Goal: Information Seeking & Learning: Find specific fact

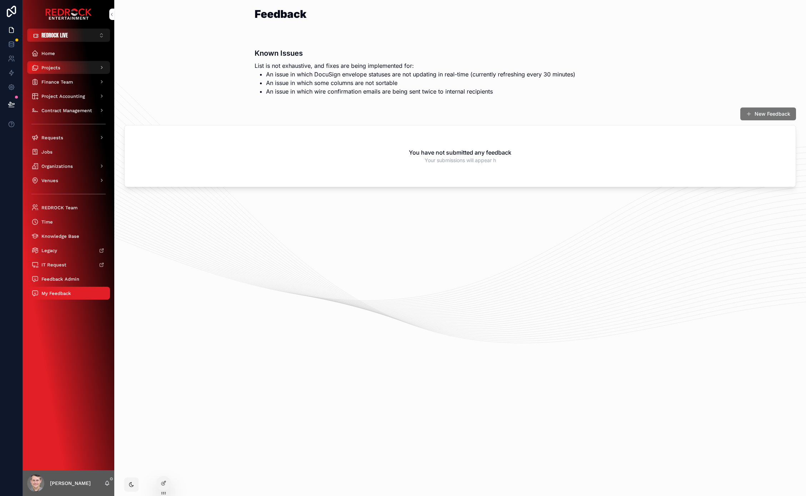
click at [55, 66] on span "Projects" at bounding box center [50, 68] width 19 height 6
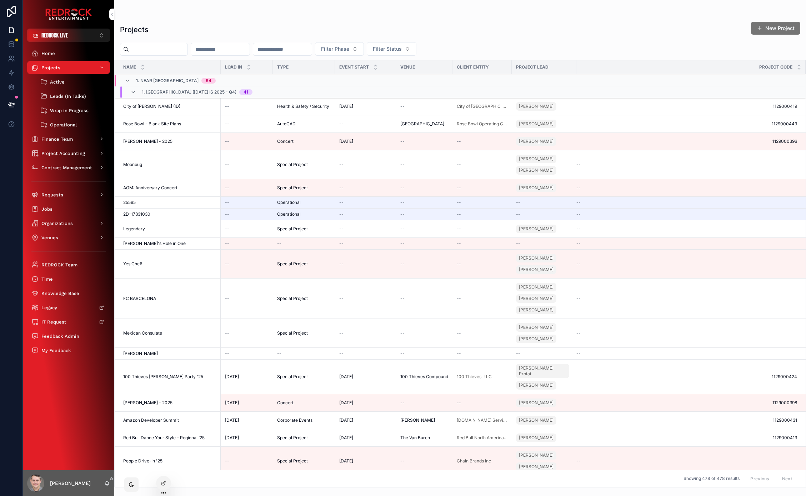
click at [152, 46] on input "scrollable content" at bounding box center [158, 49] width 59 height 10
click at [142, 52] on input "scrollable content" at bounding box center [158, 49] width 59 height 10
click at [155, 49] on input "scrollable content" at bounding box center [158, 49] width 59 height 10
type input "*******"
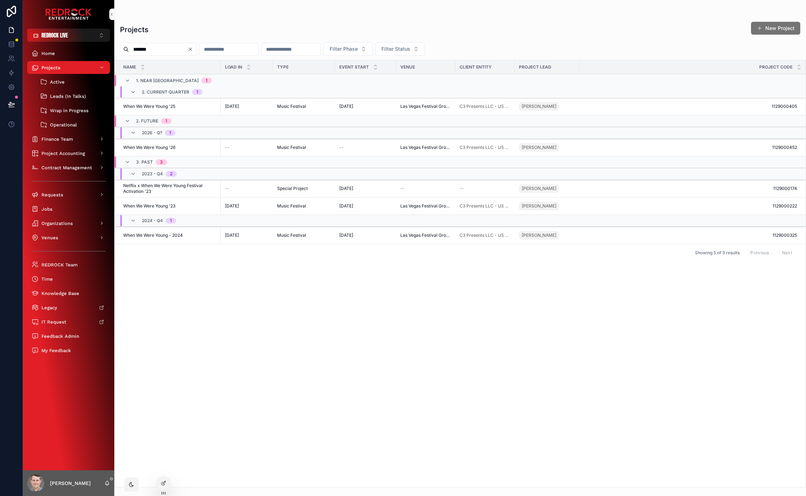
click at [162, 106] on span "When We Were Young '25" at bounding box center [149, 107] width 52 height 6
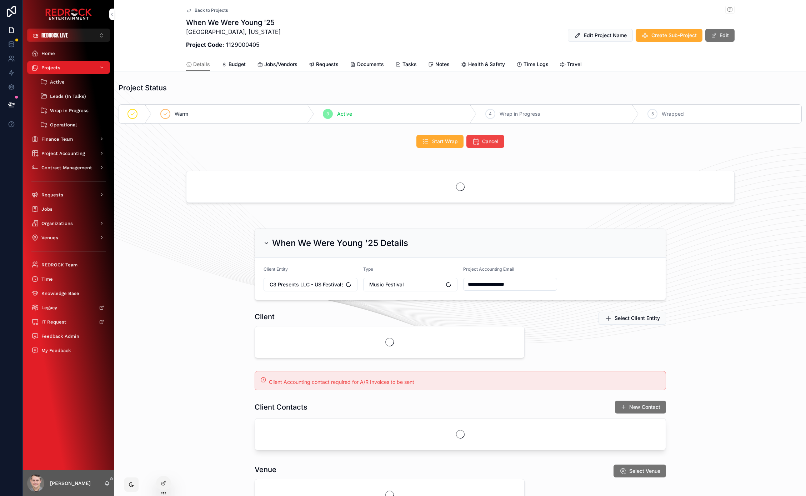
click at [577, 66] on span "Travel" at bounding box center [574, 64] width 15 height 7
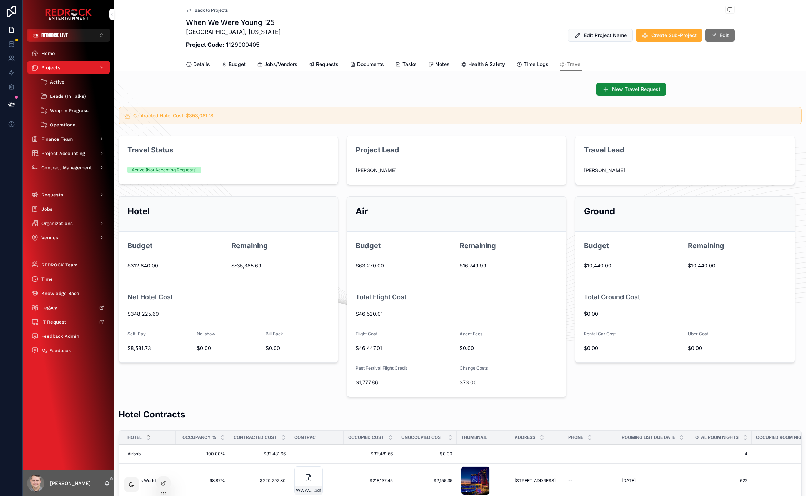
drag, startPoint x: 406, startPoint y: 92, endPoint x: 400, endPoint y: 35, distance: 57.1
drag, startPoint x: 403, startPoint y: 89, endPoint x: 403, endPoint y: 32, distance: 57.5
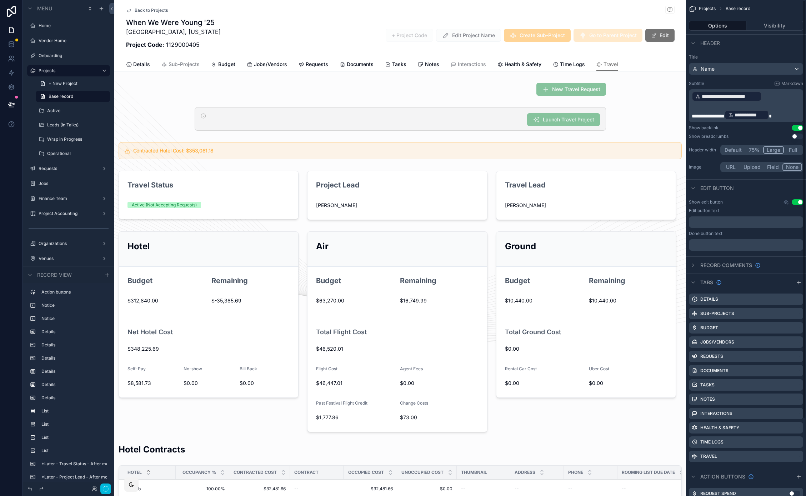
click at [0, 0] on icon "scrollable content" at bounding box center [0, 0] width 0 height 0
click at [797, 457] on div "Menu Home Vendor Home Onboarding Projects + New Project Base record Active Lead…" at bounding box center [403, 248] width 806 height 496
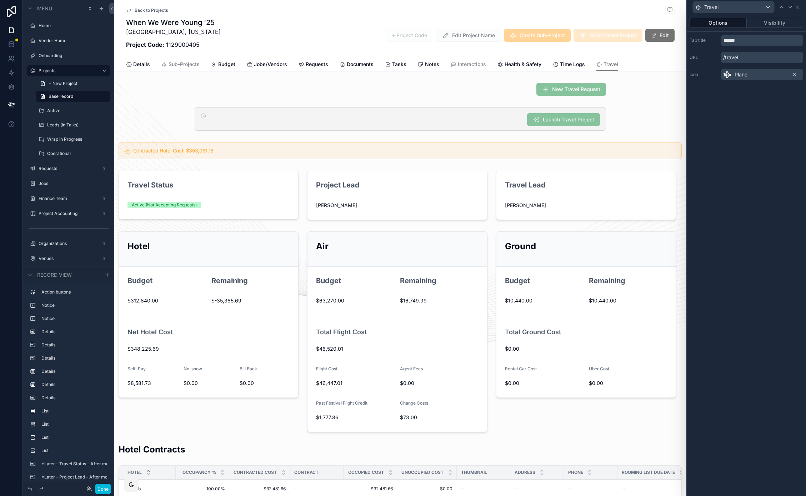
click at [770, 21] on button "Visibility" at bounding box center [775, 23] width 57 height 10
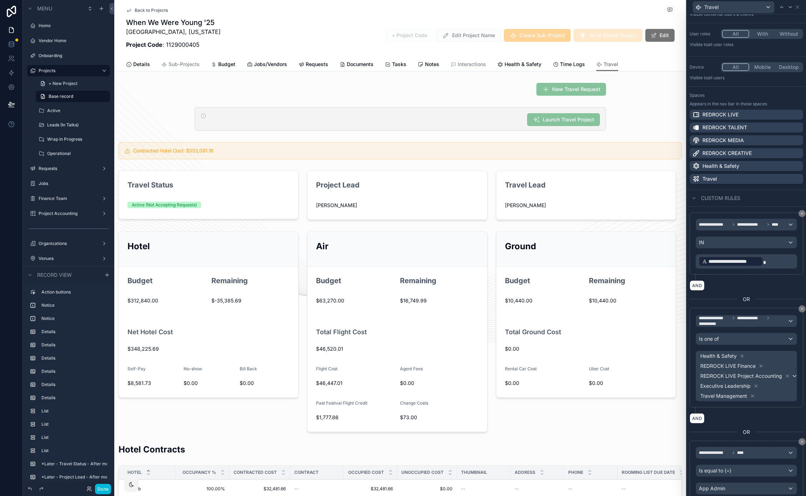
scroll to position [83, 0]
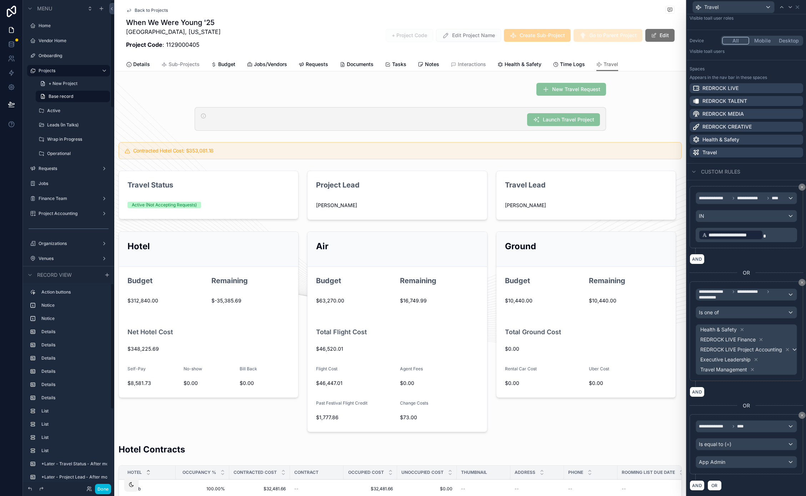
click button "Done"
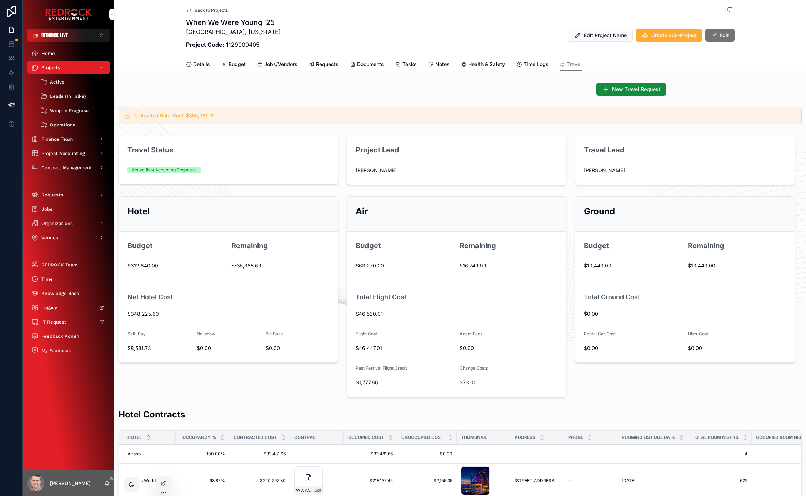
click icon
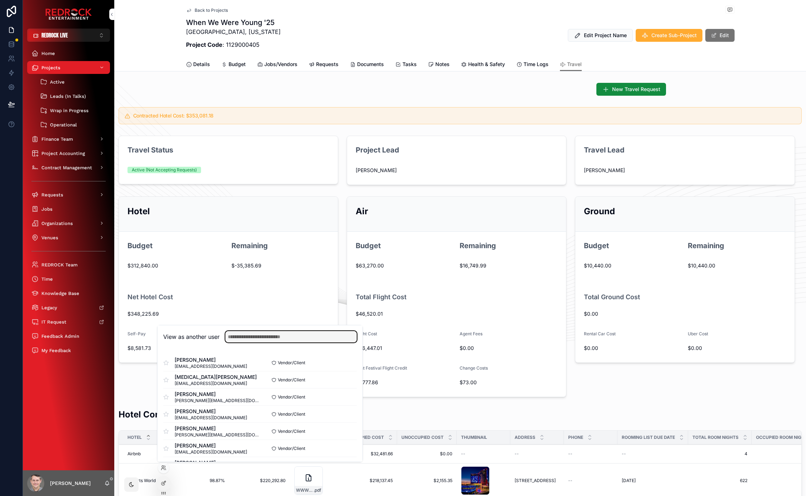
click input "text"
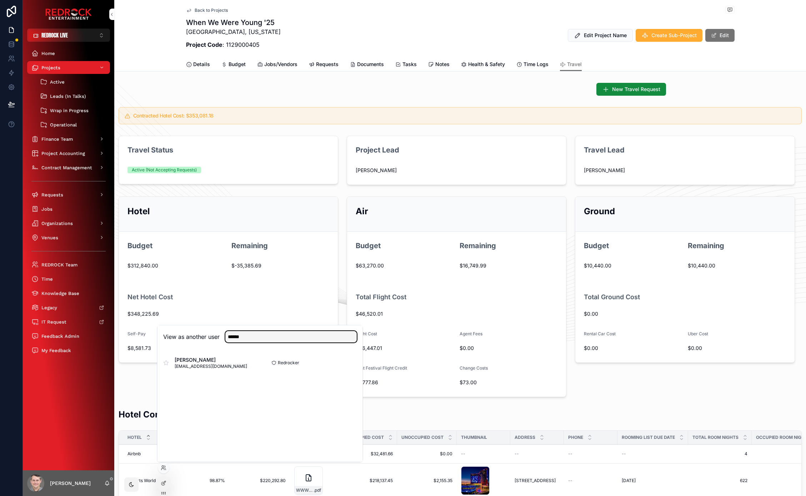
type input "******"
click button "Select"
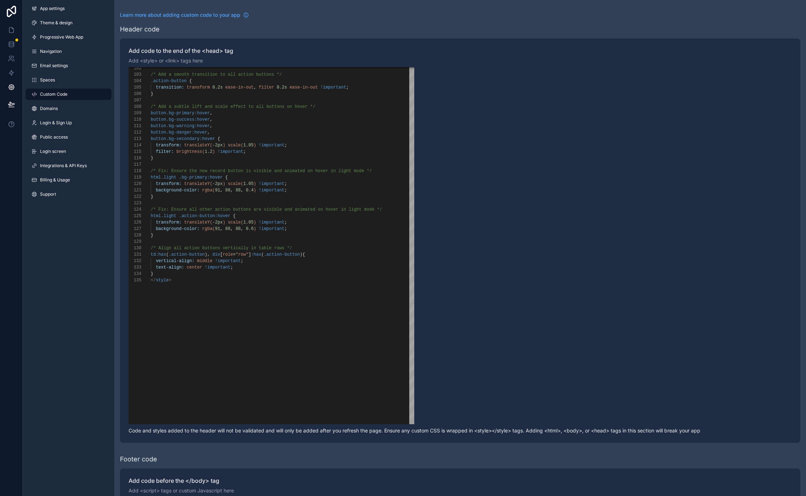
scroll to position [64, 0]
type textarea "**********"
drag, startPoint x: 180, startPoint y: 217, endPoint x: 230, endPoint y: 214, distance: 50.8
click at [58, 251] on div "App settings Theme & design Progressive Web App Navigation Email settings Space…" at bounding box center [68, 248] width 91 height 496
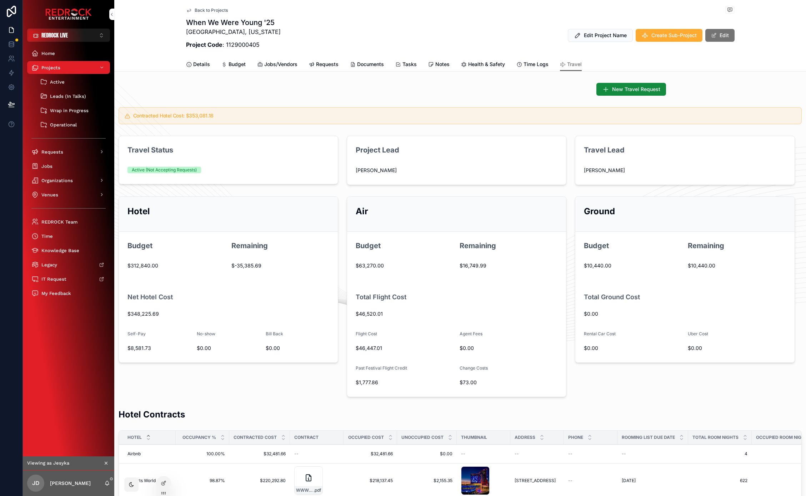
click at [202, 64] on span "Details" at bounding box center [201, 64] width 17 height 7
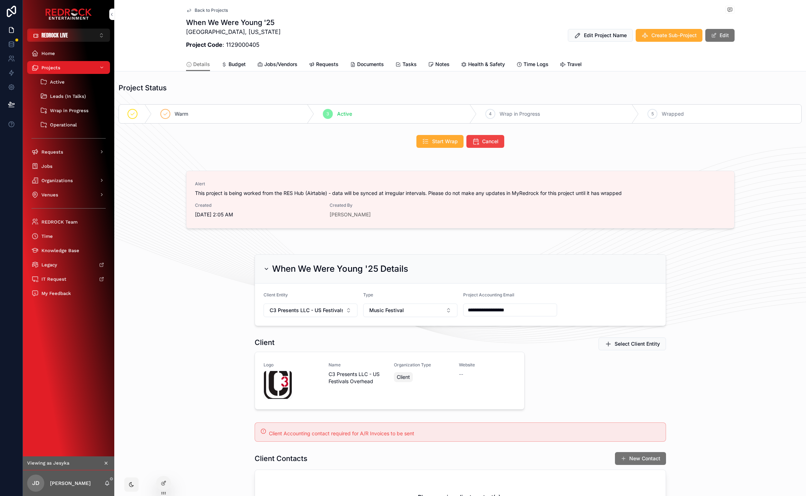
click at [571, 65] on span "Travel" at bounding box center [574, 64] width 15 height 7
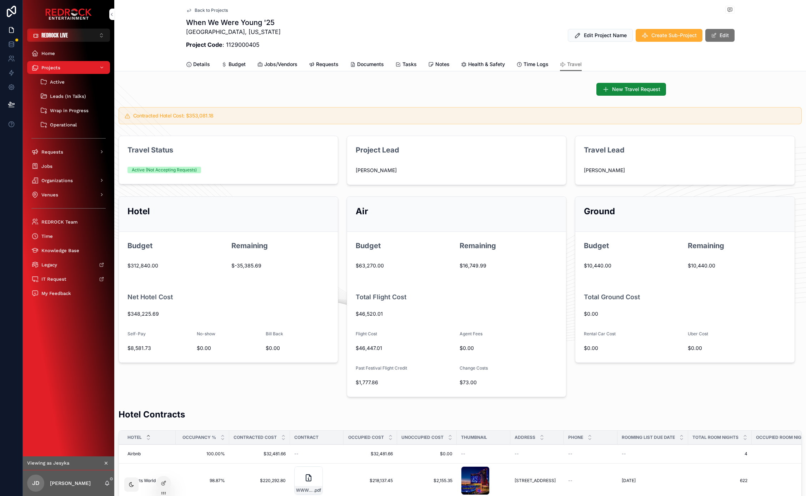
click at [106, 464] on icon "scrollable content" at bounding box center [106, 463] width 5 height 5
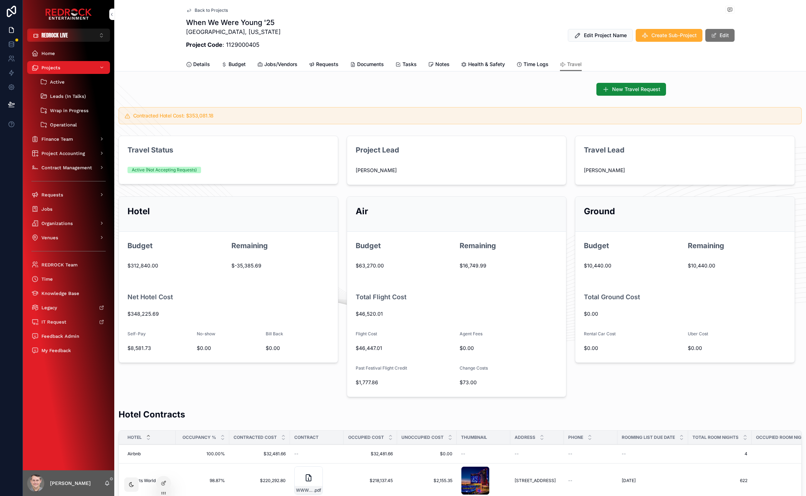
drag, startPoint x: 522, startPoint y: 22, endPoint x: 331, endPoint y: 23, distance: 190.5
click at [83, 30] on button "REDROCK LIVE ⌥ 1" at bounding box center [68, 35] width 83 height 13
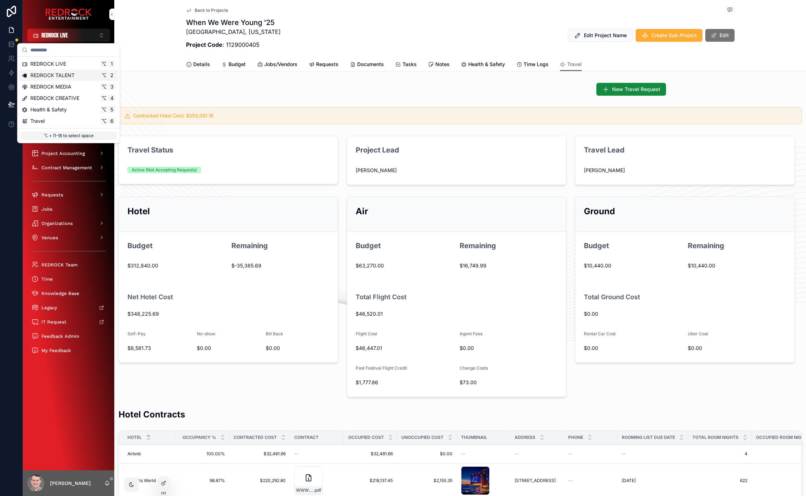
click at [68, 74] on span "REDROCK TALENT" at bounding box center [52, 75] width 44 height 7
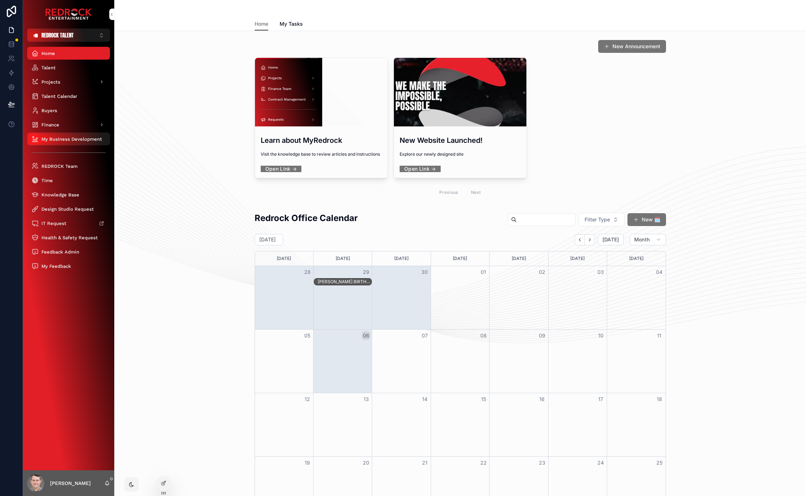
click at [69, 143] on div "My Business Development" at bounding box center [68, 138] width 74 height 11
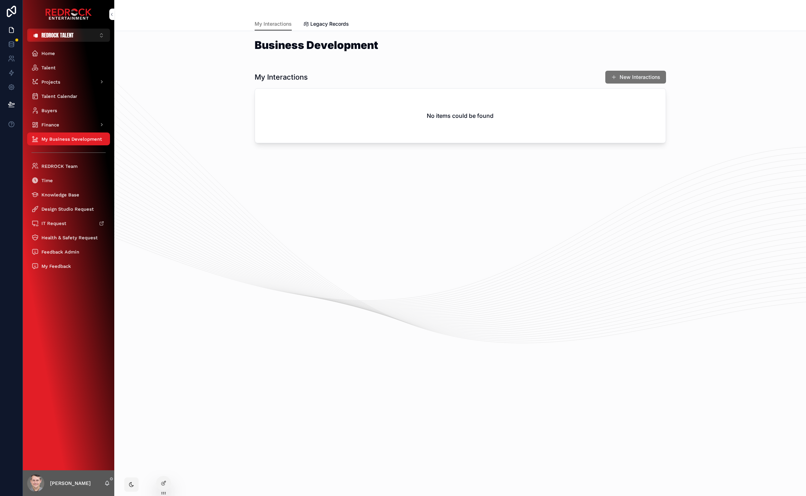
click at [0, 0] on icon at bounding box center [0, 0] width 0 height 0
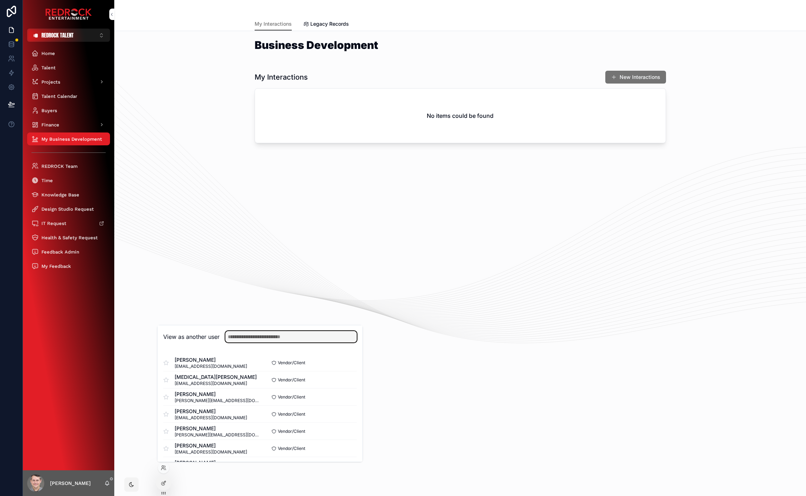
click at [257, 338] on input "text" at bounding box center [290, 336] width 131 height 11
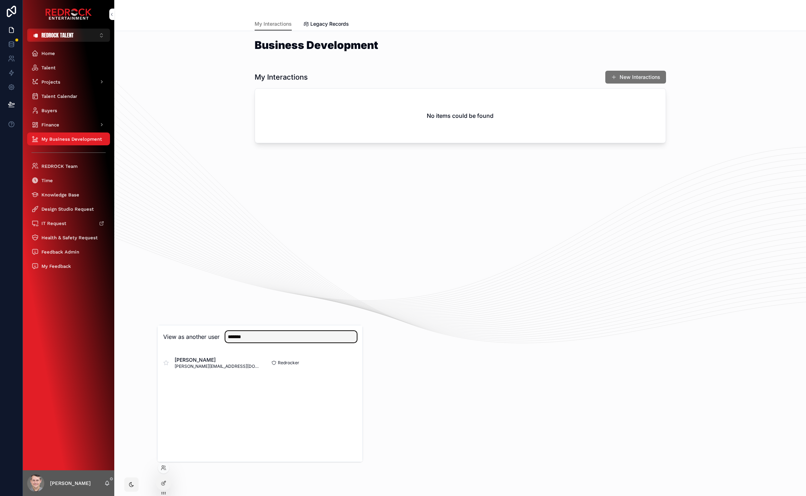
type input "*******"
click at [0, 0] on button "Select" at bounding box center [0, 0] width 0 height 0
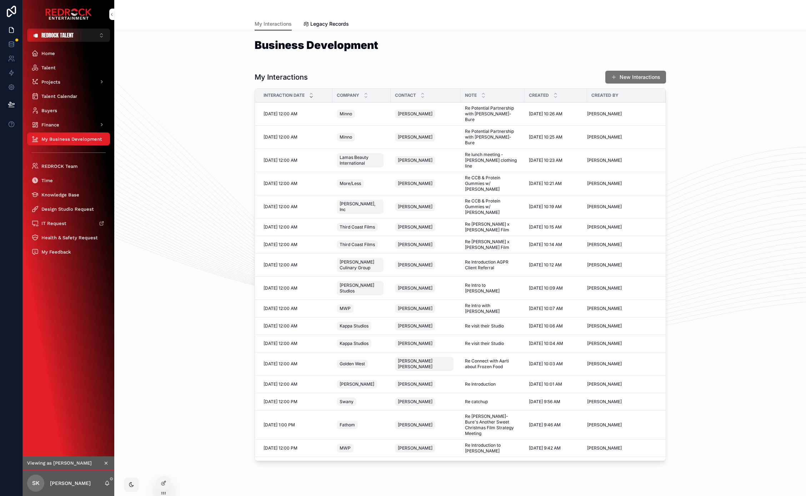
drag, startPoint x: 189, startPoint y: 203, endPoint x: 167, endPoint y: 158, distance: 49.9
drag, startPoint x: 196, startPoint y: 140, endPoint x: 192, endPoint y: 115, distance: 24.6
click at [161, 143] on div "My Interactions New Interactions Interaction Date Company Contact Note Created …" at bounding box center [460, 267] width 681 height 399
drag, startPoint x: 185, startPoint y: 179, endPoint x: 149, endPoint y: 133, distance: 58.5
click at [143, 124] on div "My Interactions New Interactions Interaction Date Company Contact Note Created …" at bounding box center [460, 267] width 681 height 399
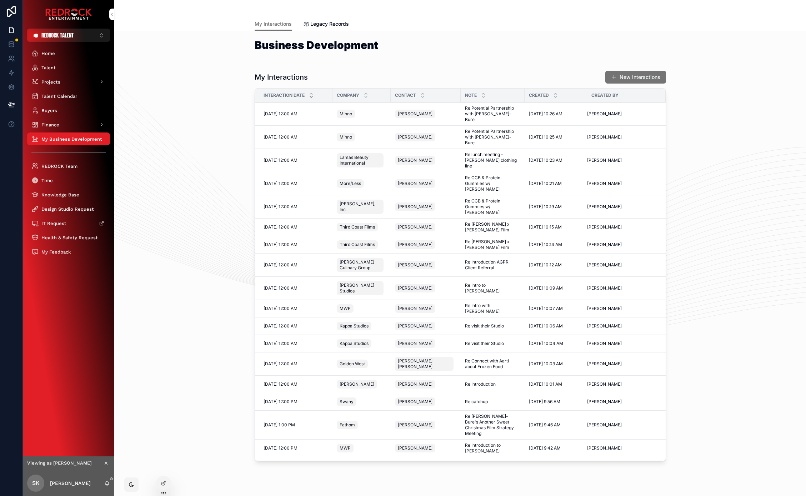
click at [166, 119] on div "My Interactions New Interactions Interaction Date Company Contact Note Created …" at bounding box center [460, 267] width 681 height 399
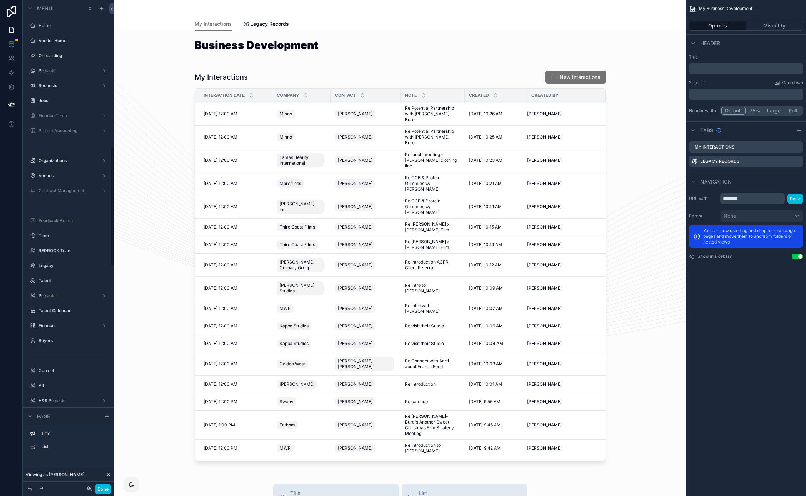
scroll to position [600, 0]
click at [327, 73] on div "scrollable content" at bounding box center [400, 267] width 561 height 399
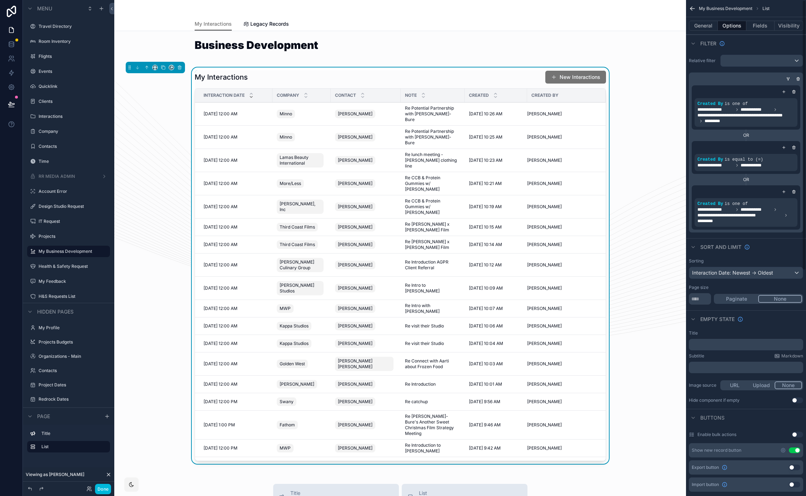
click at [709, 25] on button "General" at bounding box center [703, 26] width 29 height 10
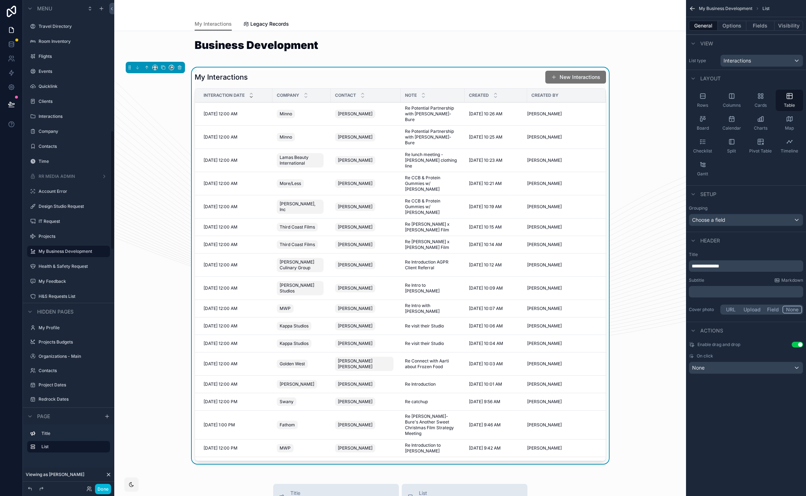
scroll to position [532, 0]
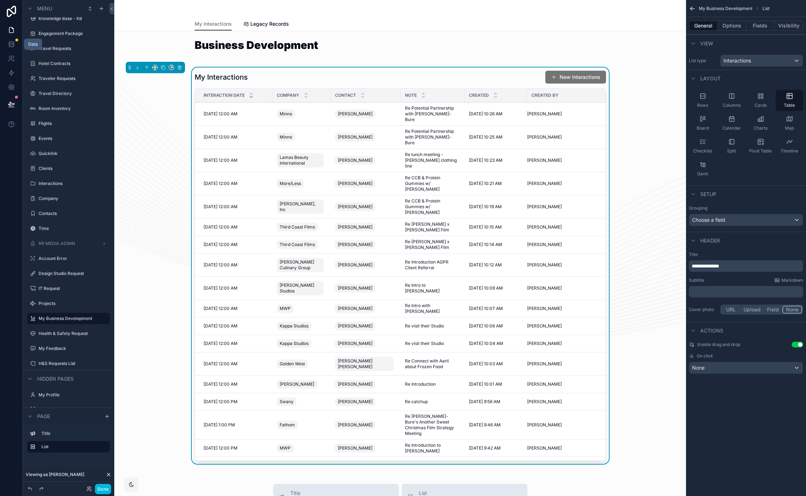
click at [12, 44] on icon at bounding box center [11, 44] width 7 height 7
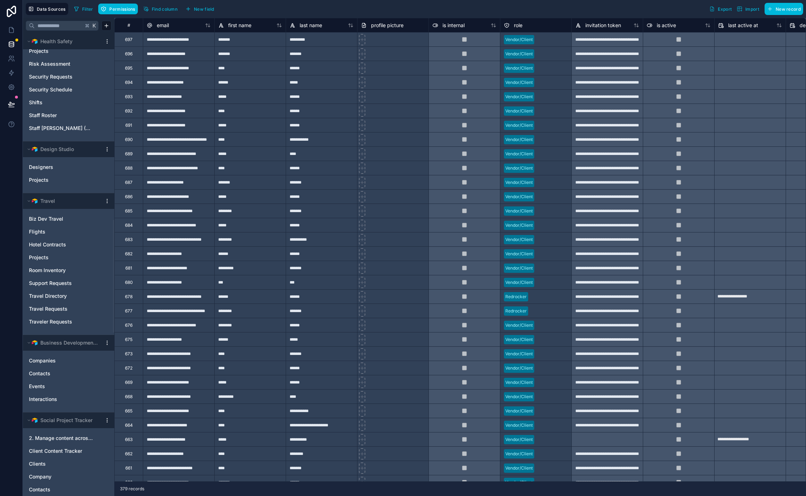
scroll to position [1436, 0]
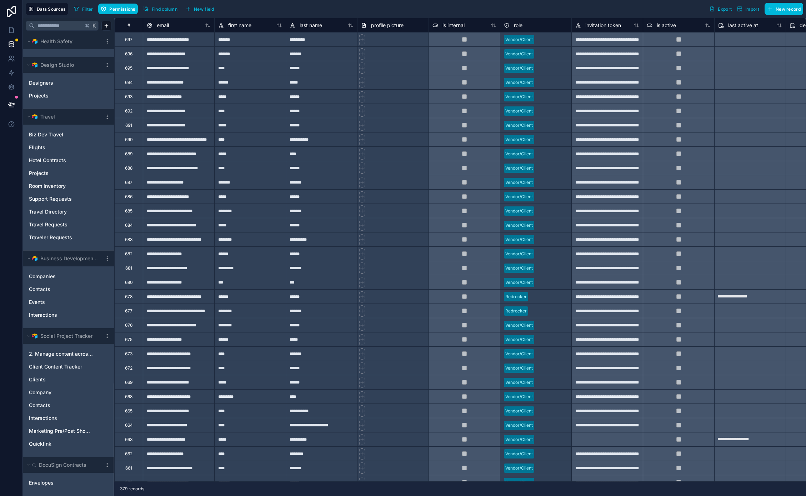
click at [43, 317] on span "Interactions" at bounding box center [43, 315] width 28 height 7
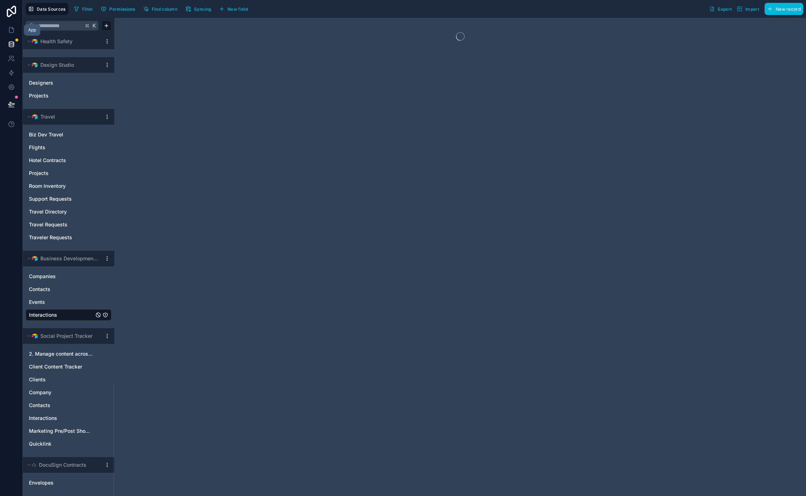
click at [10, 24] on link at bounding box center [11, 30] width 23 height 14
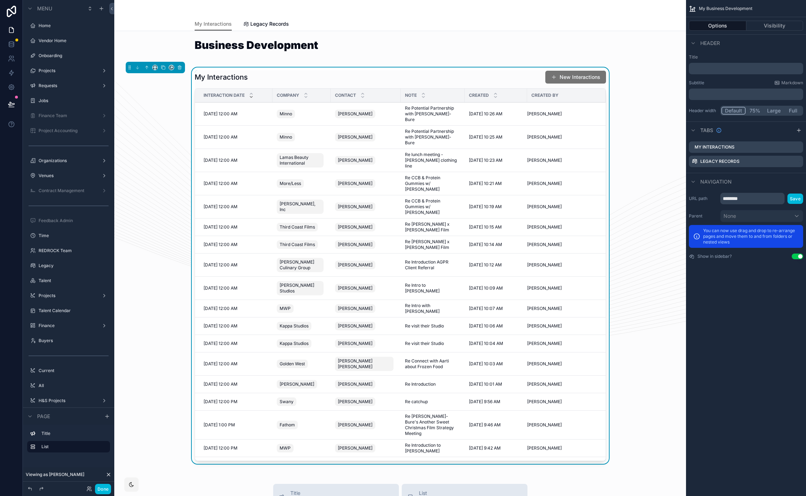
scroll to position [600, 0]
click at [138, 185] on div "My Interactions New Interactions Interaction Date Company Contact Note Created …" at bounding box center [400, 267] width 561 height 399
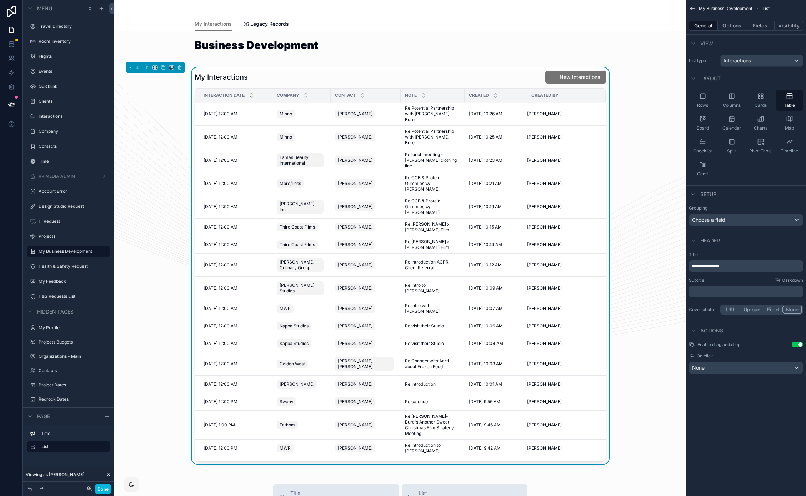
click at [789, 24] on button "Visibility" at bounding box center [789, 26] width 29 height 10
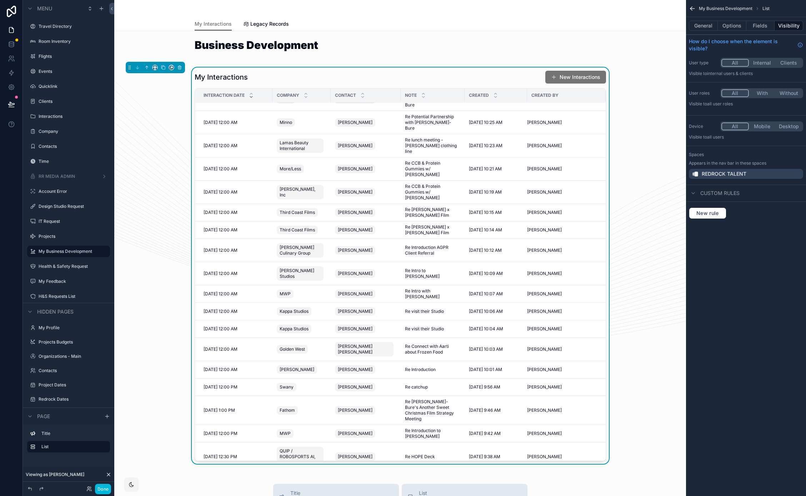
scroll to position [6, 0]
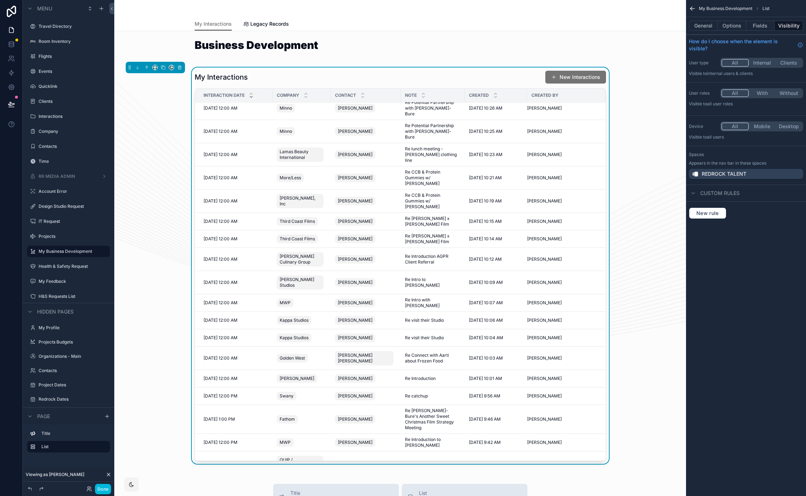
click at [466, 73] on div "My Interactions New Interactions" at bounding box center [401, 77] width 412 height 14
click at [760, 27] on button "Fields" at bounding box center [761, 26] width 29 height 10
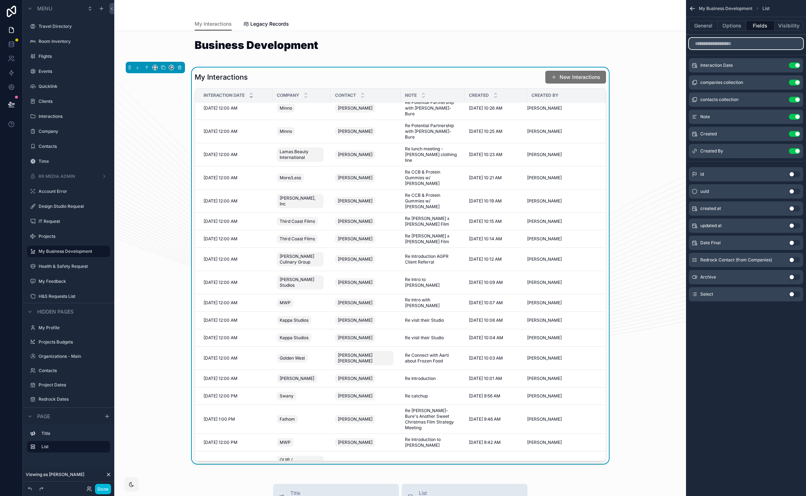
click at [716, 44] on input "scrollable content" at bounding box center [746, 43] width 114 height 11
drag, startPoint x: 736, startPoint y: 396, endPoint x: 748, endPoint y: 351, distance: 46.2
click at [736, 391] on div "My Business Development List General Options Fields Visibility Interaction Date…" at bounding box center [746, 248] width 120 height 496
click at [795, 295] on button "Use setting" at bounding box center [794, 295] width 11 height 6
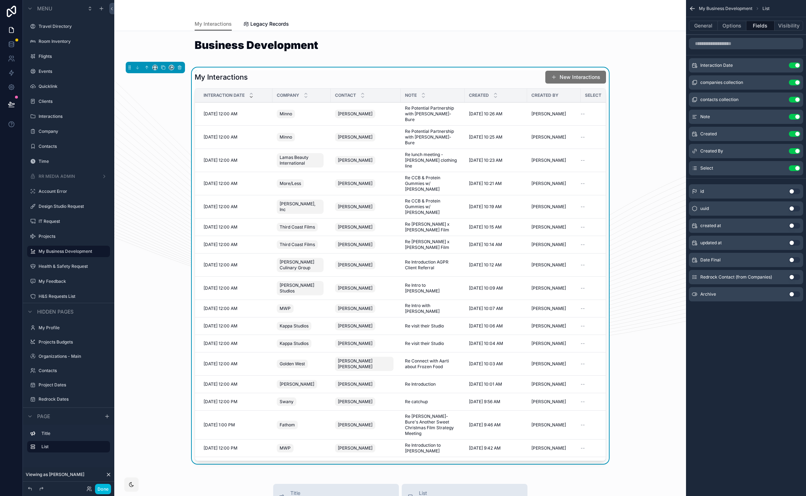
click at [0, 0] on icon "scrollable content" at bounding box center [0, 0] width 0 height 0
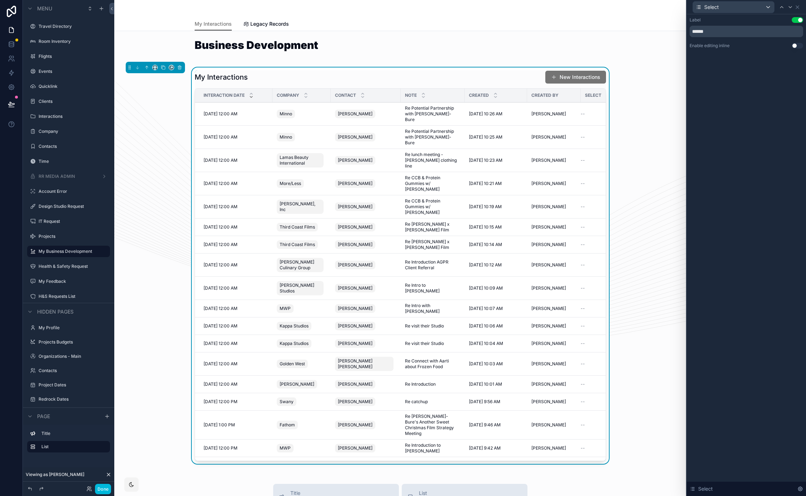
click at [800, 46] on button "Use setting" at bounding box center [797, 46] width 11 height 6
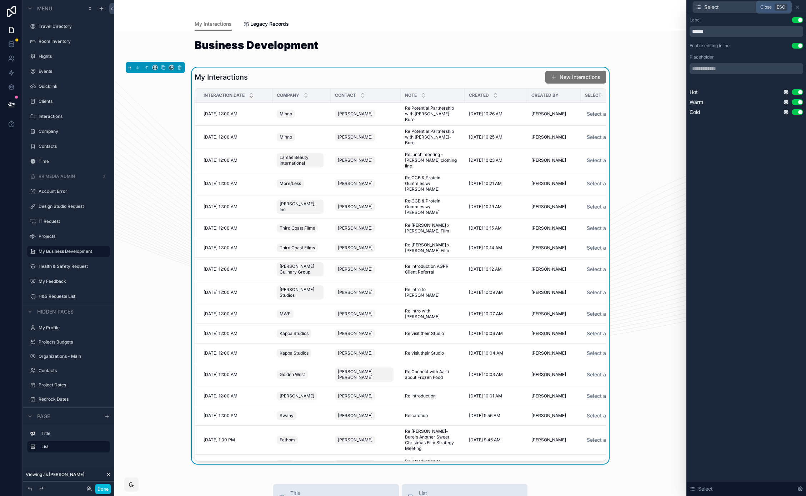
click at [799, 9] on icon at bounding box center [798, 7] width 6 height 6
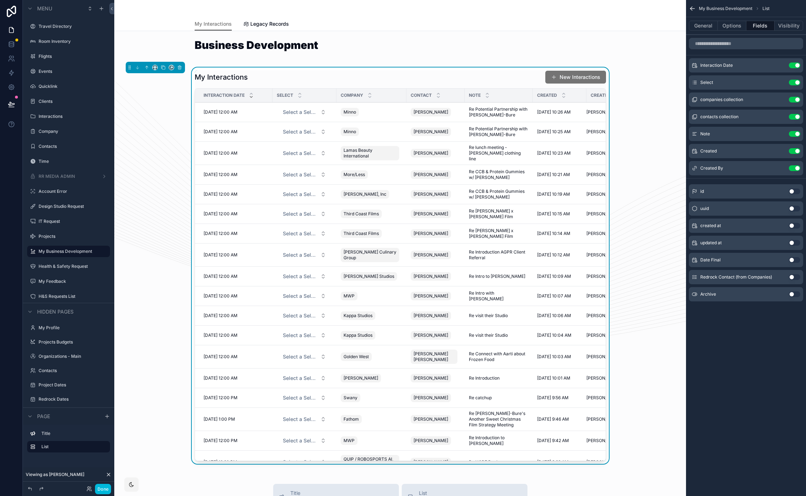
click at [309, 109] on span "Select a Select" at bounding box center [300, 112] width 35 height 7
click at [702, 357] on div "My Business Development List General Options Fields Visibility Interaction Date…" at bounding box center [746, 248] width 120 height 496
click at [101, 490] on button "Done" at bounding box center [103, 489] width 16 height 10
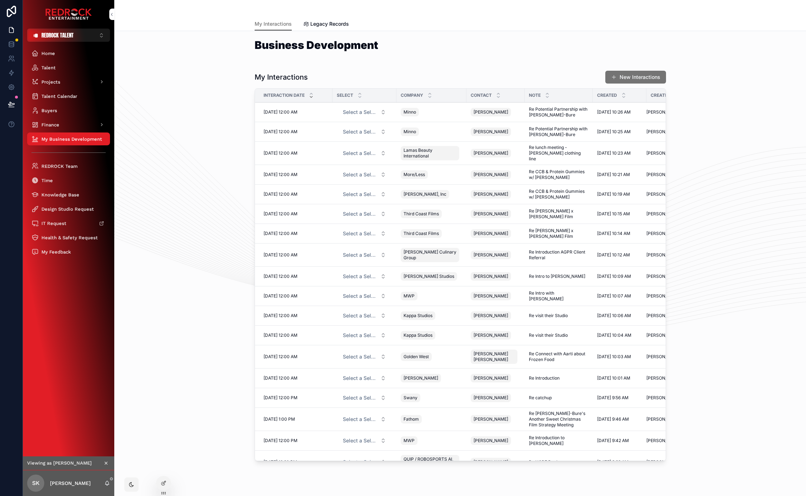
click at [278, 115] on td "9/2/2025 12:00 AM 9/2/2025 12:00 AM" at bounding box center [294, 113] width 78 height 20
click at [278, 111] on span "9/2/2025 12:00 AM" at bounding box center [281, 112] width 34 height 6
click at [275, 113] on span "9/2/2025 12:00 AM" at bounding box center [281, 112] width 34 height 6
click at [551, 113] on span "Re Potential Partnership with Candace Cameron-Bure" at bounding box center [559, 111] width 60 height 11
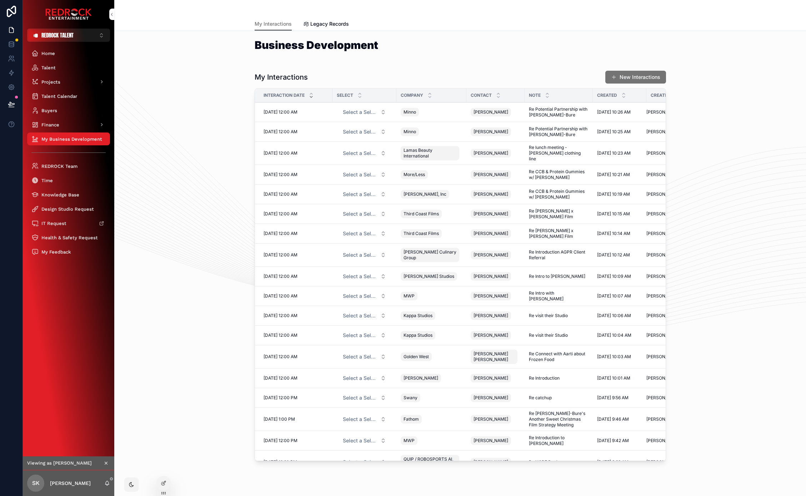
click at [162, 482] on icon at bounding box center [163, 483] width 3 height 3
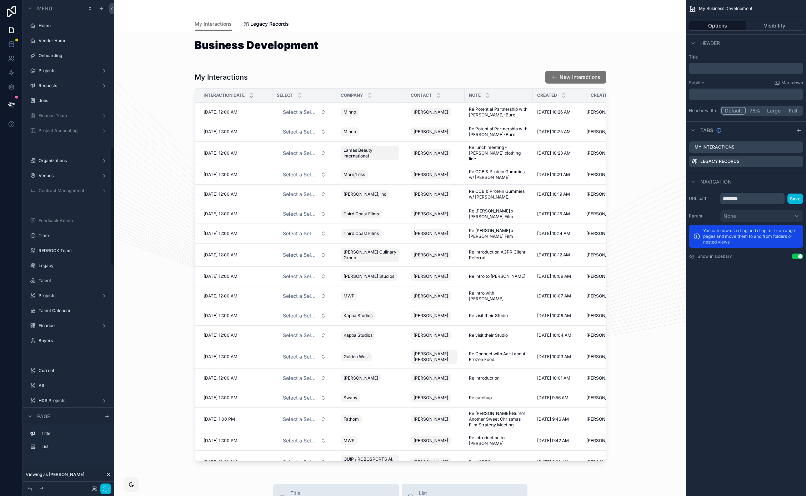
scroll to position [600, 0]
click at [470, 76] on div "scrollable content" at bounding box center [400, 267] width 561 height 399
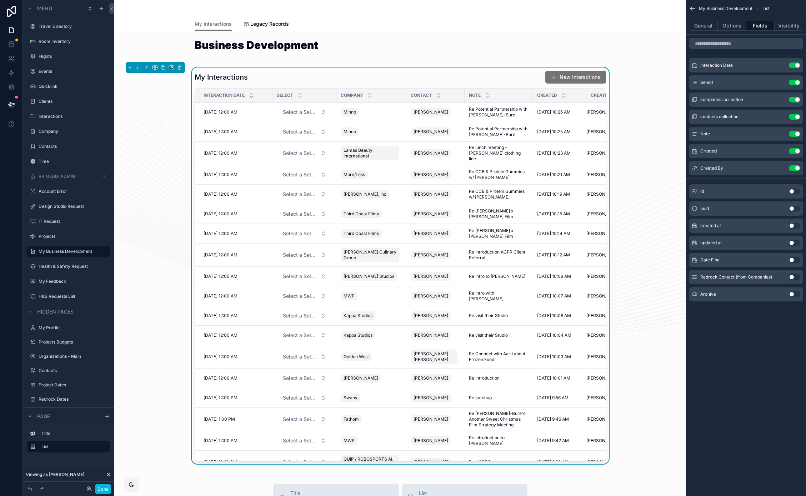
click at [708, 26] on button "General" at bounding box center [703, 26] width 29 height 10
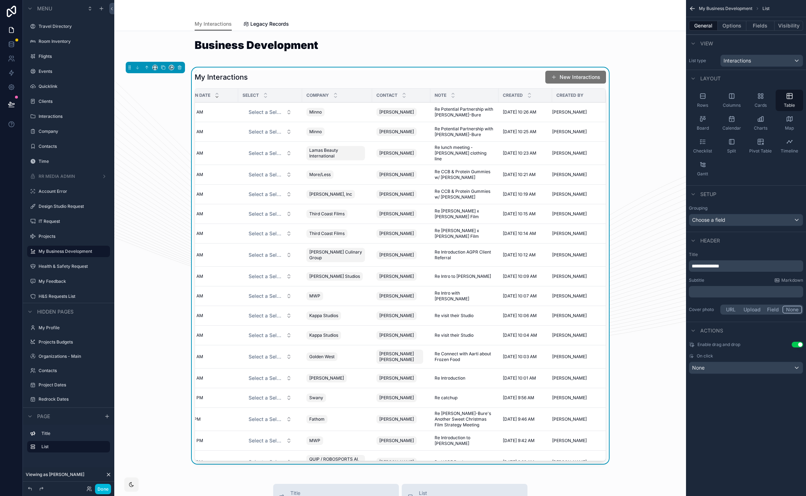
scroll to position [0, 0]
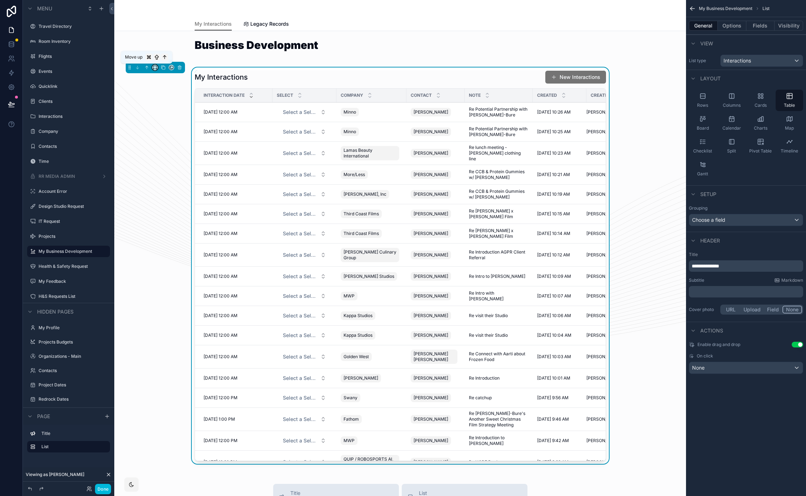
click at [154, 66] on icon "scrollable content" at bounding box center [155, 67] width 5 height 5
click at [166, 155] on span "Large" at bounding box center [165, 156] width 14 height 9
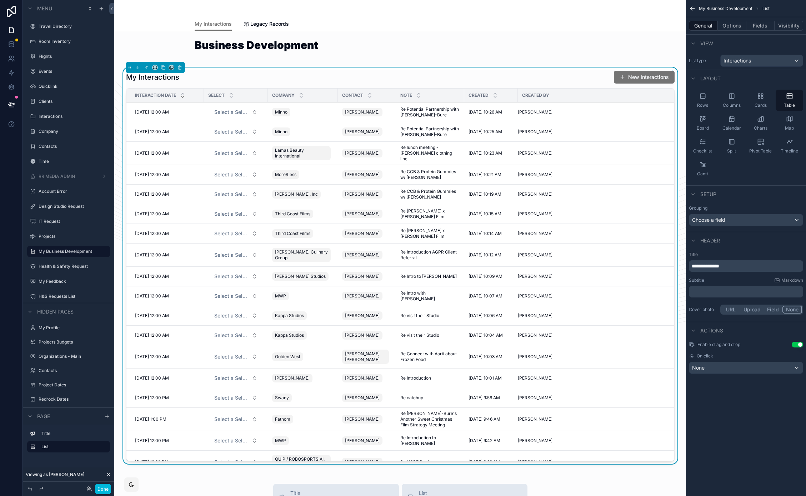
click at [412, 13] on div "scrollable content" at bounding box center [401, 8] width 412 height 17
click at [265, 27] on span "Legacy Records" at bounding box center [269, 23] width 39 height 7
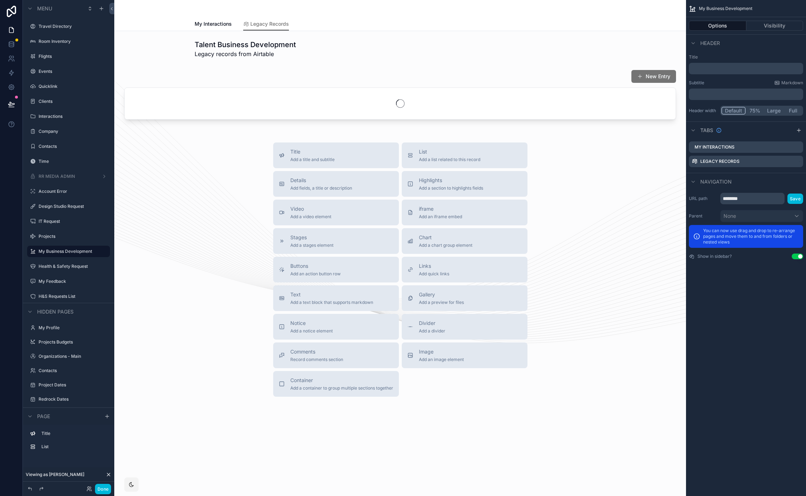
click at [216, 25] on span "My Interactions" at bounding box center [213, 23] width 37 height 7
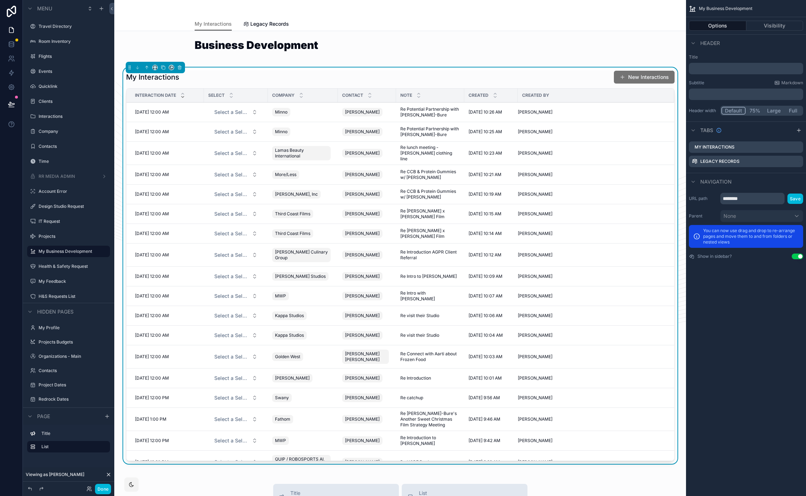
click at [247, 24] on div "Legacy Records" at bounding box center [266, 23] width 46 height 7
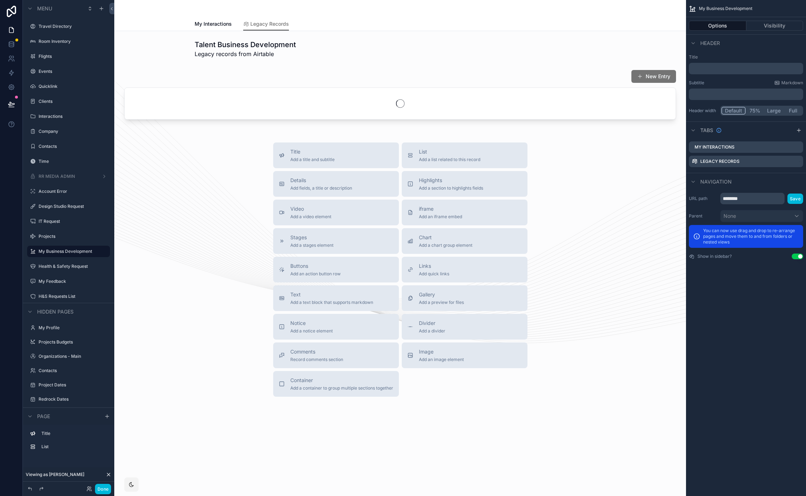
click at [435, 71] on div "scrollable content" at bounding box center [400, 96] width 561 height 59
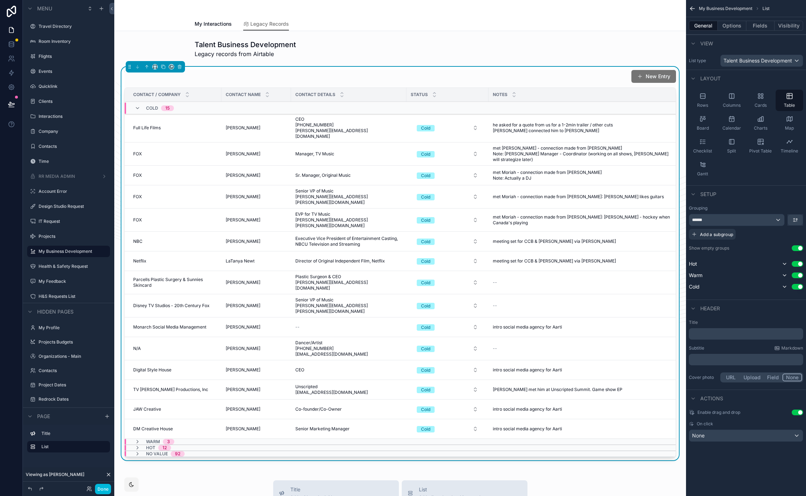
click at [720, 22] on button "Options" at bounding box center [732, 26] width 29 height 10
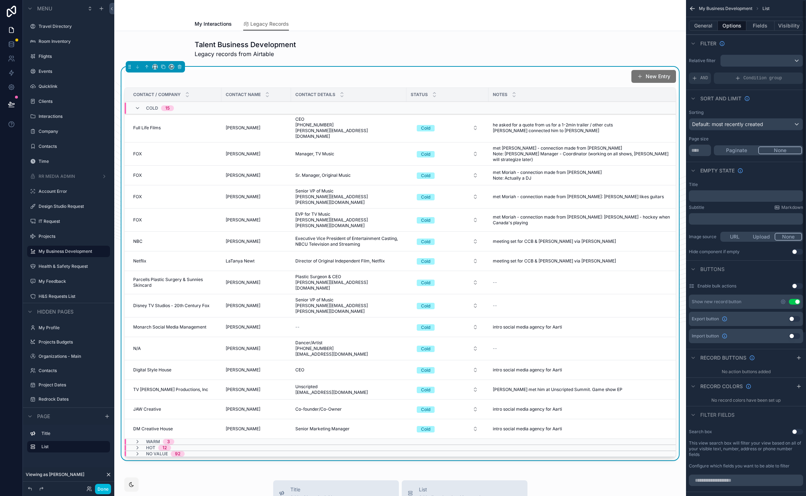
click at [796, 302] on button "Use setting" at bounding box center [794, 302] width 11 height 6
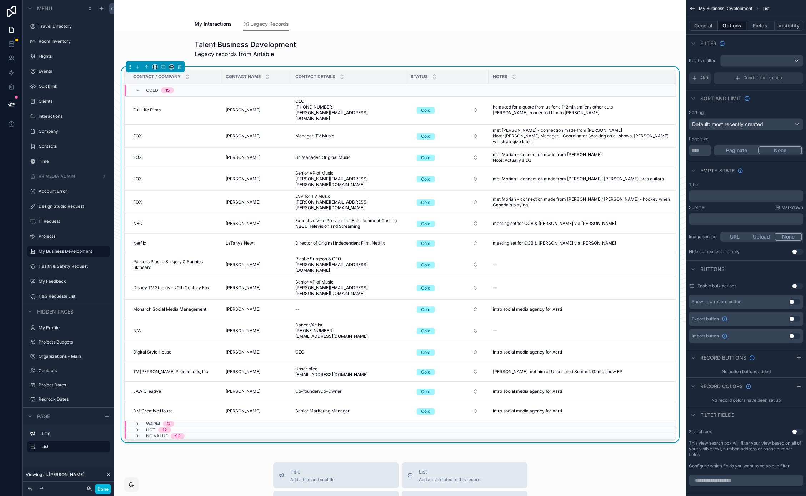
click at [212, 20] on link "My Interactions" at bounding box center [213, 25] width 37 height 14
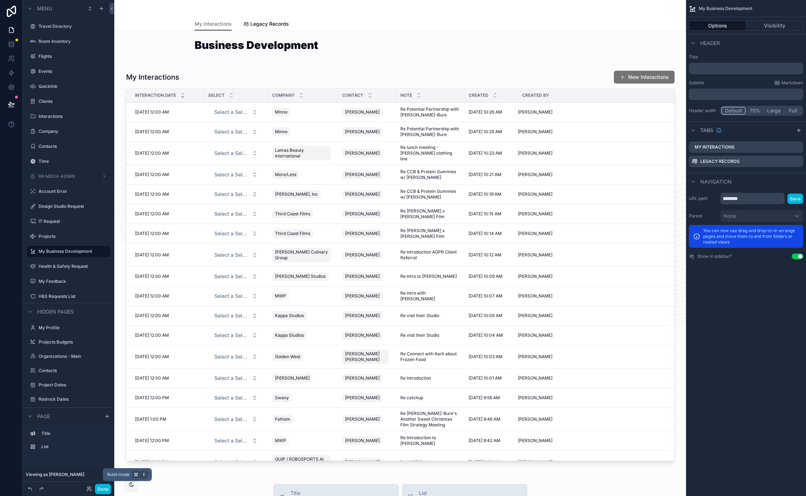
click at [104, 489] on button "Done" at bounding box center [103, 489] width 16 height 10
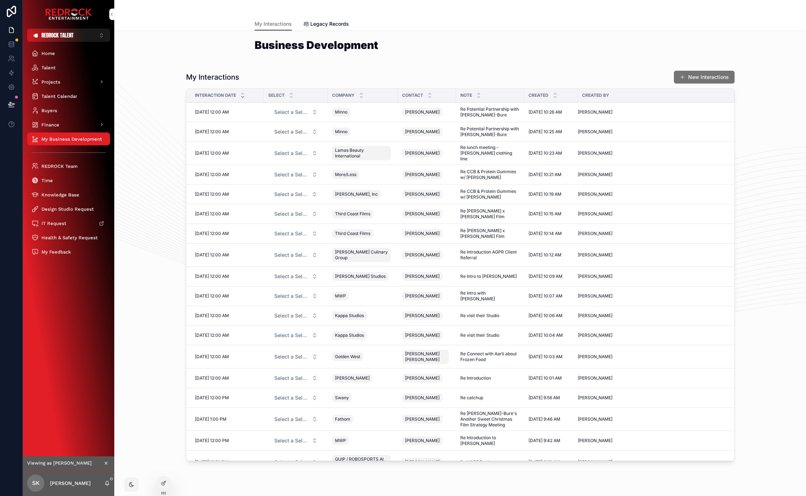
click at [105, 465] on icon "scrollable content" at bounding box center [106, 463] width 3 height 3
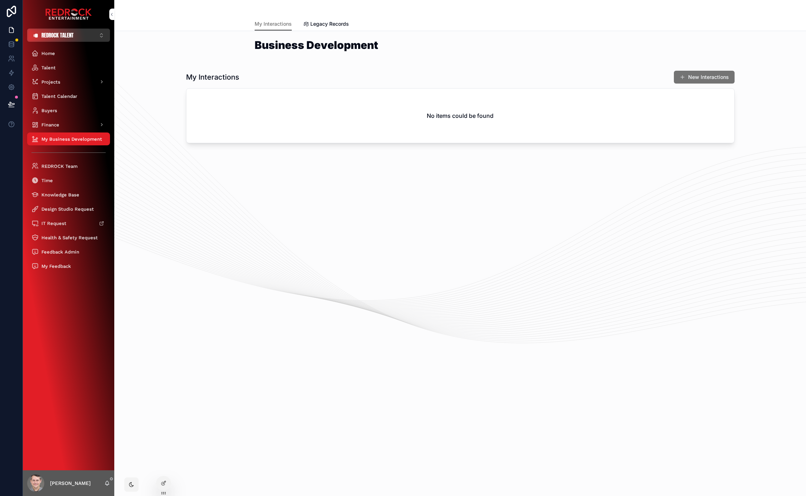
click at [78, 34] on button "REDROCK TALENT ⌥ 2" at bounding box center [68, 35] width 83 height 13
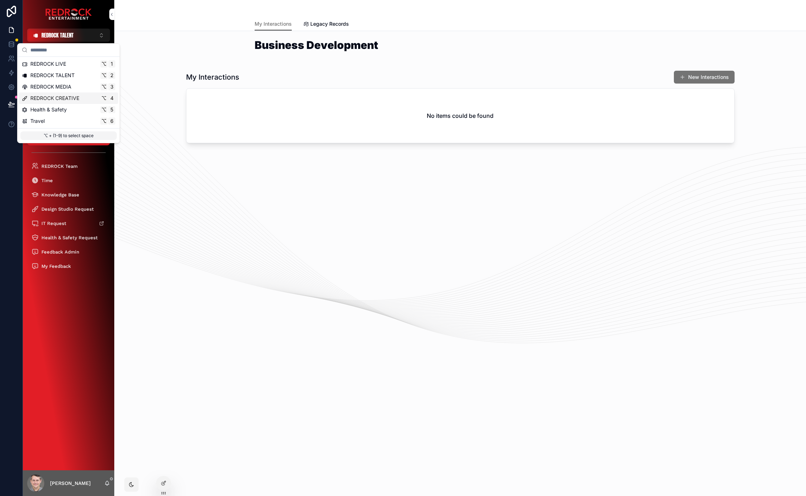
click at [68, 96] on span "REDROCK CREATIVE" at bounding box center [54, 98] width 49 height 7
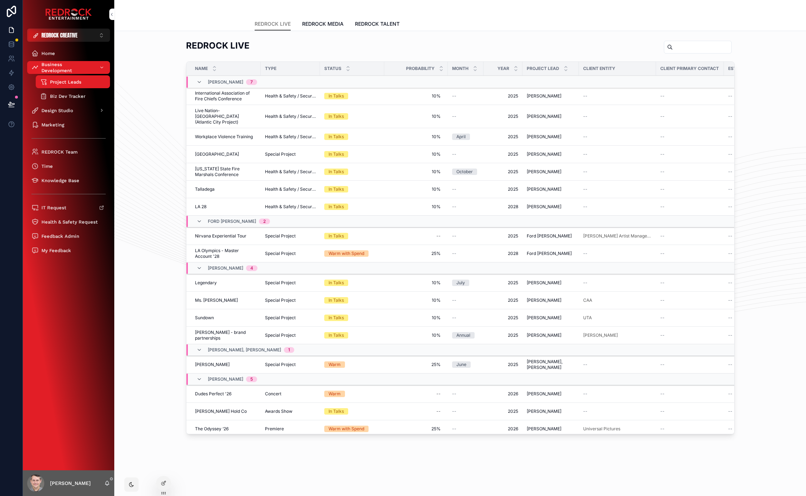
click at [367, 25] on span "REDROCK TALENT" at bounding box center [377, 23] width 45 height 7
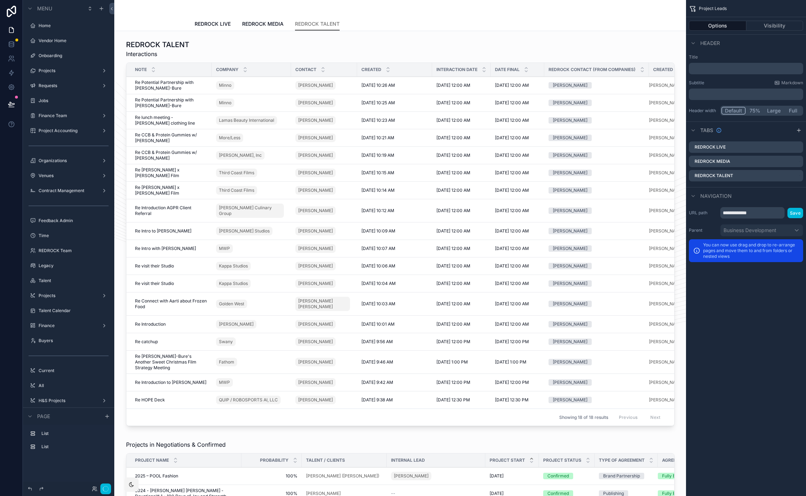
click at [227, 51] on div "scrollable content" at bounding box center [400, 234] width 561 height 395
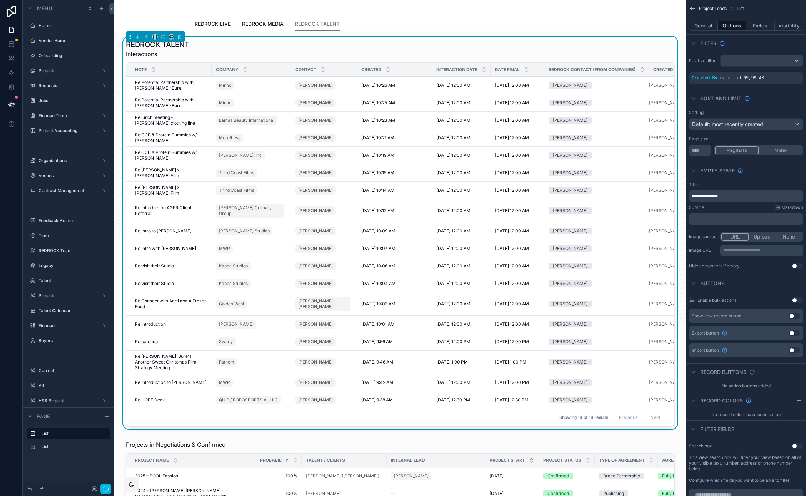
click at [797, 374] on icon "scrollable content" at bounding box center [799, 372] width 6 height 6
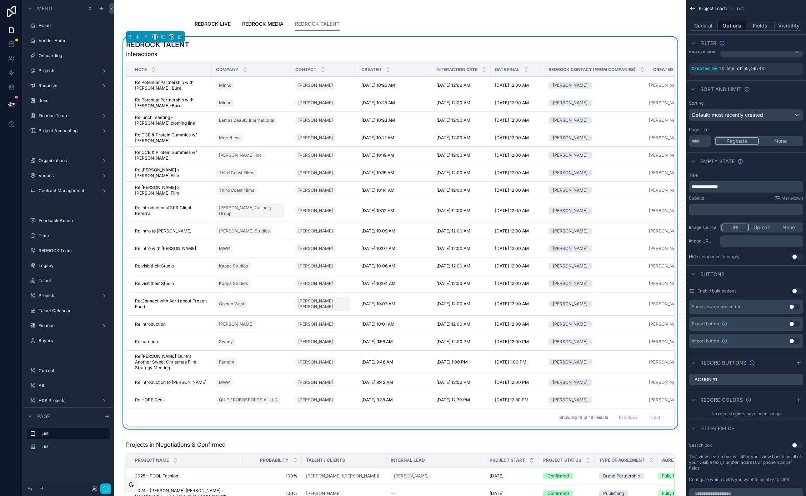
click at [790, 384] on div "Action #1" at bounding box center [746, 379] width 114 height 11
click at [790, 383] on div "Action #1" at bounding box center [746, 379] width 114 height 11
click at [0, 0] on icon "scrollable content" at bounding box center [0, 0] width 0 height 0
click at [789, 368] on icon at bounding box center [787, 369] width 6 height 6
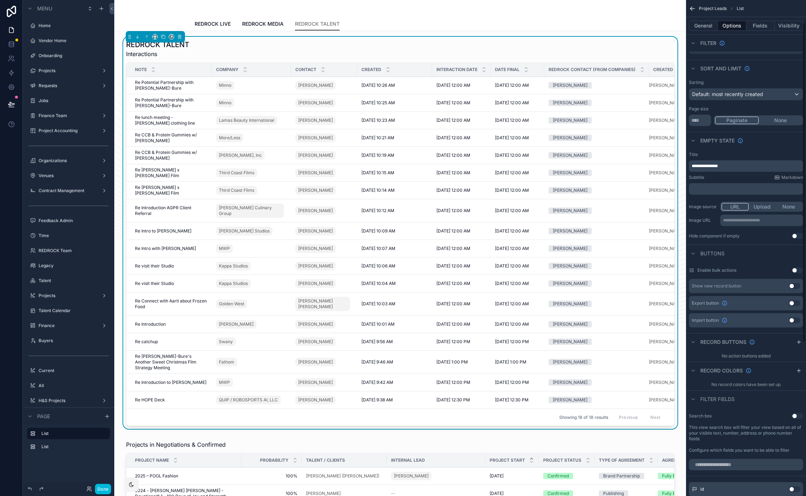
scroll to position [39, 0]
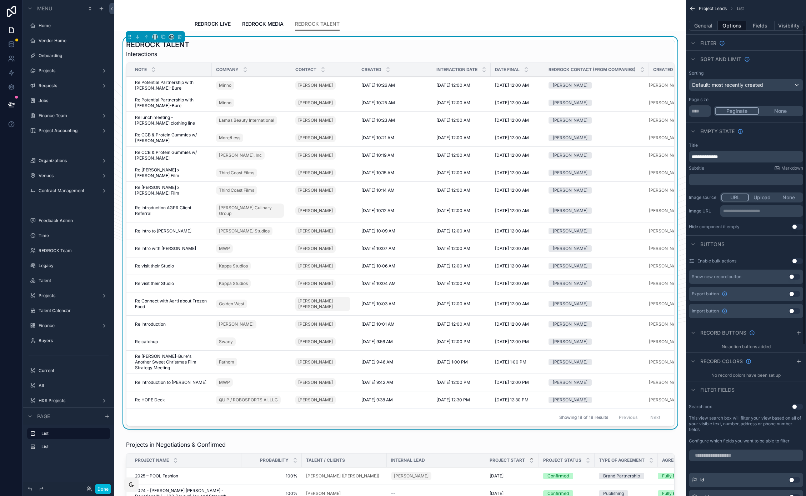
click at [799, 362] on icon "scrollable content" at bounding box center [799, 362] width 6 height 6
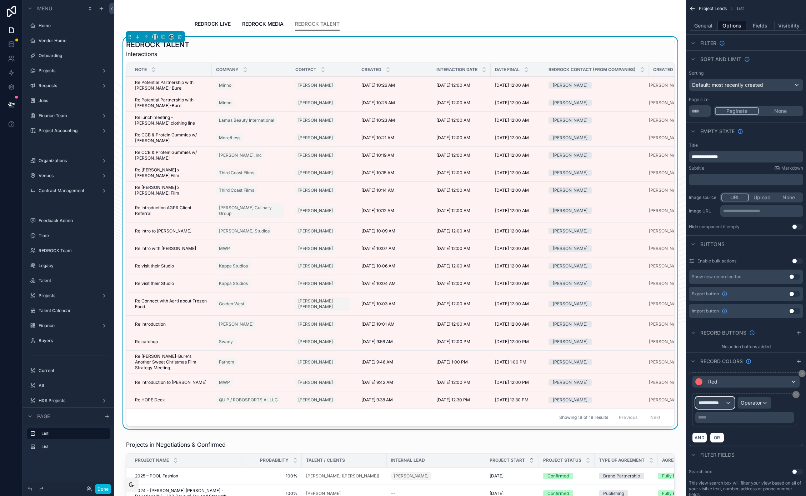
click at [724, 403] on span "**********" at bounding box center [712, 402] width 26 height 7
click at [730, 442] on div "Row values Row values" at bounding box center [728, 445] width 53 height 17
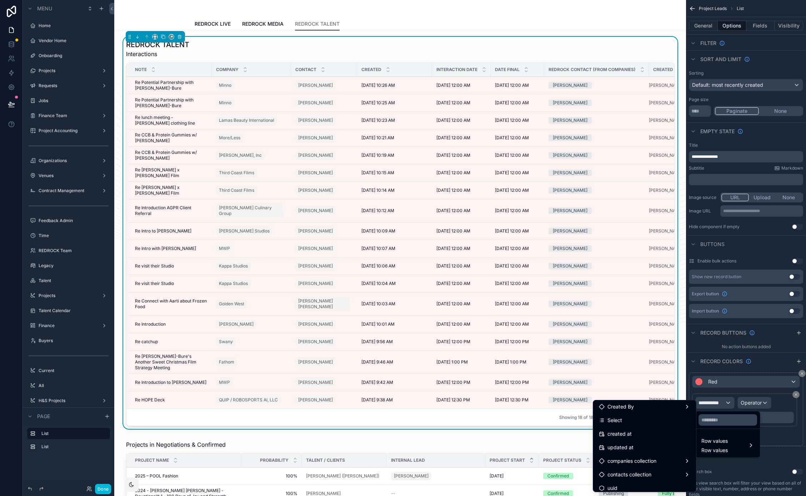
scroll to position [92, 0]
click at [629, 421] on div "Select" at bounding box center [644, 425] width 91 height 9
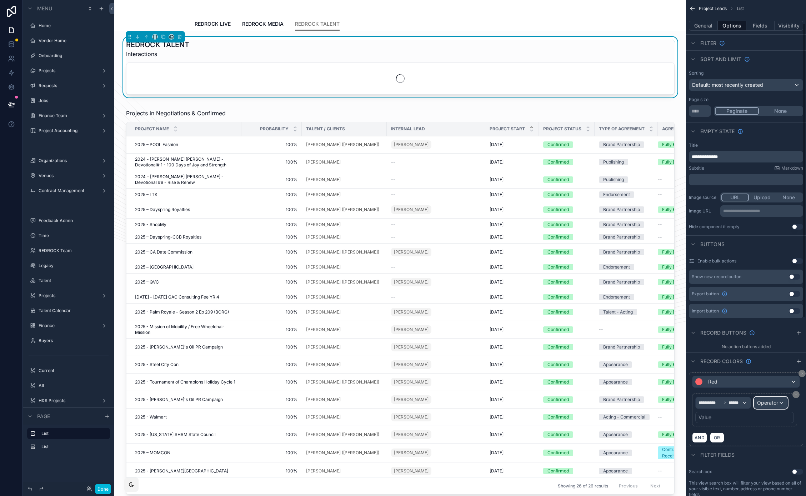
click at [771, 406] on span "Operator" at bounding box center [768, 402] width 21 height 7
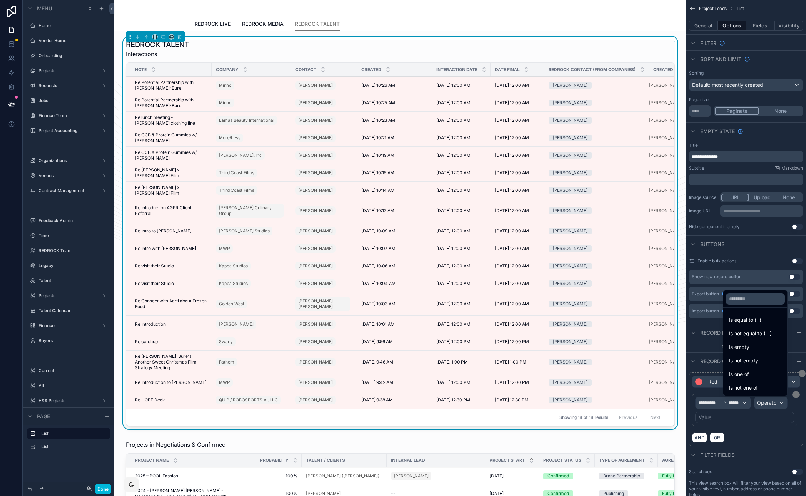
click at [749, 321] on span "Is equal to (=)" at bounding box center [745, 320] width 33 height 9
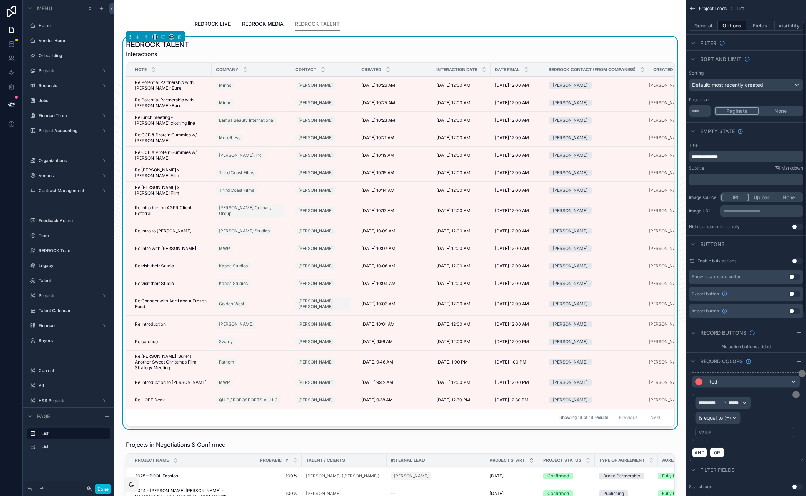
click at [714, 431] on div "Value" at bounding box center [745, 432] width 99 height 11
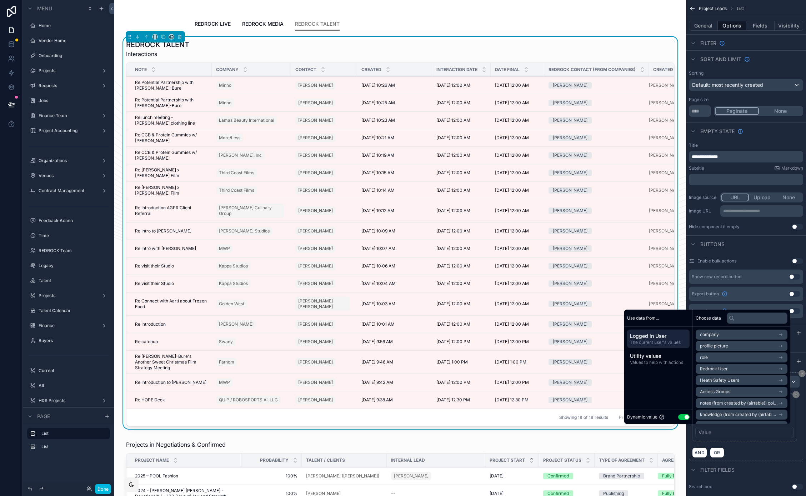
click at [681, 416] on button "Use setting" at bounding box center [684, 417] width 11 height 6
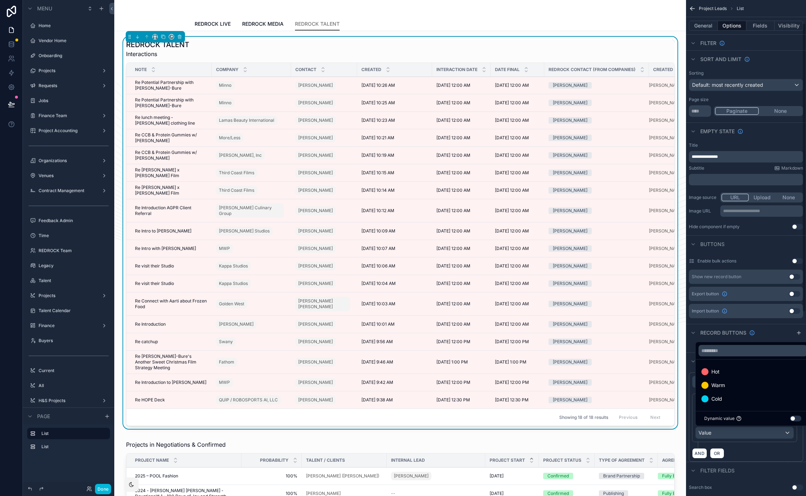
click at [748, 371] on div "Hot" at bounding box center [753, 372] width 103 height 9
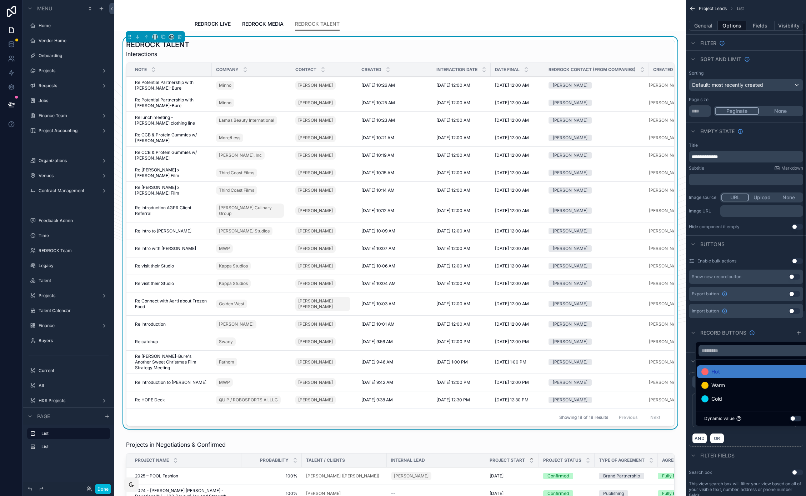
click at [769, 444] on div "AND OR" at bounding box center [746, 438] width 108 height 11
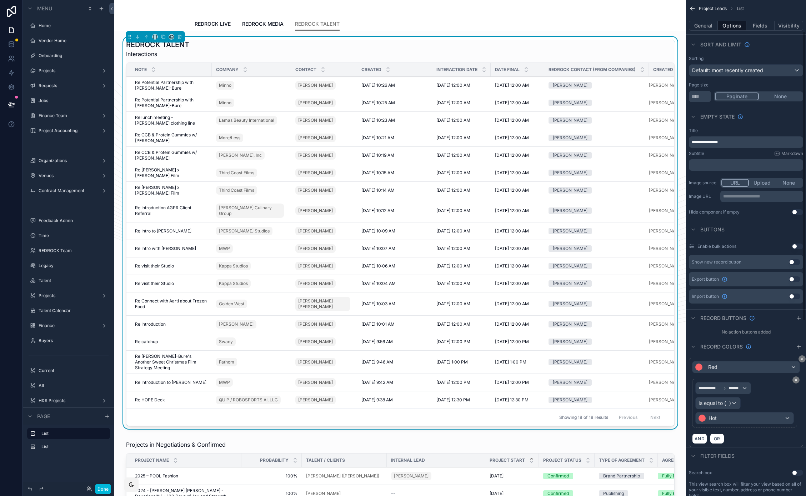
scroll to position [76, 0]
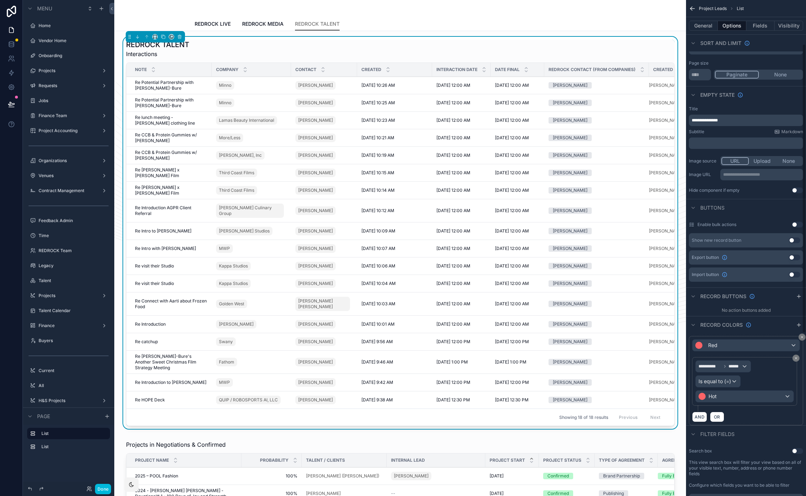
click at [798, 325] on icon "scrollable content" at bounding box center [799, 325] width 3 height 0
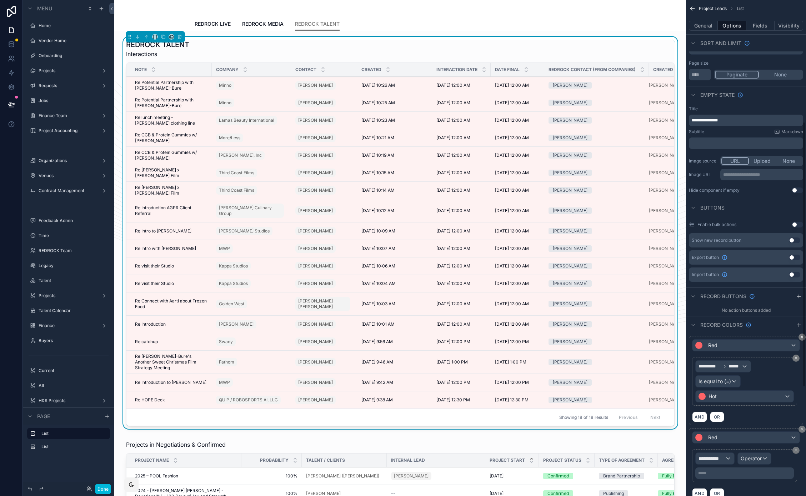
scroll to position [228, 0]
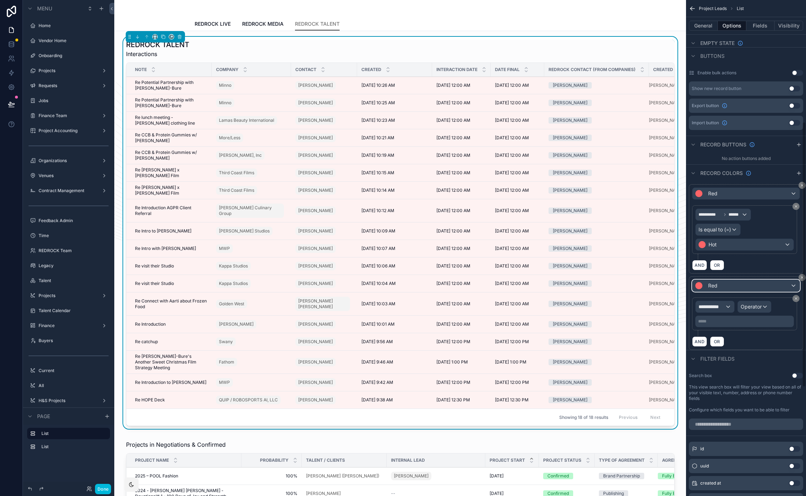
click at [729, 289] on div "Red" at bounding box center [746, 285] width 107 height 11
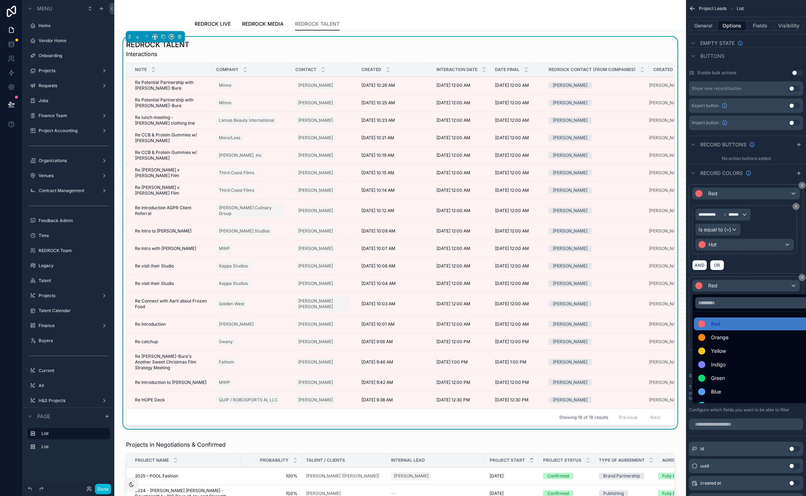
click at [718, 338] on span "Orange" at bounding box center [720, 337] width 18 height 9
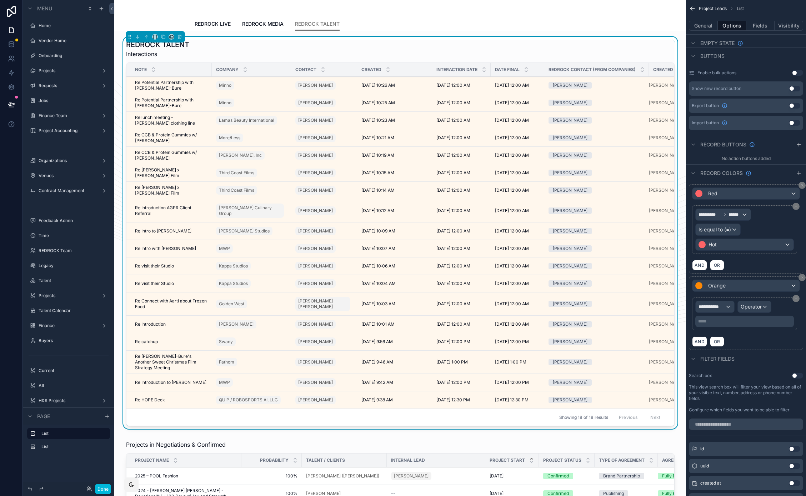
click at [721, 316] on div "***** ﻿" at bounding box center [745, 321] width 99 height 11
click at [725, 308] on span "**********" at bounding box center [712, 306] width 26 height 7
click at [724, 325] on input "text" at bounding box center [728, 323] width 59 height 11
click at [728, 350] on div "Row values Row values" at bounding box center [715, 349] width 26 height 17
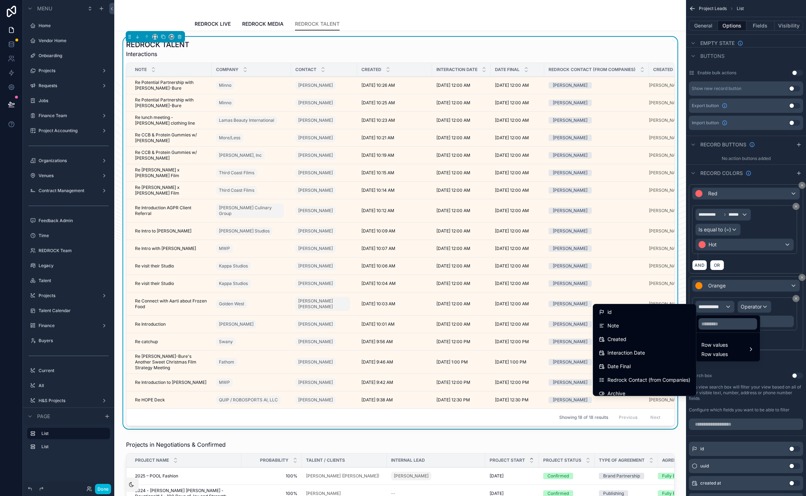
scroll to position [101, 0]
click at [634, 321] on div "Select" at bounding box center [644, 320] width 91 height 9
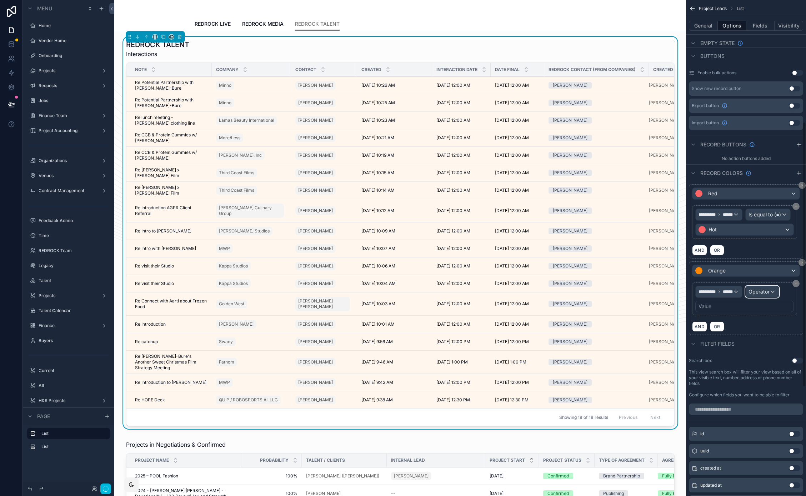
click at [761, 295] on span "Operator" at bounding box center [759, 292] width 21 height 6
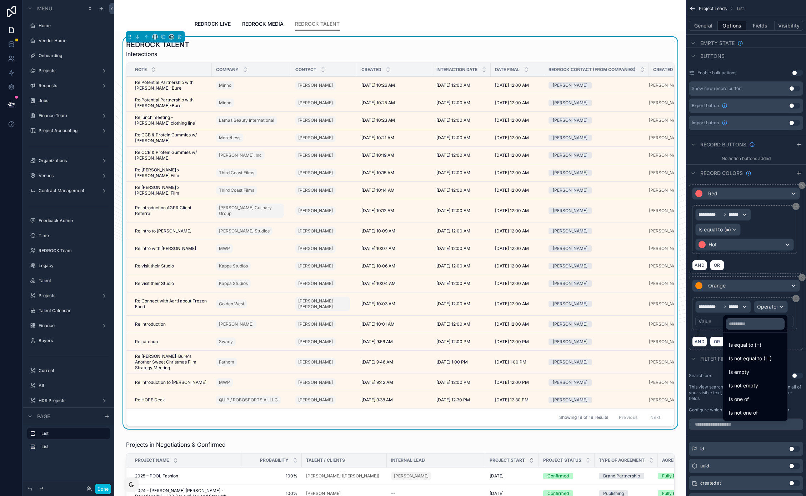
click at [753, 346] on div "Is equal to (=)" at bounding box center [755, 345] width 53 height 9
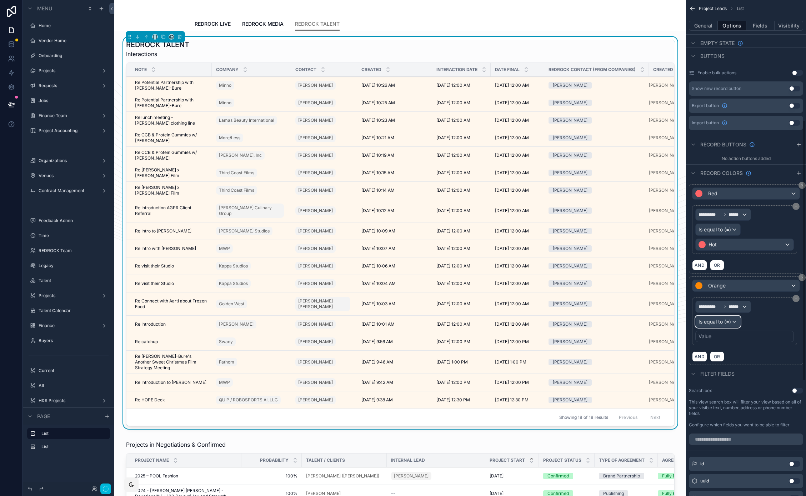
click at [714, 321] on span "Is equal to (=)" at bounding box center [715, 321] width 33 height 7
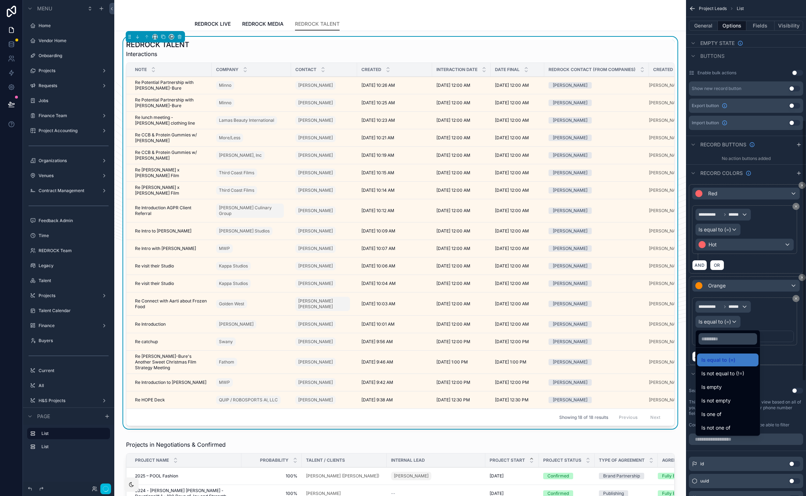
click at [767, 317] on div "scrollable content" at bounding box center [403, 248] width 806 height 496
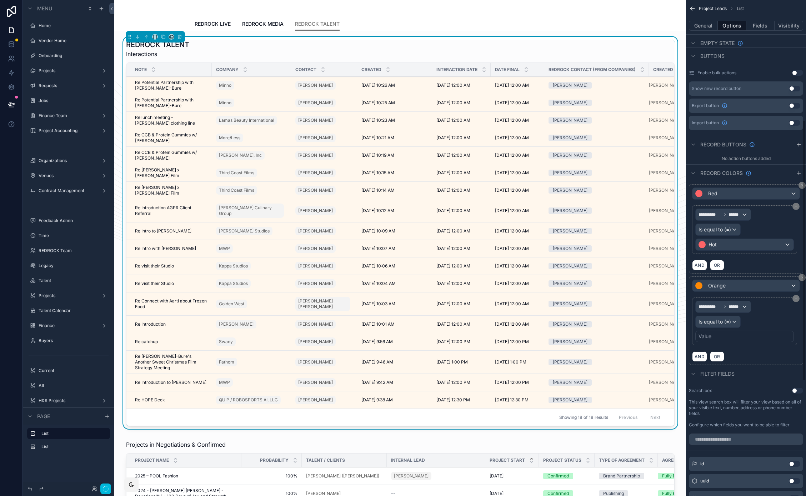
click at [732, 338] on div "Value" at bounding box center [745, 336] width 99 height 11
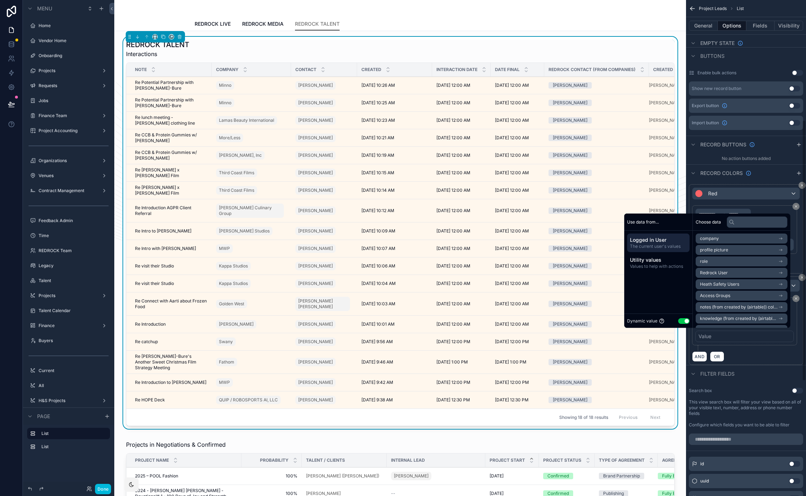
click at [680, 321] on button "Use setting" at bounding box center [684, 321] width 11 height 6
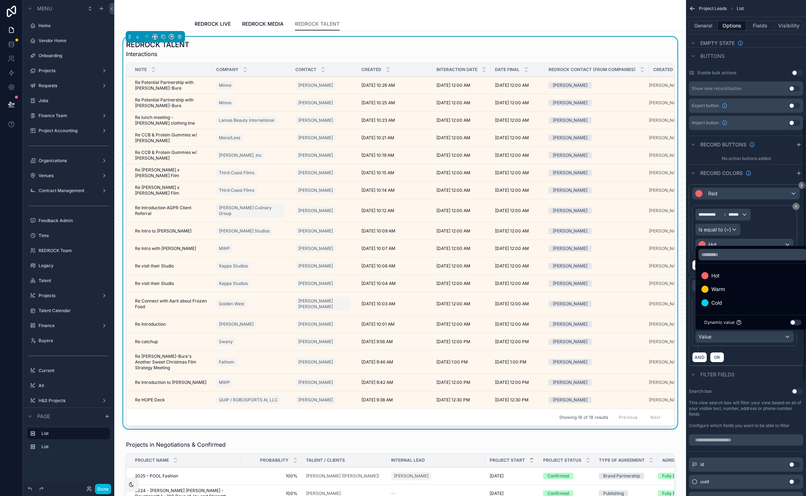
click at [732, 289] on div "Warm" at bounding box center [753, 289] width 103 height 9
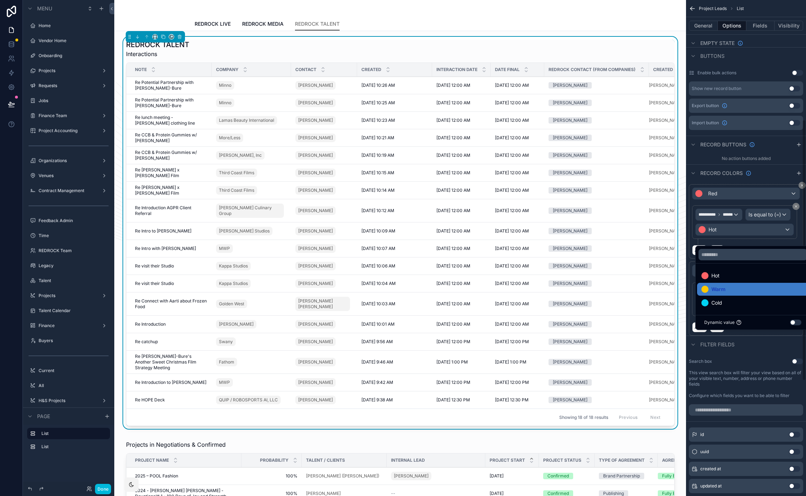
click at [799, 173] on icon "scrollable content" at bounding box center [799, 173] width 3 height 0
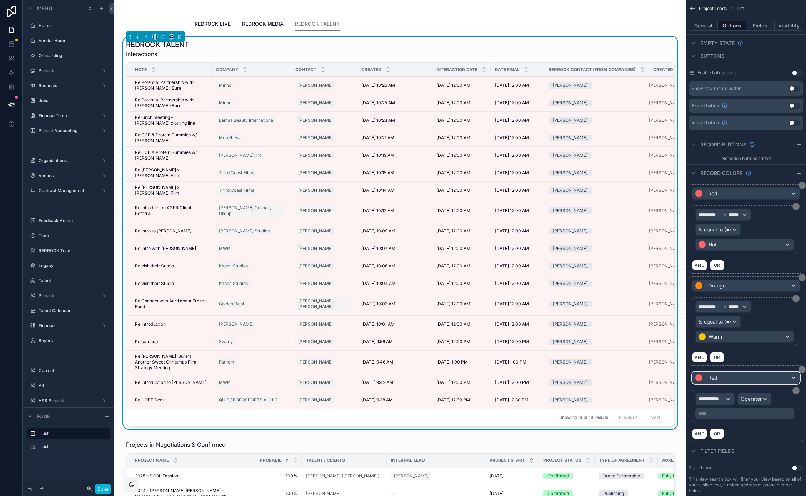
click at [781, 374] on div "Red" at bounding box center [746, 377] width 107 height 11
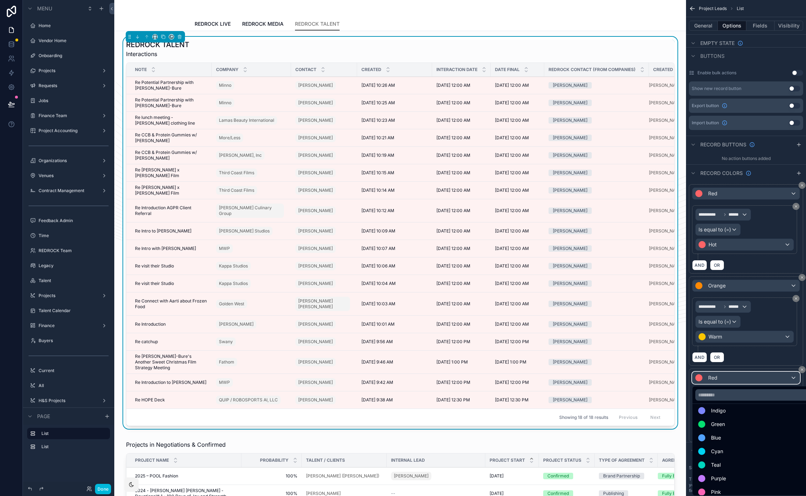
scroll to position [51, 0]
click at [728, 450] on div "Cyan" at bounding box center [755, 447] width 112 height 9
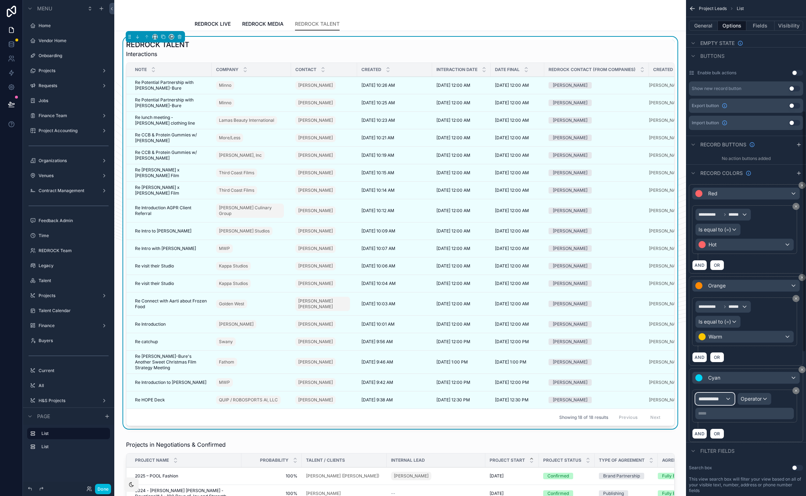
click at [726, 401] on div "**********" at bounding box center [715, 398] width 39 height 11
click at [727, 442] on div "Row values Row values" at bounding box center [715, 441] width 26 height 17
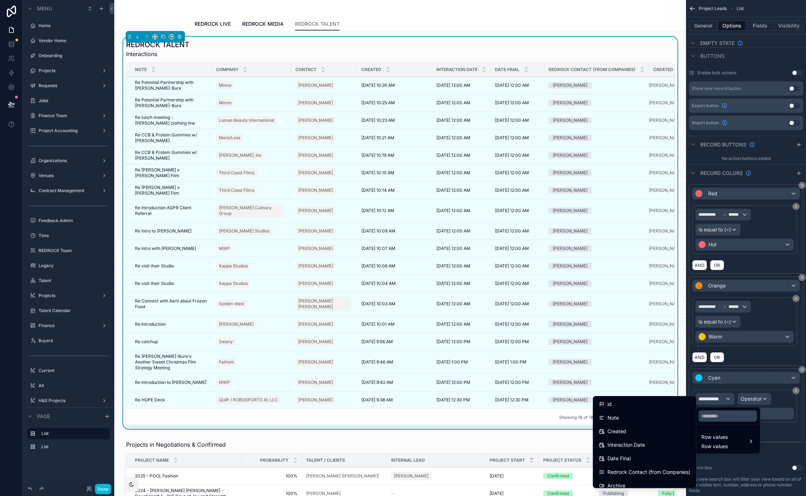
scroll to position [101, 0]
click at [632, 412] on div "Select" at bounding box center [644, 412] width 91 height 9
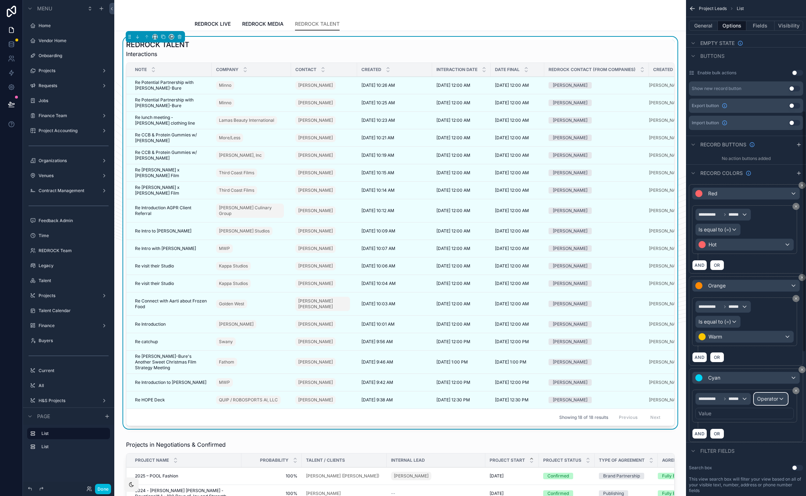
click at [764, 398] on span "Operator" at bounding box center [768, 399] width 21 height 6
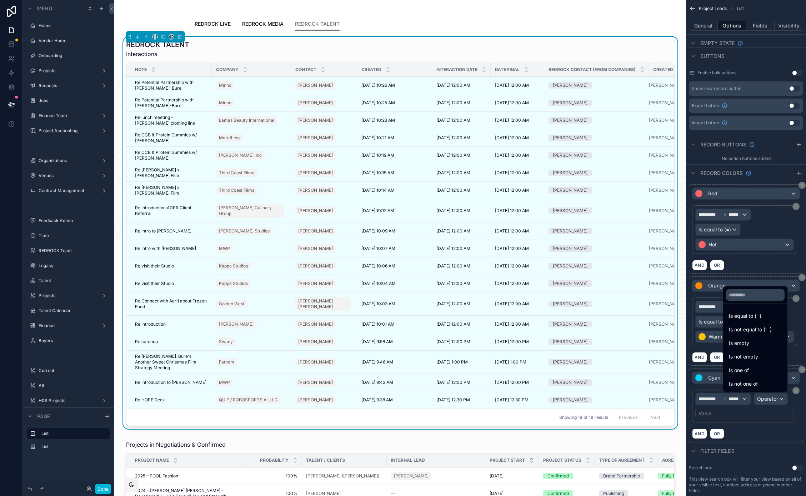
click at [748, 316] on span "Is equal to (=)" at bounding box center [745, 316] width 33 height 9
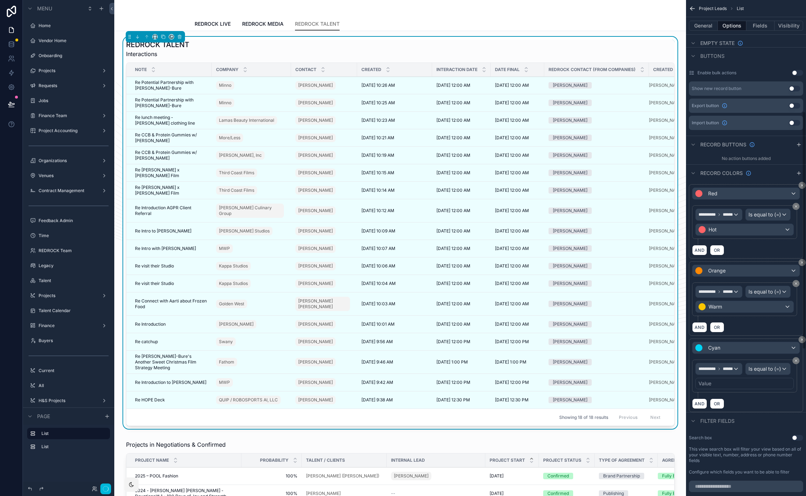
scroll to position [232, 0]
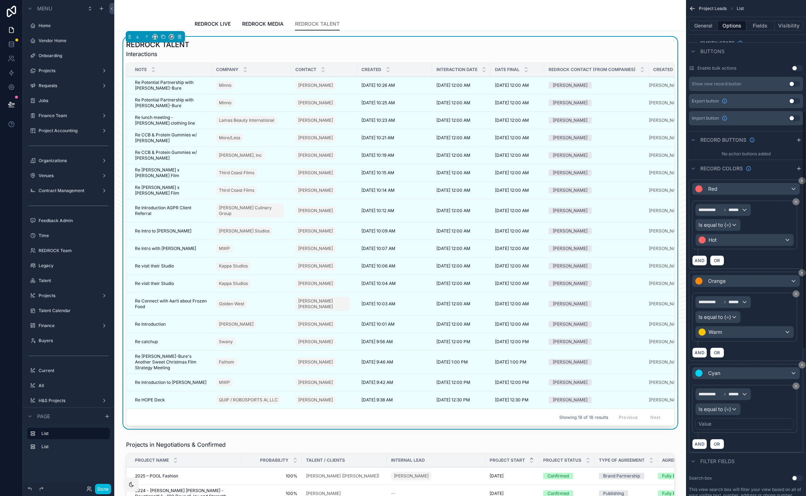
click at [723, 422] on div "Value" at bounding box center [745, 423] width 99 height 11
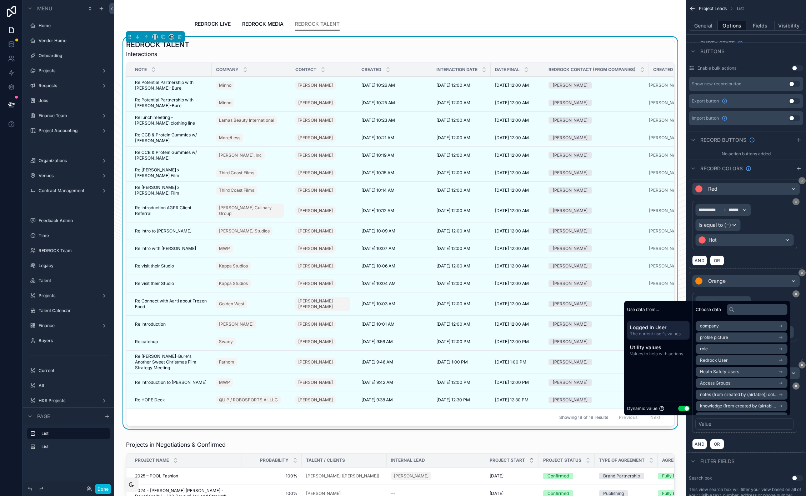
click at [679, 408] on button "Use setting" at bounding box center [684, 409] width 11 height 6
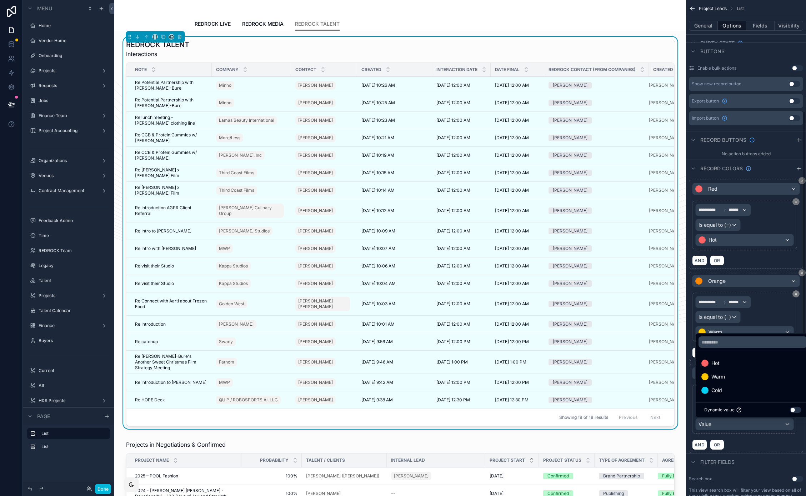
click at [731, 388] on div "Cold" at bounding box center [753, 390] width 103 height 9
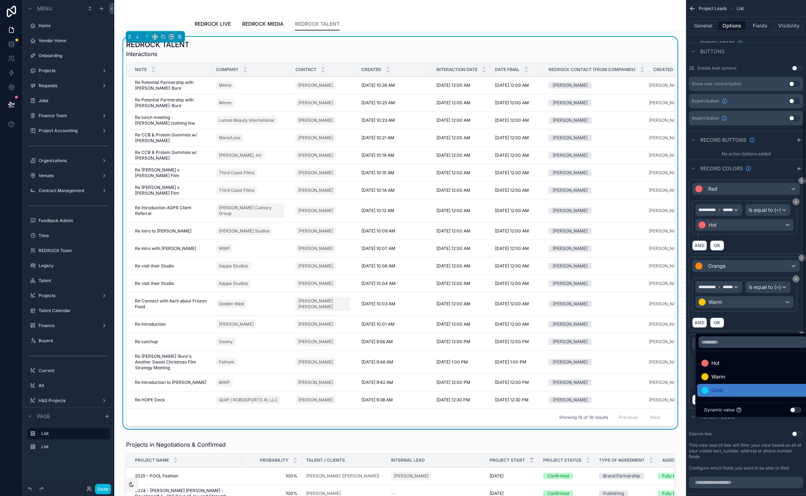
click at [769, 405] on div "AND OR" at bounding box center [746, 399] width 108 height 11
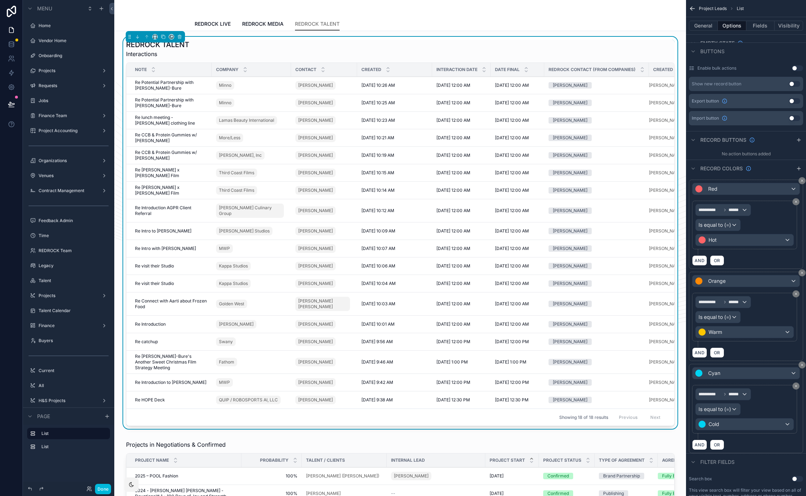
scroll to position [0, 0]
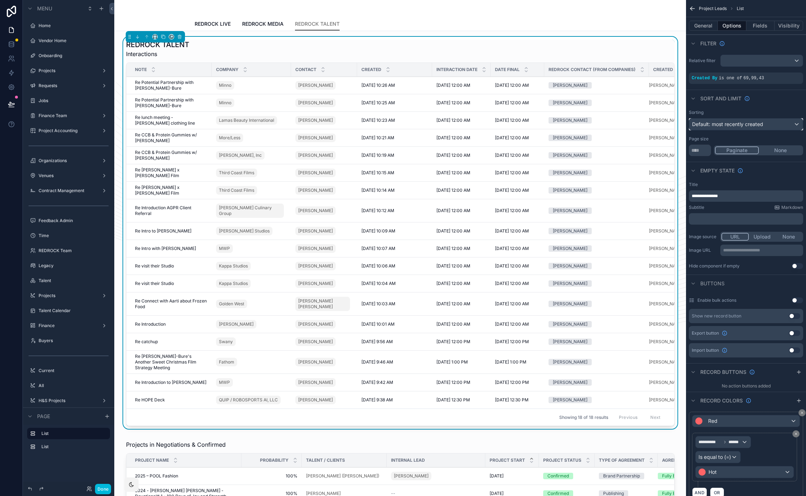
click at [715, 126] on span "Default: most recently created" at bounding box center [727, 124] width 71 height 6
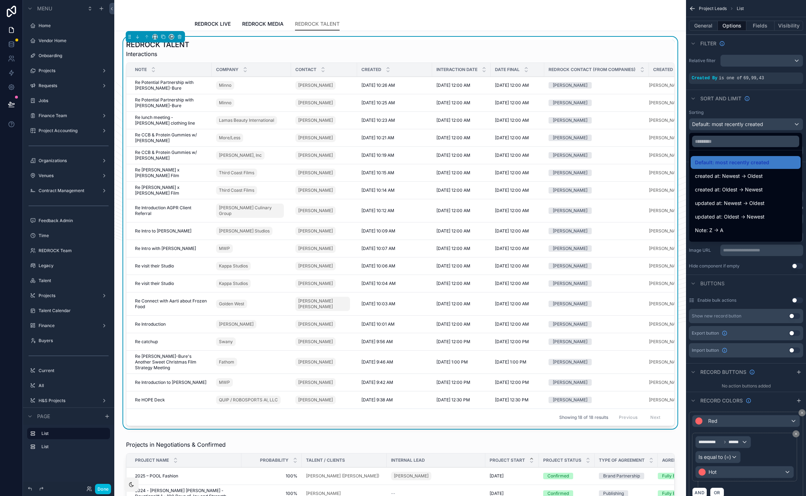
click at [715, 126] on div "scrollable content" at bounding box center [403, 248] width 806 height 496
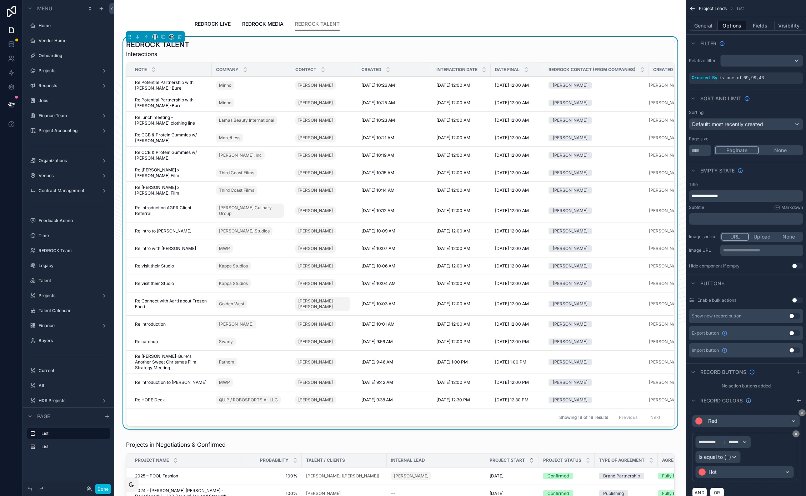
click at [708, 23] on button "General" at bounding box center [703, 26] width 29 height 10
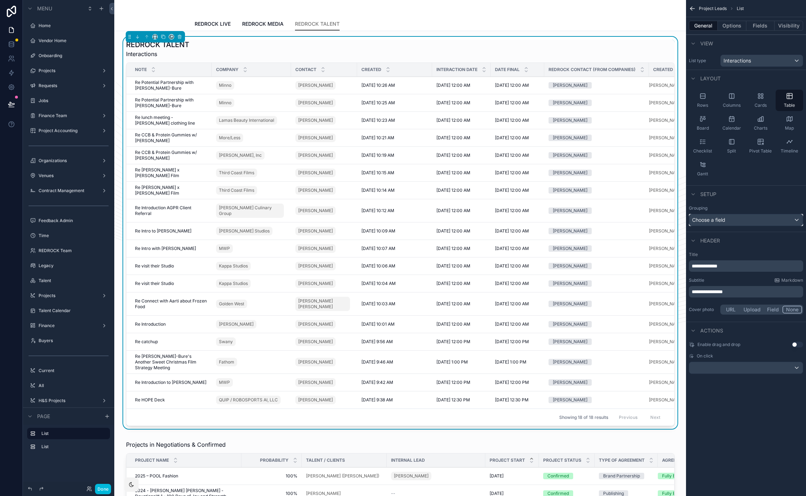
click at [720, 221] on span "Choose a field" at bounding box center [708, 220] width 33 height 6
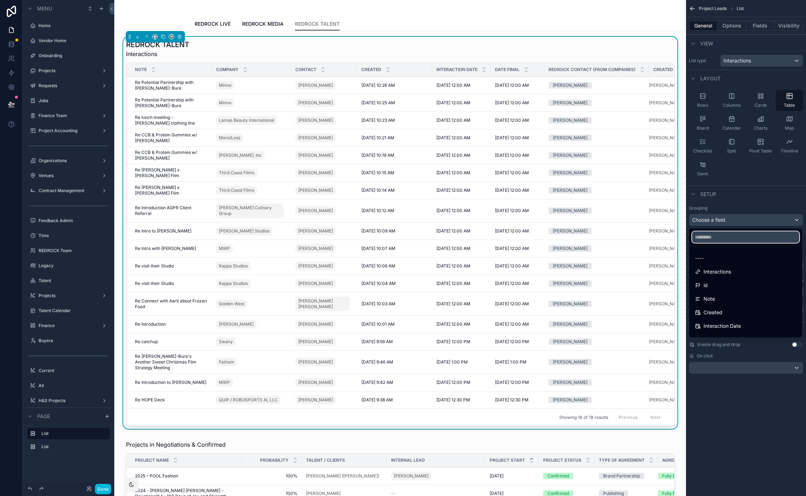
click at [724, 237] on input "text" at bounding box center [745, 237] width 107 height 11
click at [730, 260] on div "Select" at bounding box center [745, 262] width 101 height 9
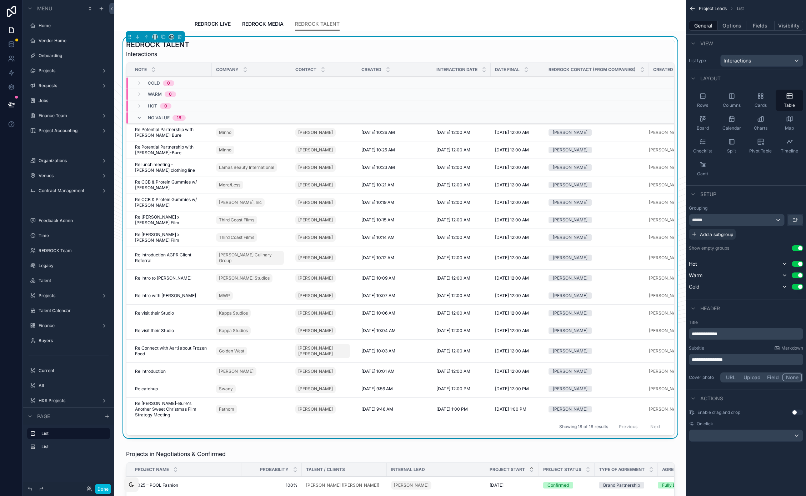
click at [799, 248] on button "Use setting" at bounding box center [797, 248] width 11 height 6
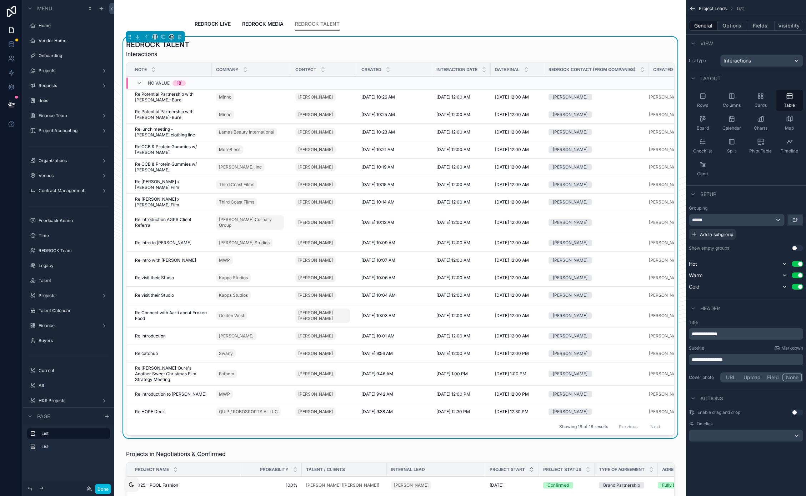
click at [797, 247] on button "Use setting" at bounding box center [797, 248] width 11 height 6
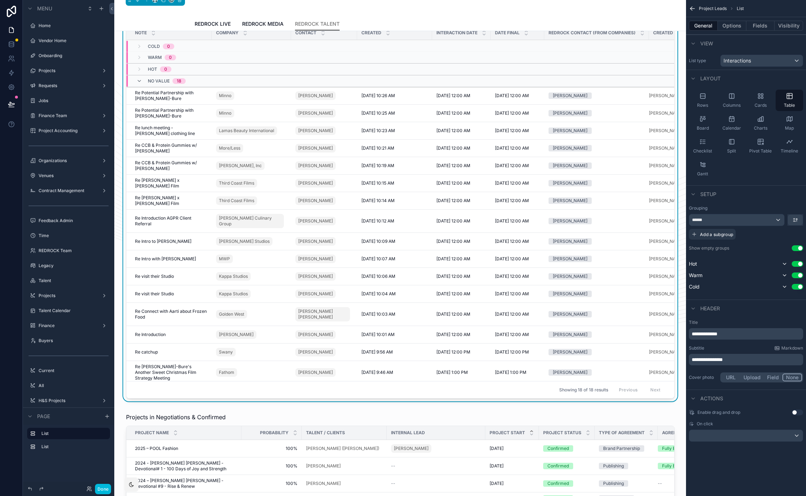
scroll to position [32, 0]
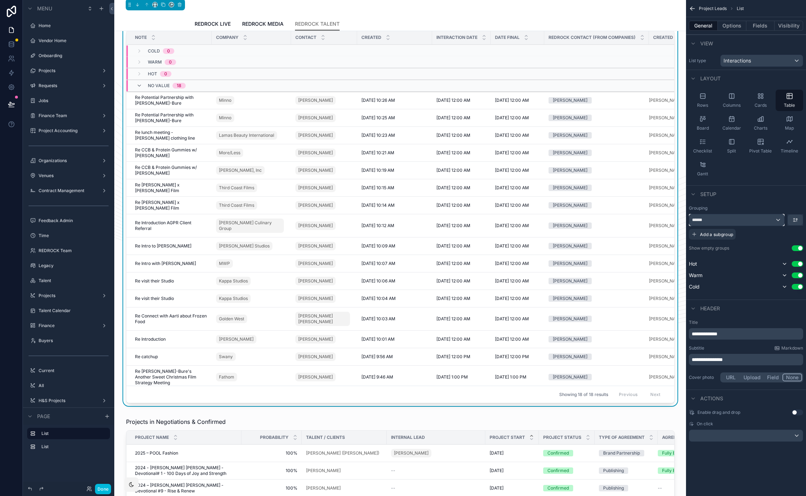
click at [777, 218] on div "******" at bounding box center [737, 219] width 95 height 11
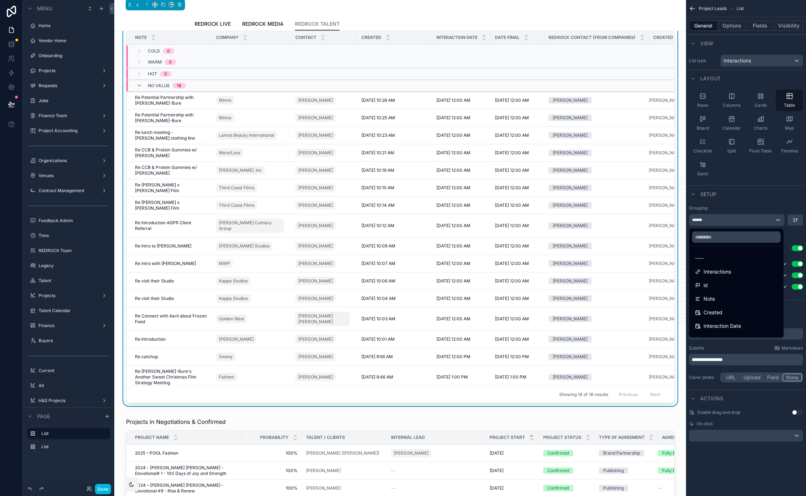
click at [745, 258] on div "----" at bounding box center [736, 258] width 83 height 9
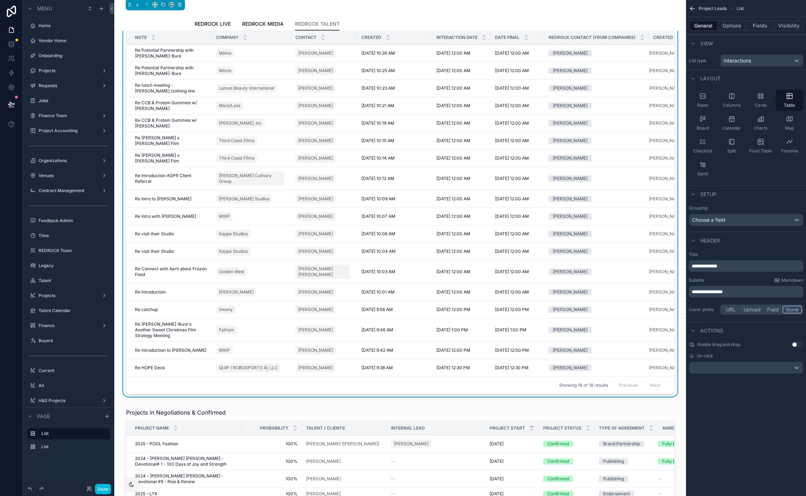
click at [734, 23] on button "Options" at bounding box center [732, 26] width 29 height 10
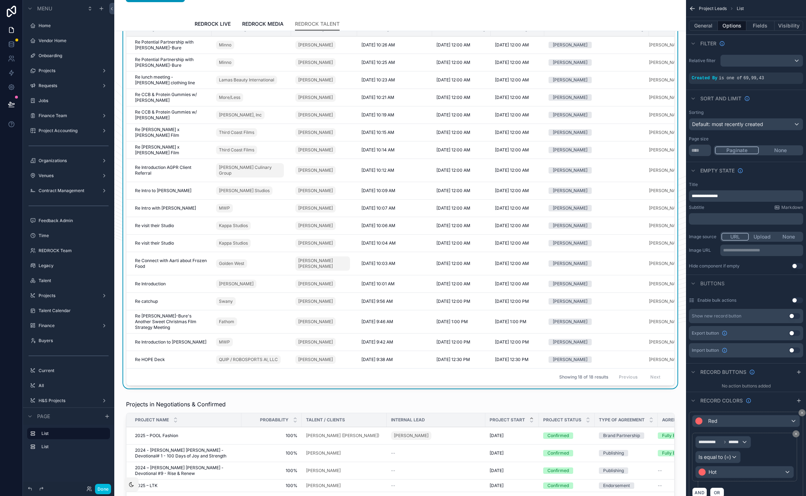
scroll to position [0, 0]
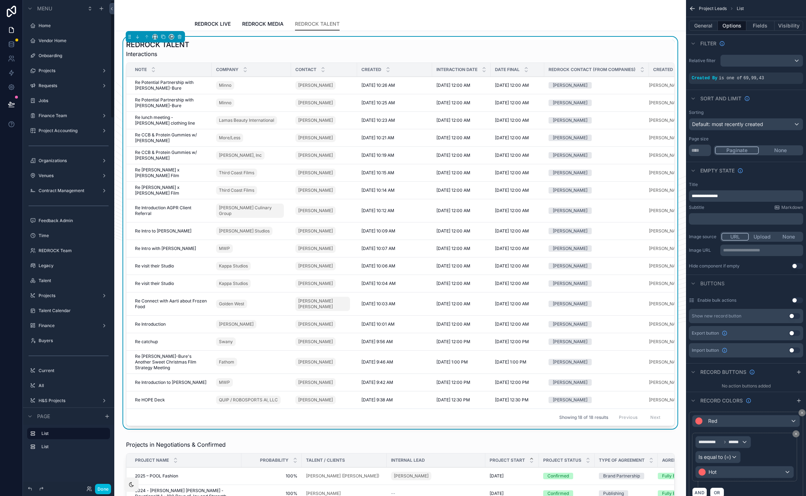
click at [150, 86] on span "Re Potential Partnership with Candace Cameron-Bure" at bounding box center [171, 85] width 73 height 11
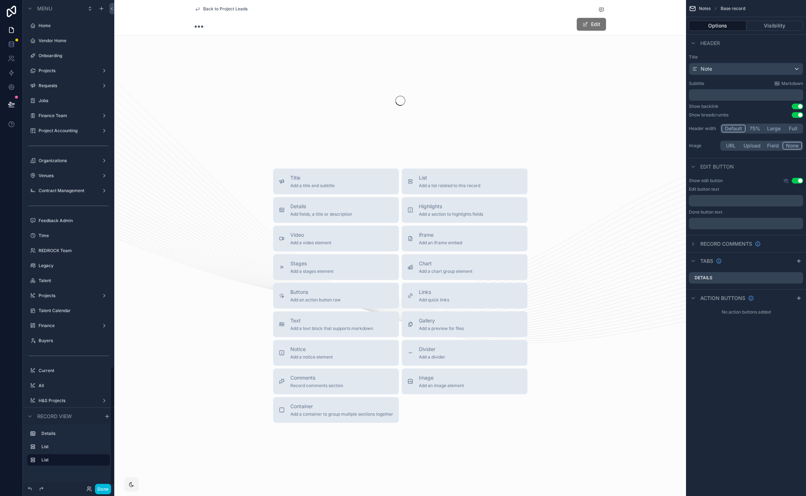
scroll to position [1506, 0]
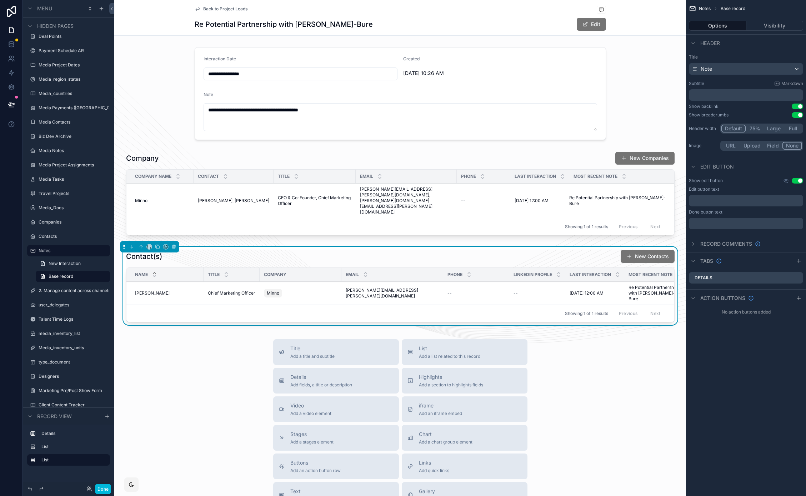
click at [521, 44] on div "scrollable content" at bounding box center [400, 93] width 572 height 99
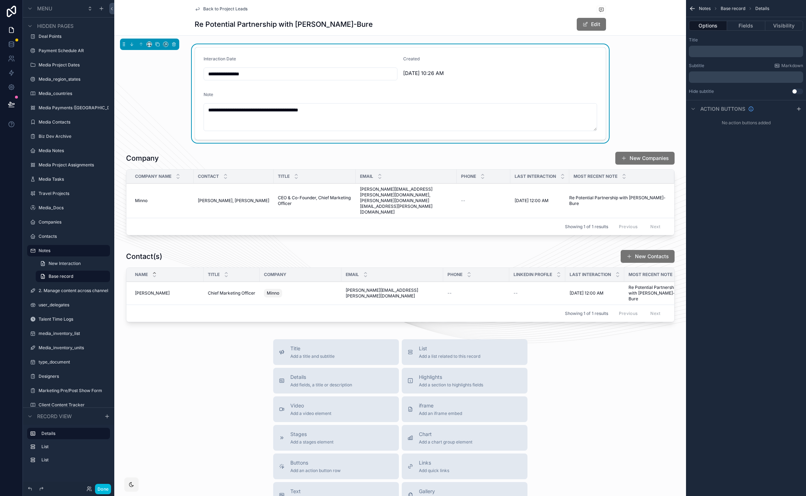
click at [748, 26] on button "Fields" at bounding box center [746, 26] width 38 height 10
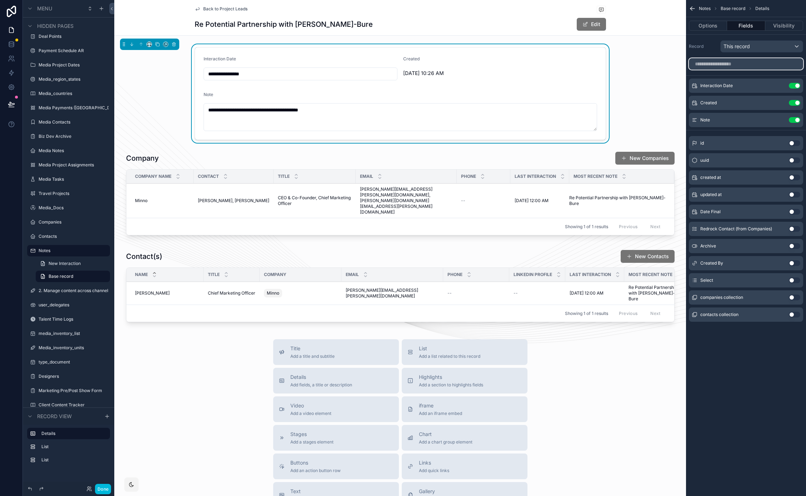
click at [752, 63] on input "scrollable content" at bounding box center [746, 63] width 114 height 11
click at [793, 280] on button "Use setting" at bounding box center [794, 281] width 11 height 6
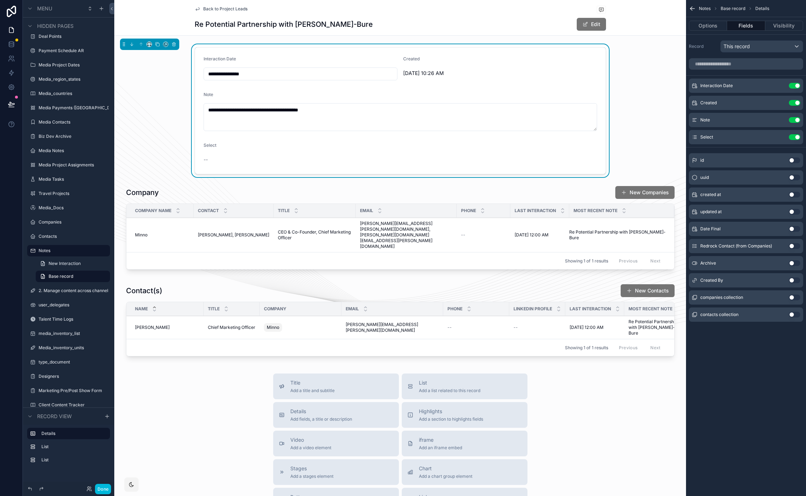
click at [0, 0] on button "scrollable content" at bounding box center [0, 0] width 0 height 0
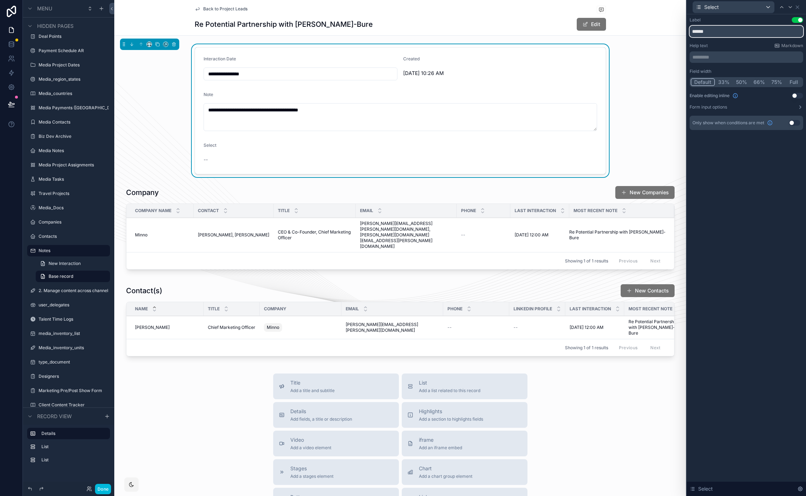
click at [722, 26] on input "******" at bounding box center [747, 31] width 114 height 11
click at [721, 28] on input "******" at bounding box center [747, 31] width 114 height 11
type input "**********"
click at [789, 123] on button "Use setting" at bounding box center [794, 123] width 11 height 6
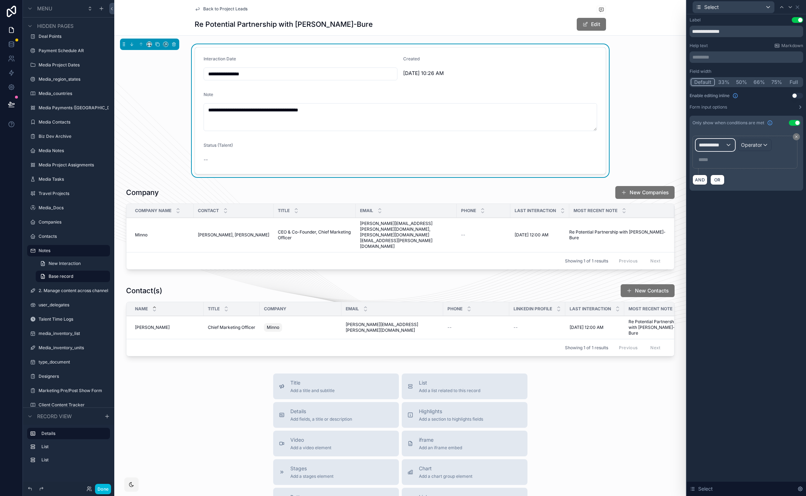
click at [713, 146] on span "**********" at bounding box center [712, 144] width 26 height 7
click at [717, 163] on input "text" at bounding box center [736, 162] width 74 height 11
type input "****"
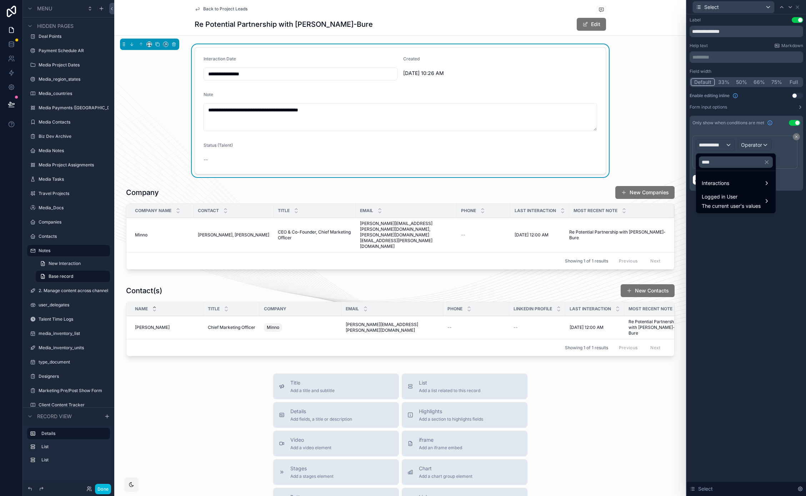
drag, startPoint x: 748, startPoint y: 198, endPoint x: 729, endPoint y: 199, distance: 18.6
click at [748, 198] on span "Logged in User" at bounding box center [731, 197] width 59 height 9
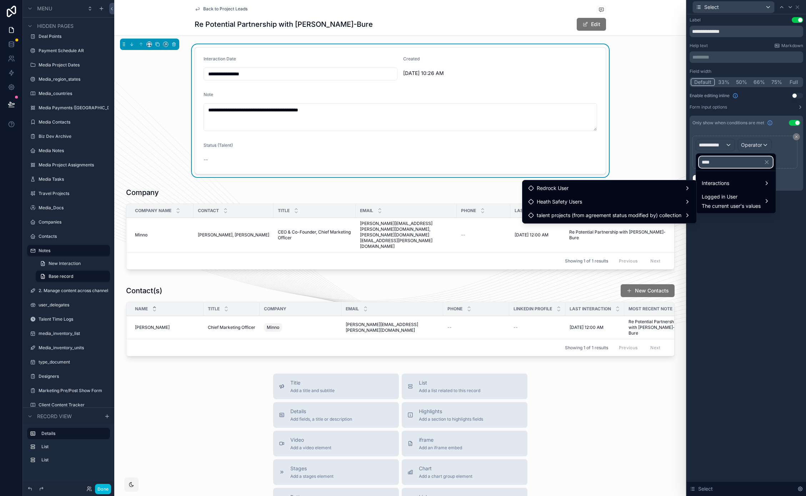
click at [711, 162] on input "****" at bounding box center [736, 162] width 74 height 11
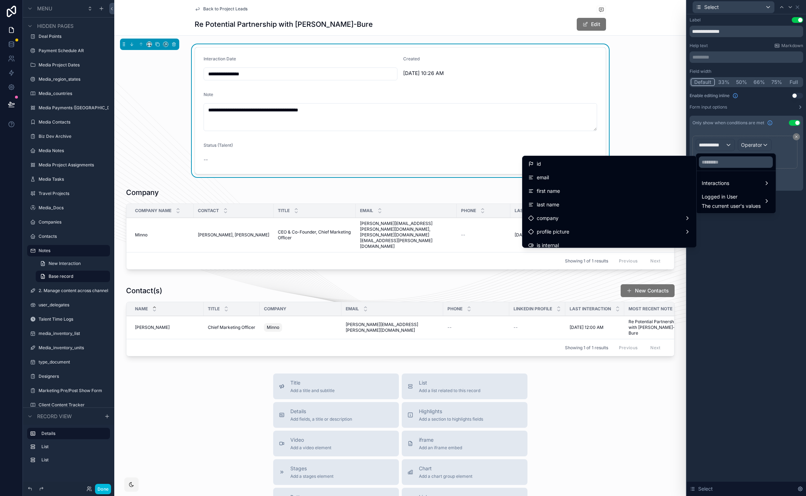
click at [759, 183] on div "Interactions" at bounding box center [736, 183] width 68 height 9
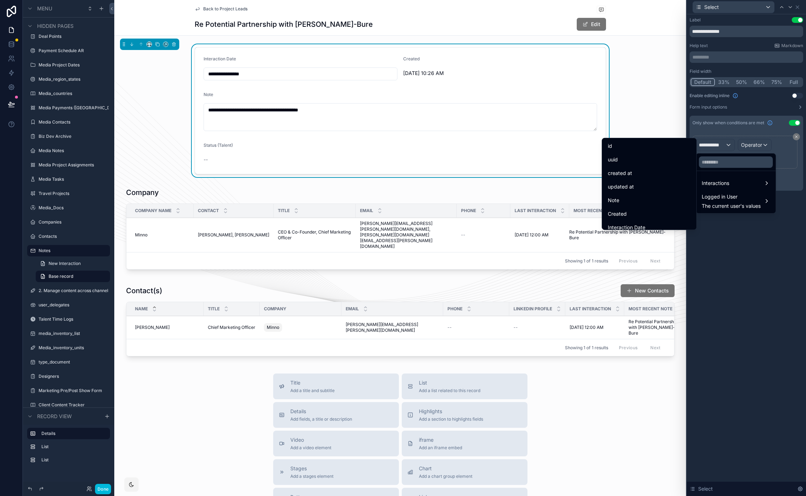
scroll to position [114, 0]
click at [629, 178] on div "Select" at bounding box center [649, 181] width 83 height 9
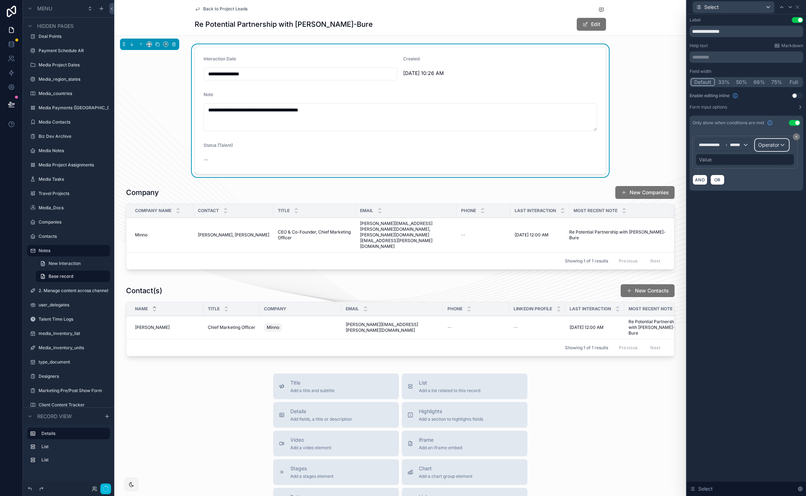
click at [769, 148] on span "Operator" at bounding box center [769, 144] width 21 height 7
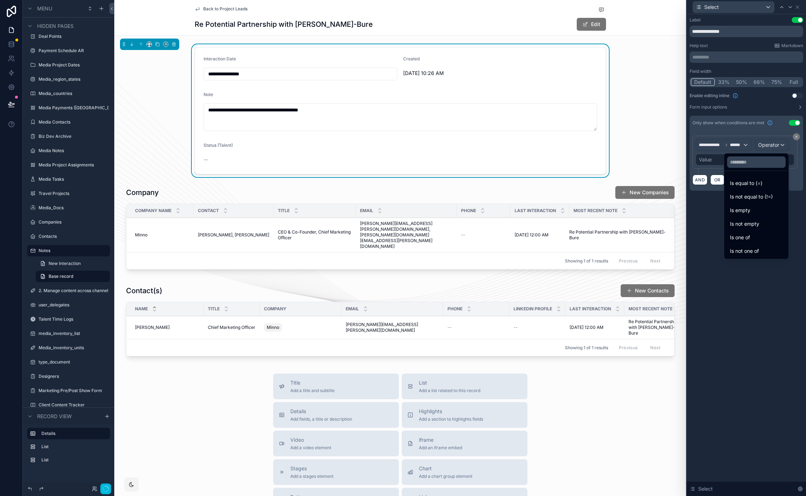
click at [741, 224] on span "Is not empty" at bounding box center [744, 224] width 29 height 9
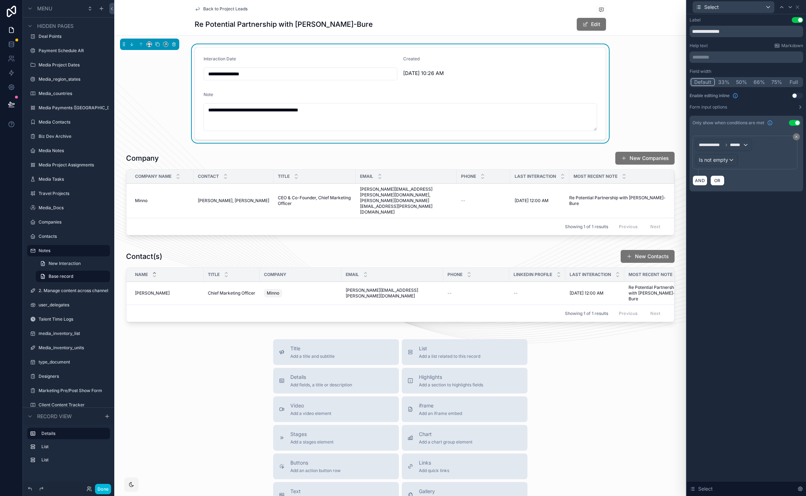
drag, startPoint x: 714, startPoint y: 259, endPoint x: 708, endPoint y: 254, distance: 7.8
click at [712, 259] on div "**********" at bounding box center [746, 255] width 119 height 482
click at [798, 5] on icon at bounding box center [798, 7] width 6 height 6
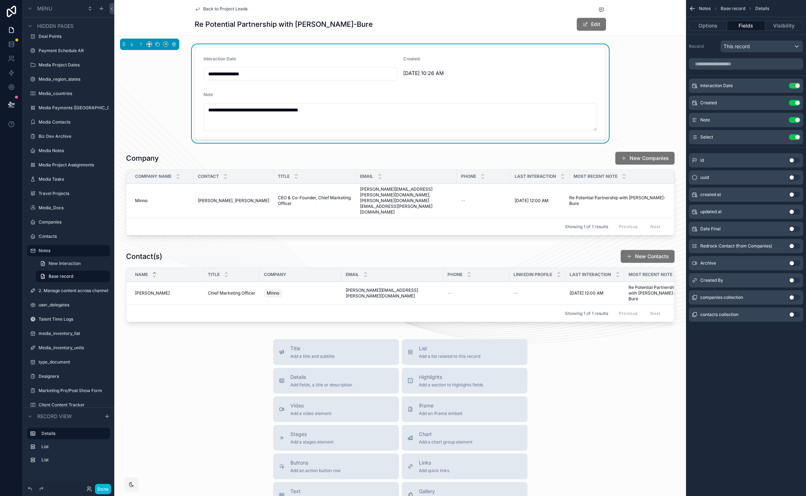
click at [0, 0] on icon "scrollable content" at bounding box center [0, 0] width 0 height 0
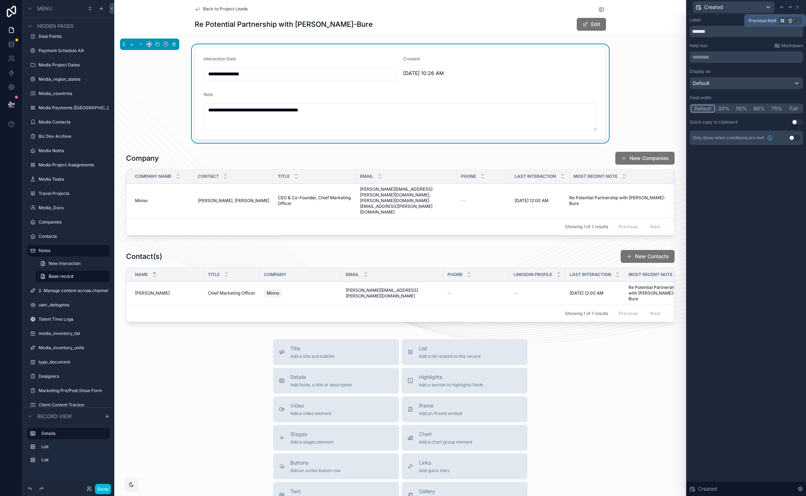
click at [785, 6] on icon at bounding box center [782, 7] width 6 height 6
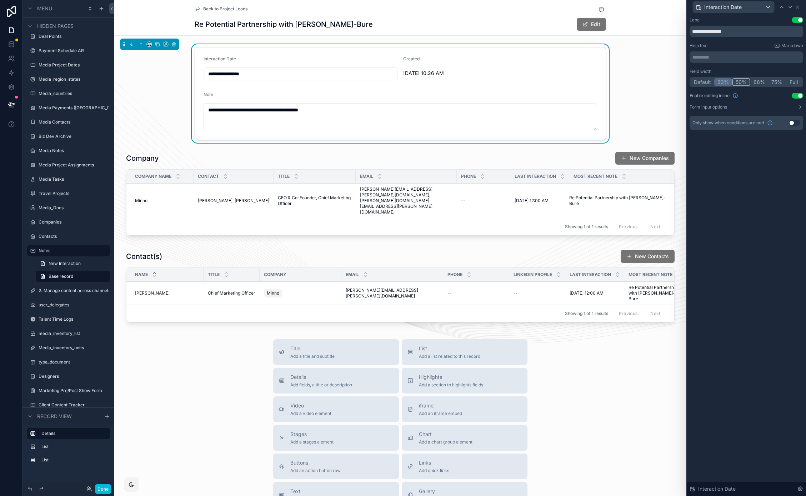
click at [727, 81] on button "33%" at bounding box center [724, 82] width 18 height 8
click at [789, 6] on icon at bounding box center [791, 7] width 6 height 6
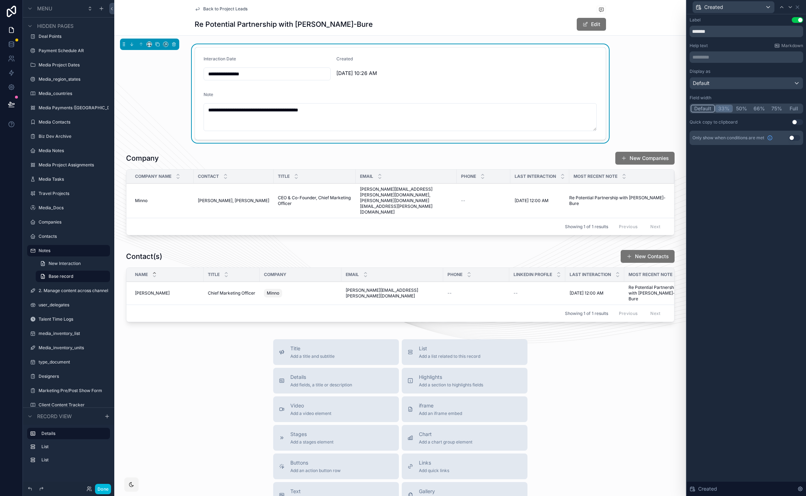
click at [728, 110] on button "33%" at bounding box center [724, 109] width 18 height 8
click at [797, 7] on icon at bounding box center [798, 7] width 6 height 6
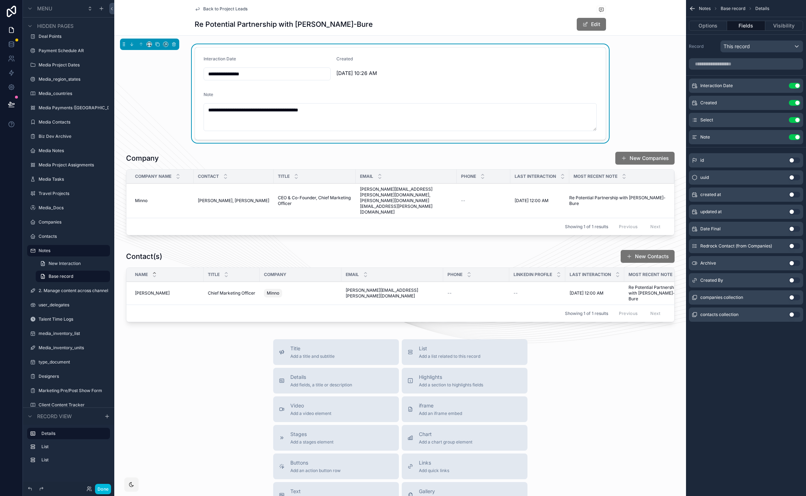
click at [0, 0] on icon "scrollable content" at bounding box center [0, 0] width 0 height 0
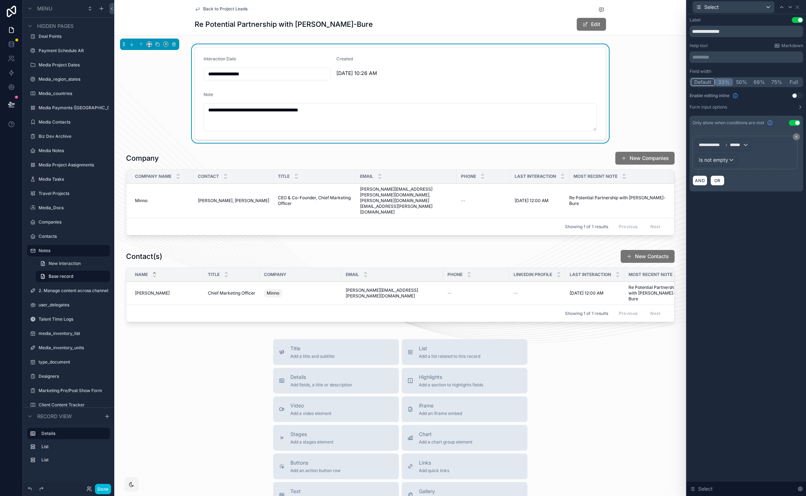
click at [728, 83] on button "33%" at bounding box center [724, 82] width 18 height 8
click at [742, 266] on div "**********" at bounding box center [746, 255] width 119 height 482
click at [798, 8] on icon at bounding box center [798, 7] width 6 height 6
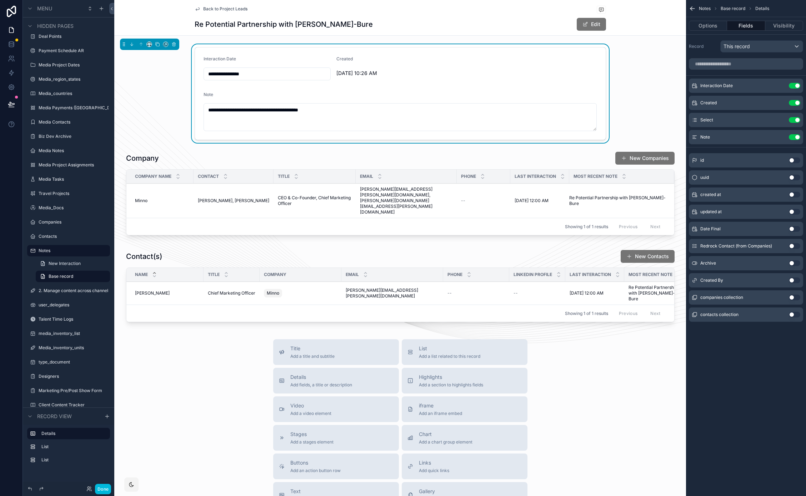
click at [103, 488] on button "Done" at bounding box center [103, 489] width 16 height 10
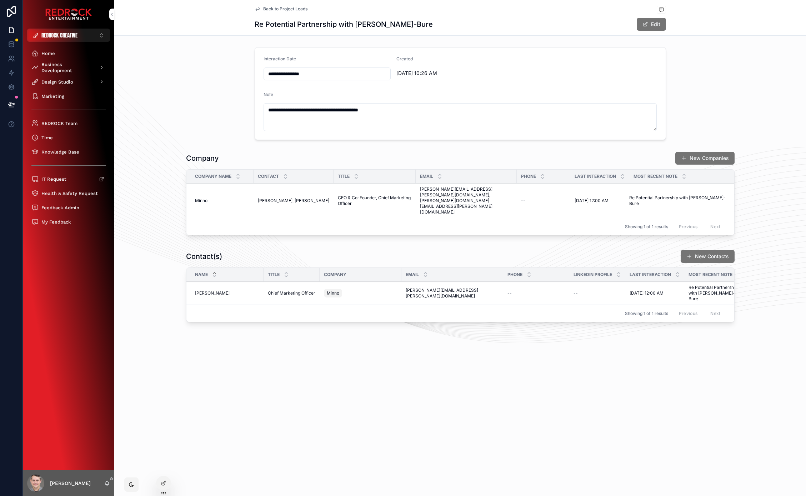
click at [269, 8] on span "Back to Project Leads" at bounding box center [285, 9] width 44 height 6
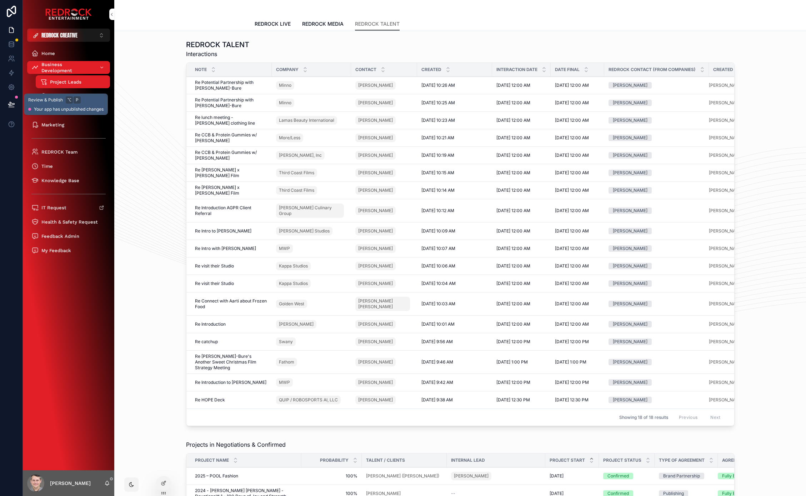
click at [10, 109] on button at bounding box center [12, 104] width 16 height 20
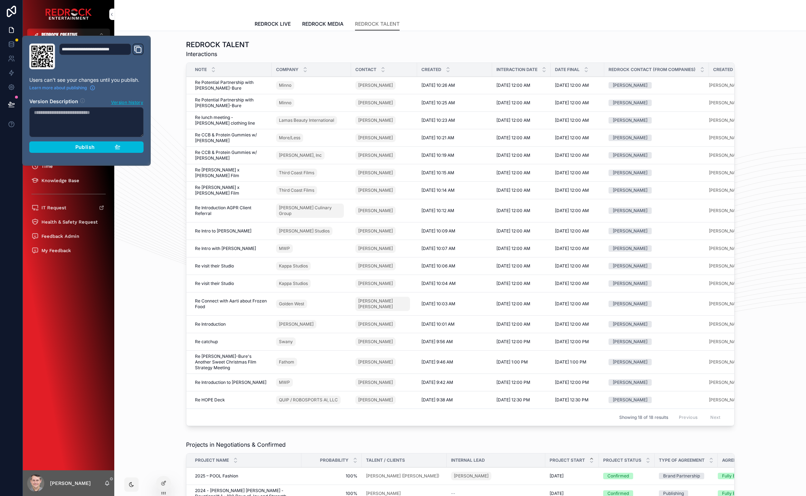
click at [111, 147] on div "Publish" at bounding box center [87, 147] width 68 height 6
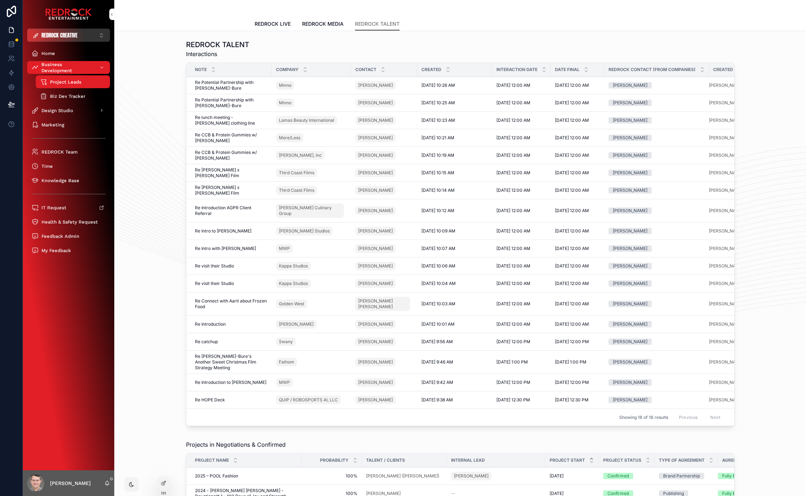
click at [89, 31] on button "REDROCK CREATIVE ⌥ 4" at bounding box center [68, 35] width 83 height 13
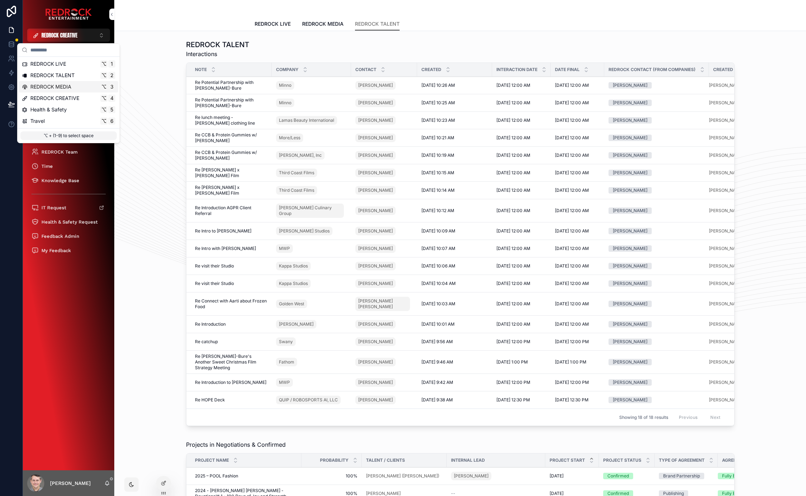
click at [73, 88] on div "REDROCK MEDIA ⌥ 3" at bounding box center [69, 86] width 94 height 7
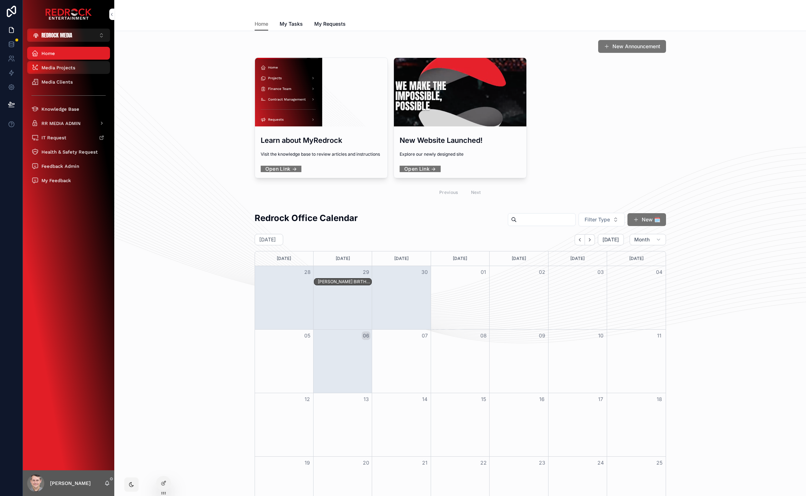
click at [66, 68] on span "Media Projects" at bounding box center [58, 68] width 34 height 6
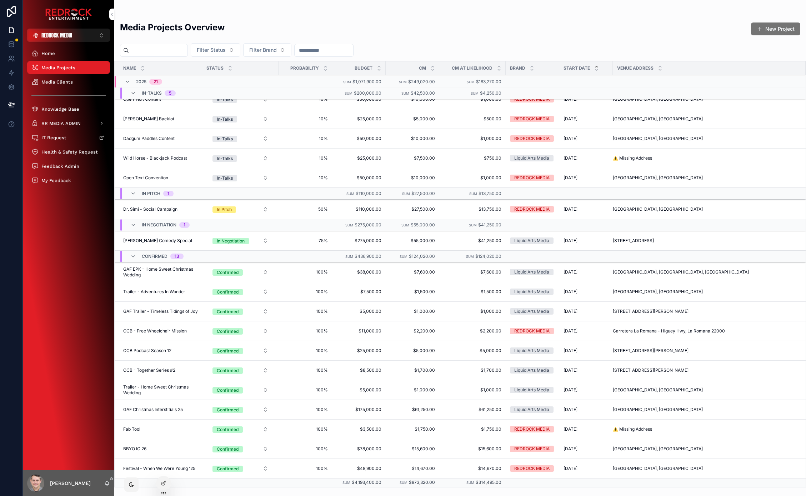
scroll to position [19, 0]
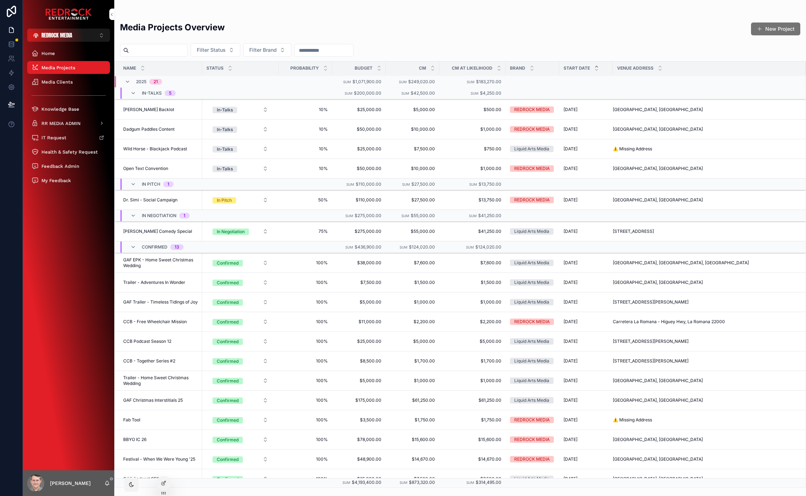
click at [156, 229] on span "[PERSON_NAME] Comedy Special" at bounding box center [157, 232] width 69 height 6
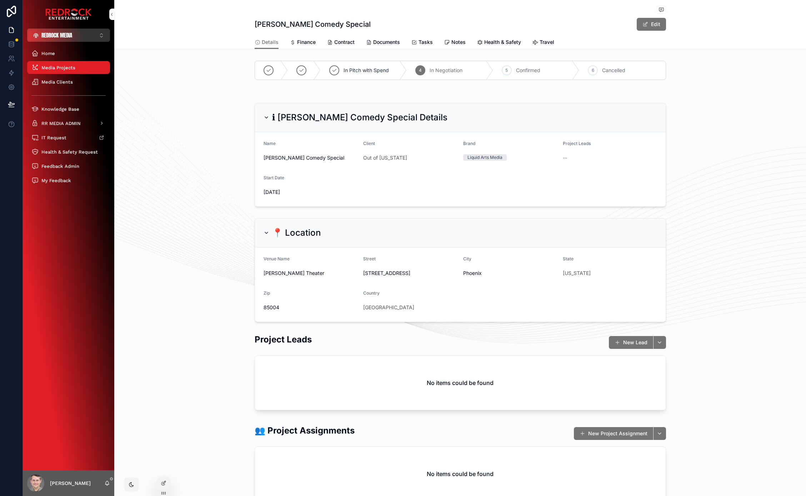
click at [53, 38] on span "REDROCK MEDIA" at bounding box center [56, 35] width 31 height 8
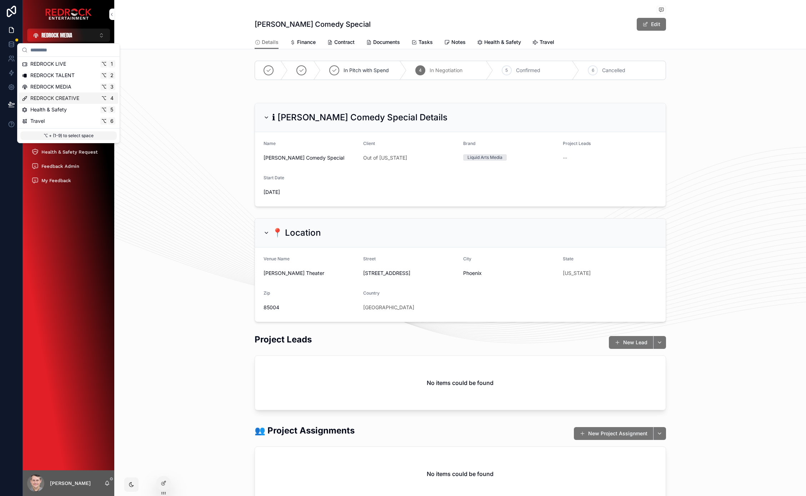
click at [73, 99] on span "REDROCK CREATIVE" at bounding box center [54, 98] width 49 height 7
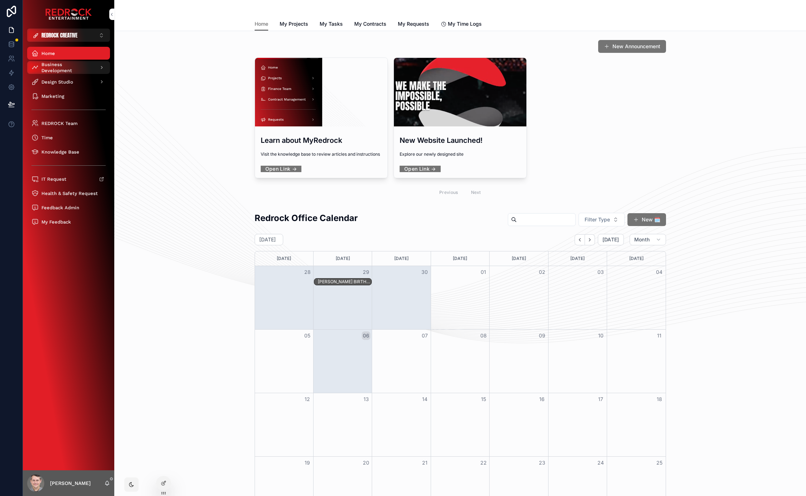
click at [66, 71] on div "Business Development" at bounding box center [68, 67] width 74 height 11
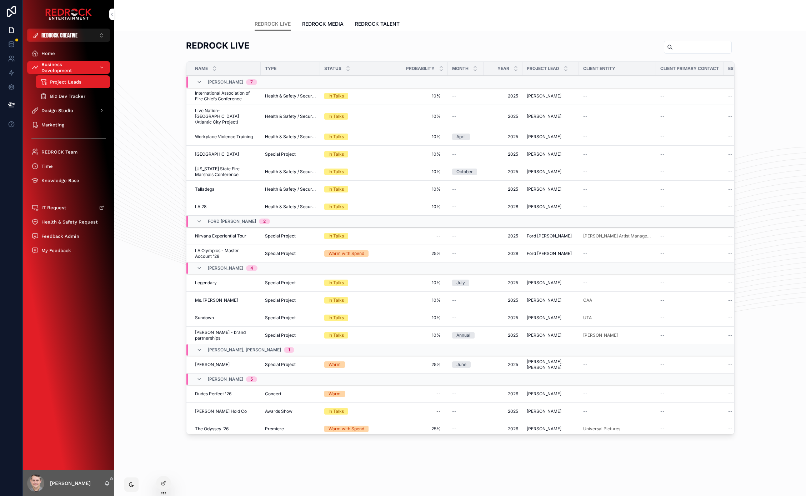
click at [318, 22] on span "REDROCK MEDIA" at bounding box center [322, 23] width 41 height 7
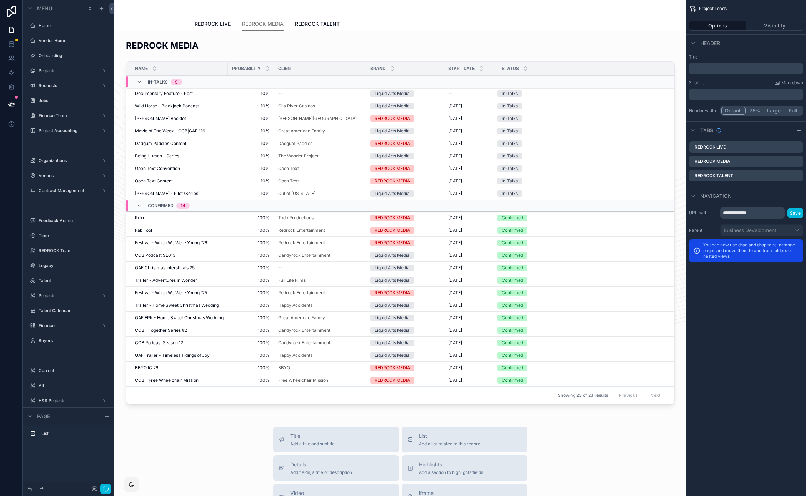
click at [218, 60] on div "scrollable content" at bounding box center [400, 223] width 561 height 373
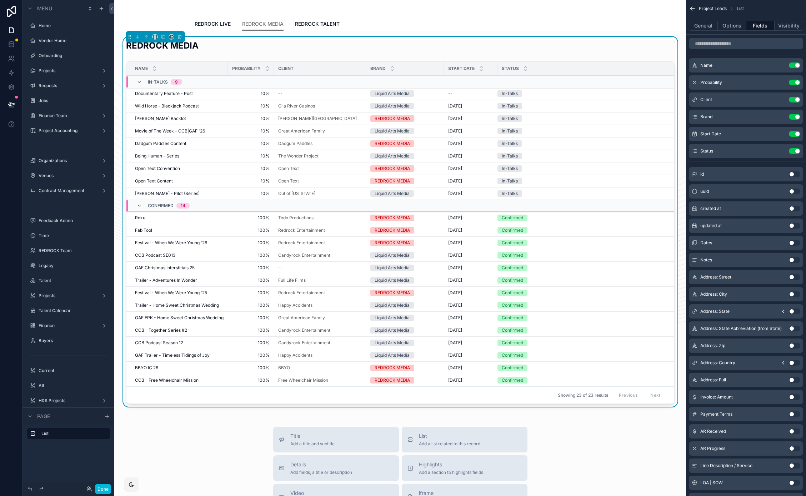
click at [701, 28] on button "General" at bounding box center [703, 26] width 29 height 10
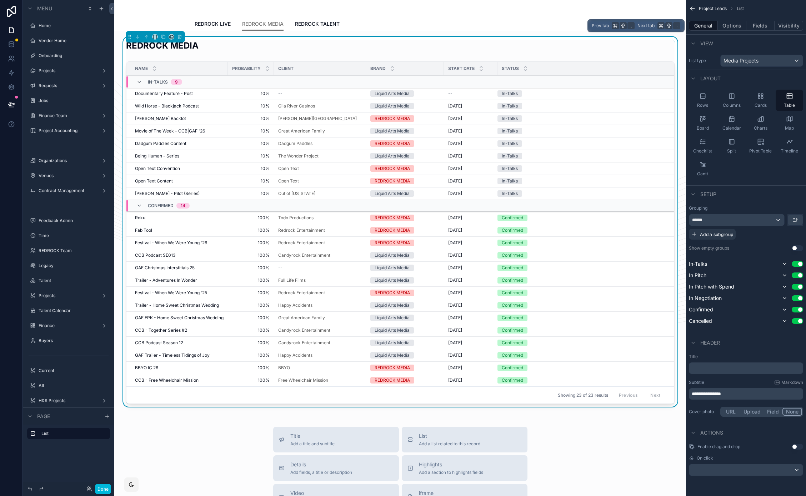
click at [754, 25] on button "Fields" at bounding box center [761, 26] width 29 height 10
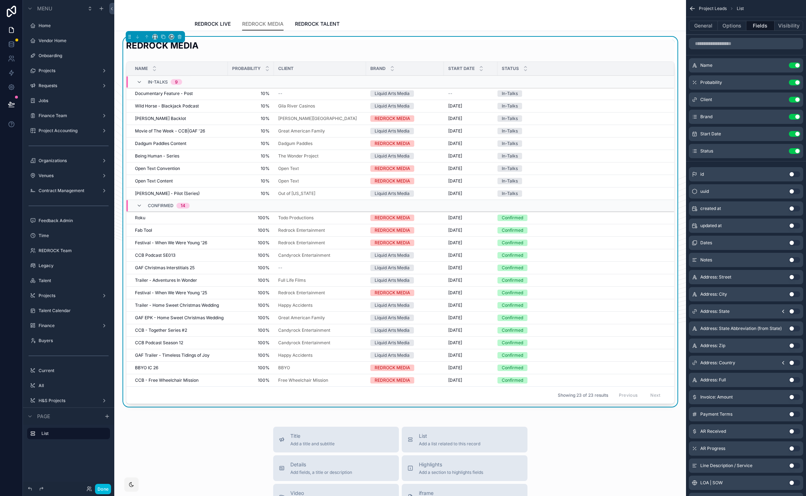
click at [0, 0] on icon "scrollable content" at bounding box center [0, 0] width 0 height 0
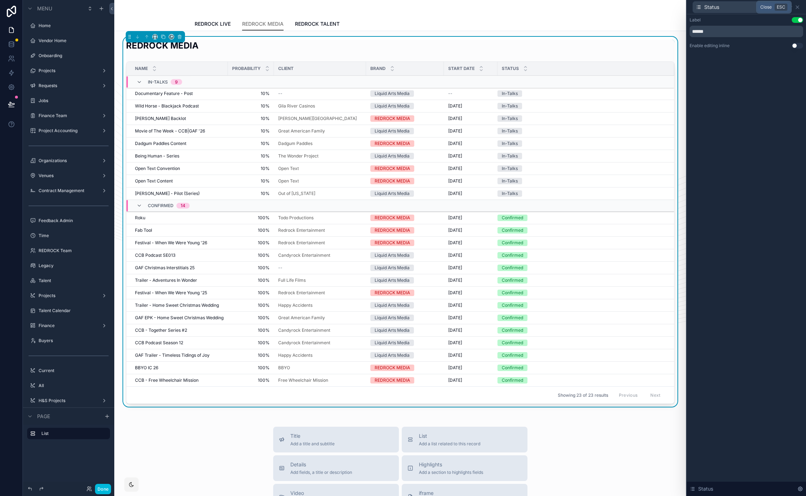
click at [797, 6] on icon at bounding box center [797, 7] width 3 height 3
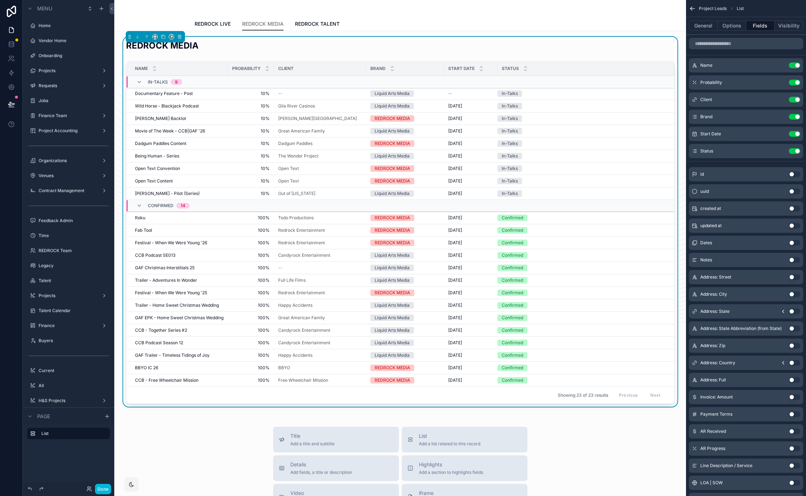
click at [0, 0] on icon "scrollable content" at bounding box center [0, 0] width 0 height 0
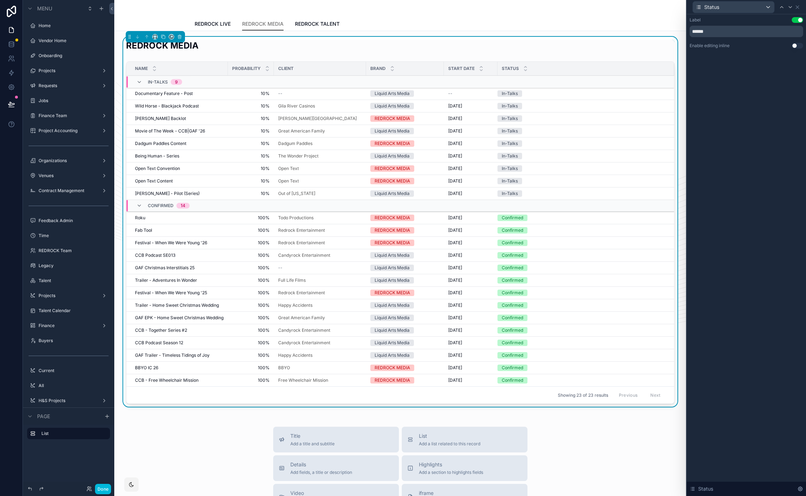
click at [802, 8] on div "Status" at bounding box center [747, 7] width 114 height 14
click at [801, 6] on div "Status" at bounding box center [747, 7] width 114 height 14
click at [800, 8] on icon at bounding box center [798, 7] width 6 height 6
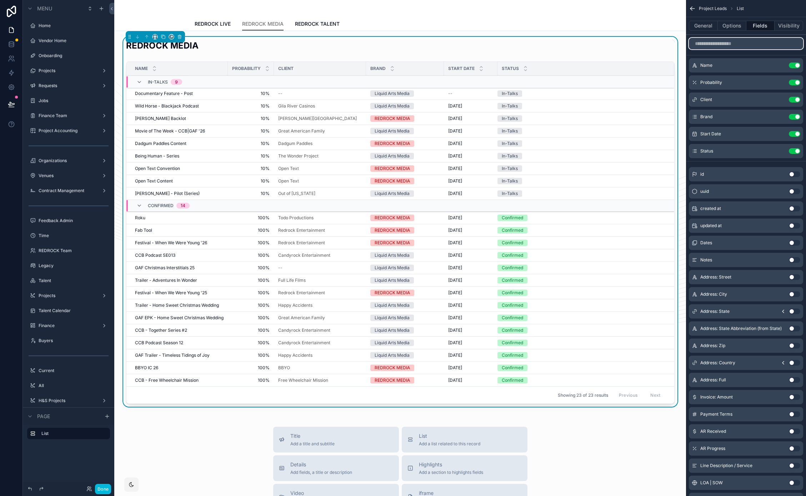
click at [707, 39] on input "scrollable content" at bounding box center [746, 43] width 114 height 11
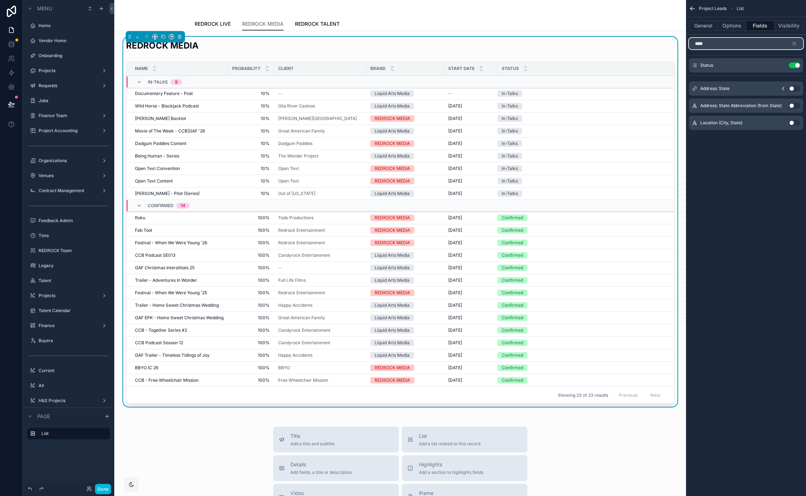
type input "****"
click at [795, 43] on icon "scrollable content" at bounding box center [794, 43] width 6 height 6
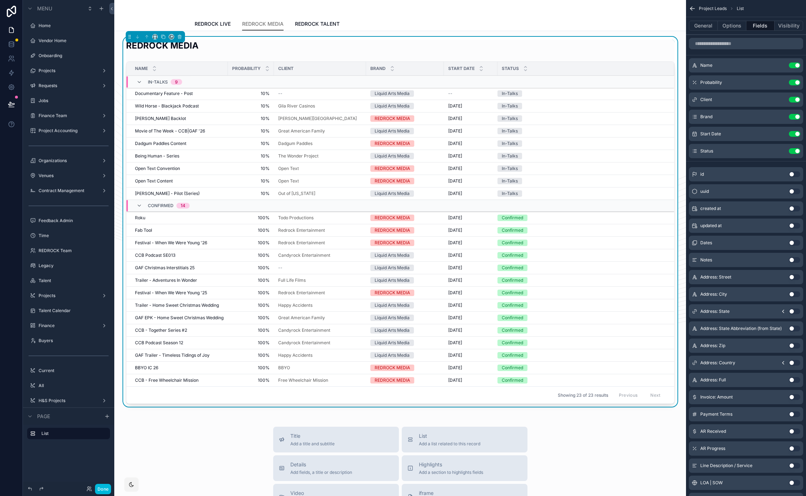
click at [502, 45] on div "REDROCK MEDIA" at bounding box center [400, 49] width 549 height 18
click at [714, 25] on button "General" at bounding box center [703, 26] width 29 height 10
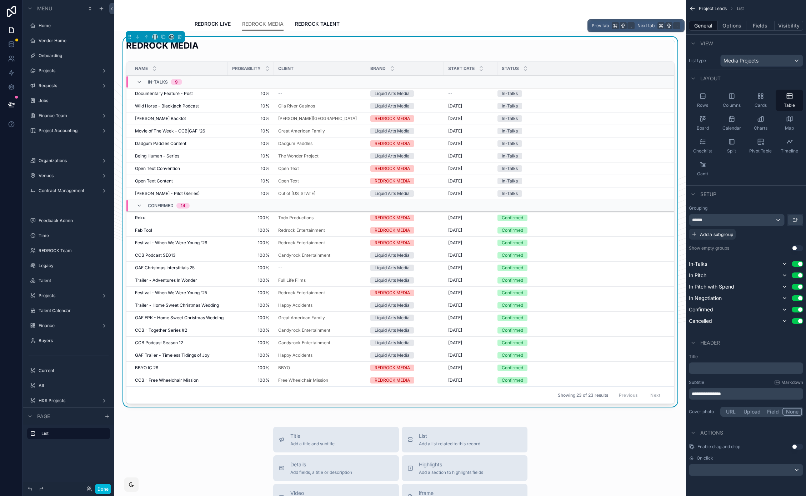
click at [737, 25] on button "Options" at bounding box center [732, 26] width 29 height 10
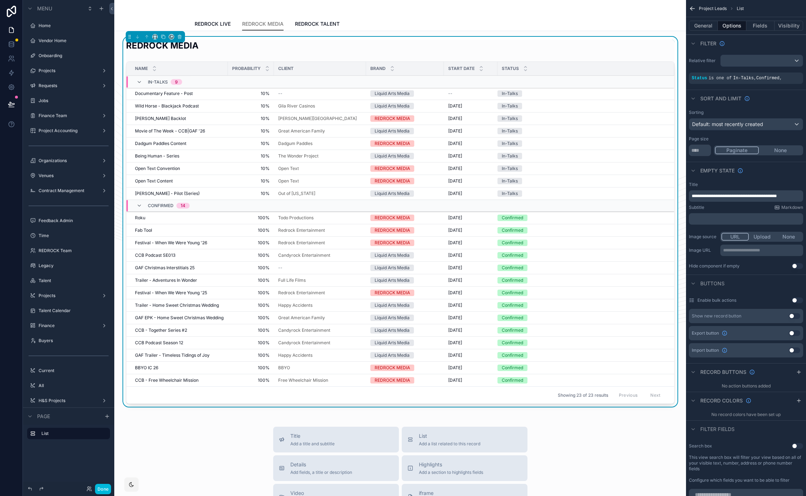
click at [0, 0] on icon "scrollable content" at bounding box center [0, 0] width 0 height 0
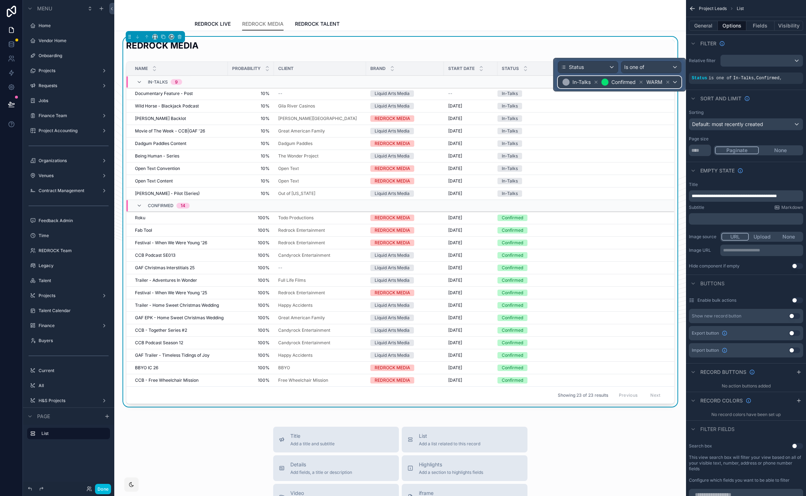
click at [674, 82] on div "In-Talks Confirmed WARM" at bounding box center [619, 81] width 123 height 11
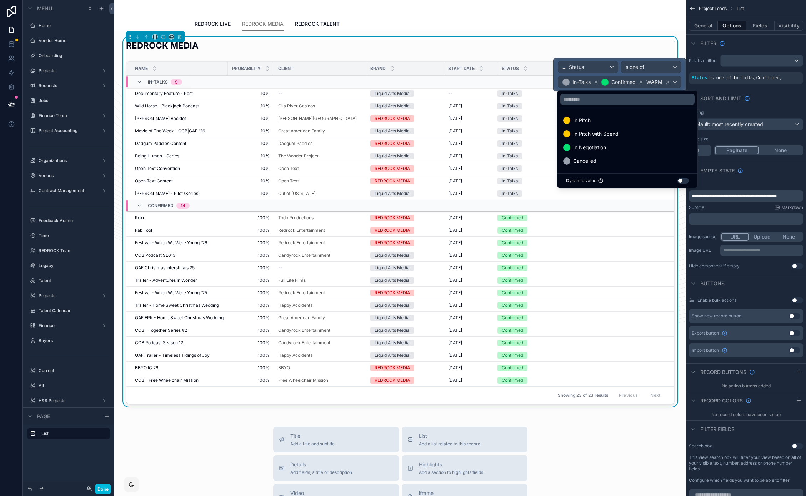
click at [597, 149] on span "In Negotiation" at bounding box center [589, 147] width 33 height 9
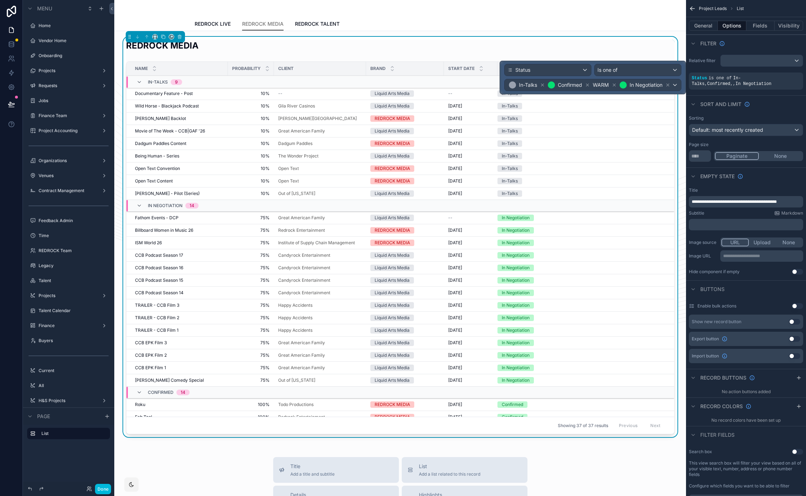
scroll to position [39, 0]
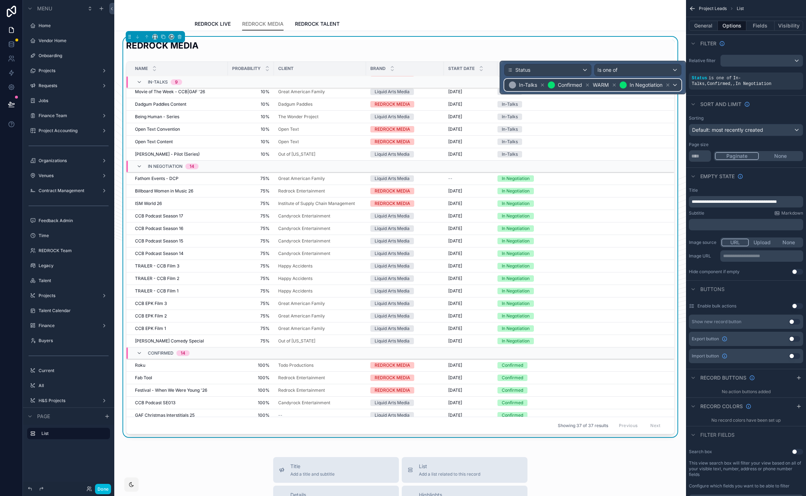
click at [677, 84] on div "In-Talks Confirmed WARM In Negotiation" at bounding box center [593, 84] width 177 height 11
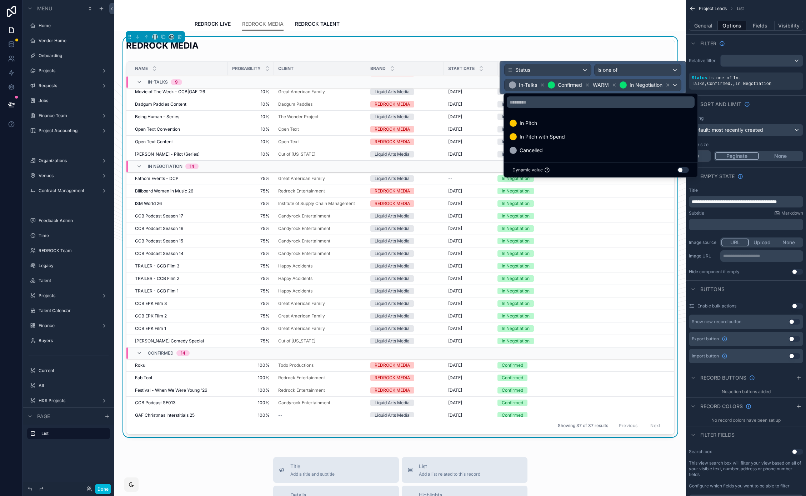
click at [548, 125] on div "In Pitch" at bounding box center [601, 123] width 182 height 9
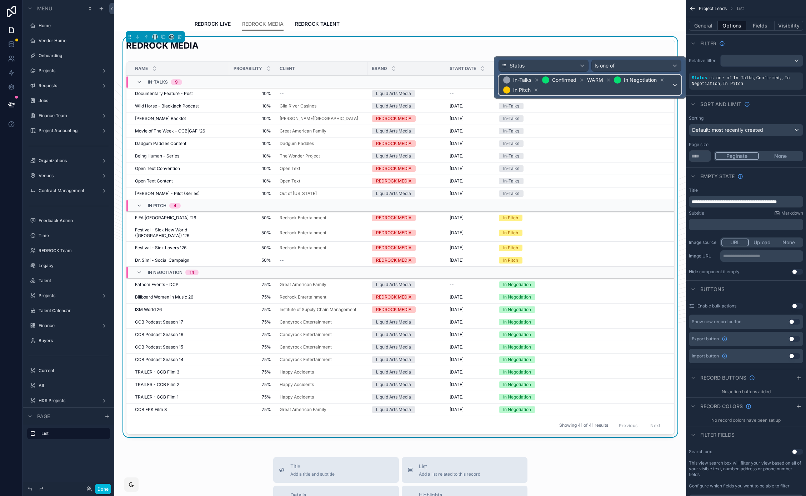
click at [675, 86] on div "In-Talks Confirmed WARM In Negotiation In Pitch" at bounding box center [590, 85] width 182 height 20
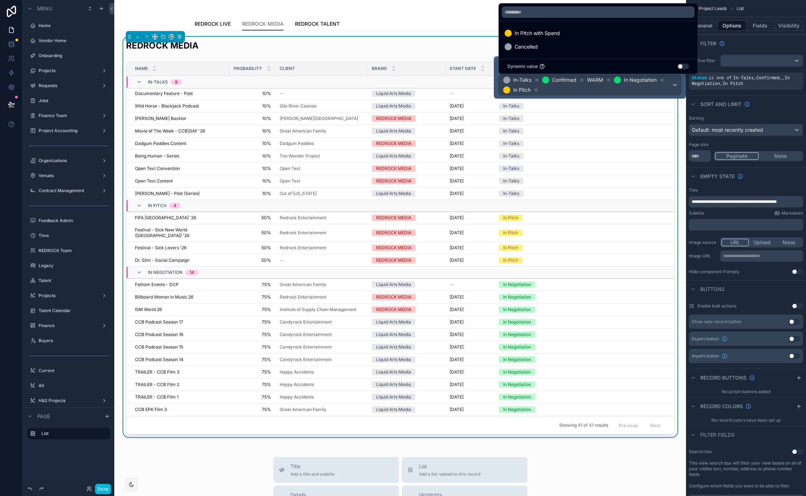
click at [530, 30] on span "In Pitch with Spend" at bounding box center [537, 33] width 45 height 9
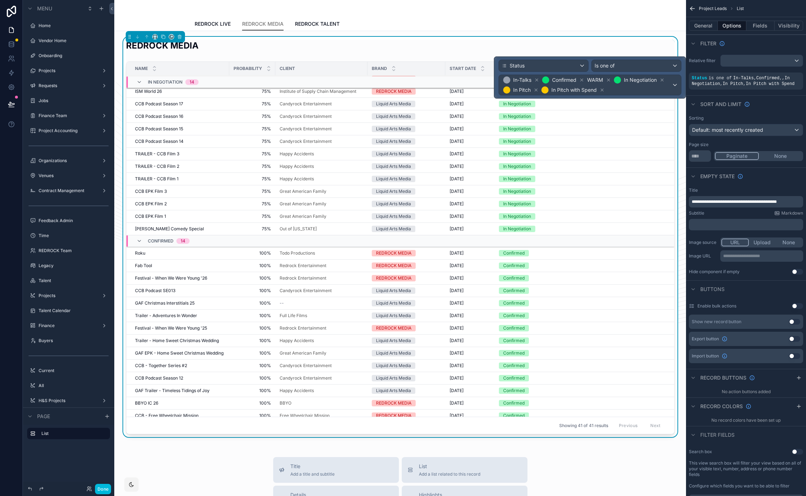
scroll to position [0, 0]
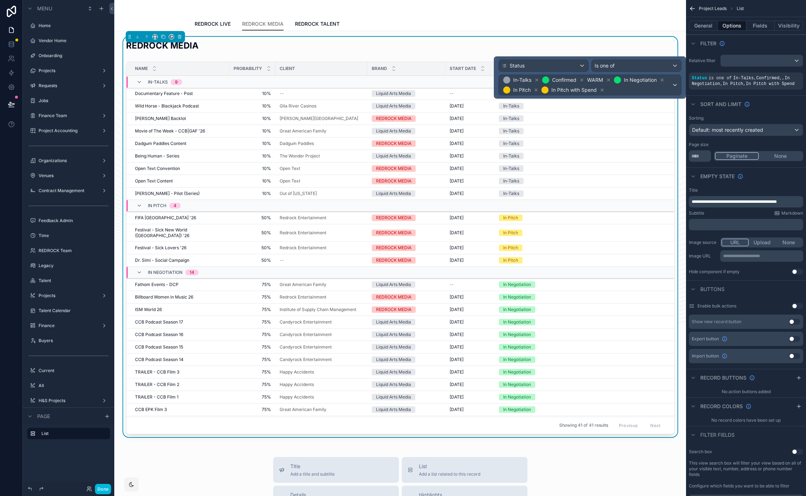
click at [393, 19] on div "REDROCK LIVE REDROCK MEDIA REDROCK TALENT" at bounding box center [401, 24] width 412 height 14
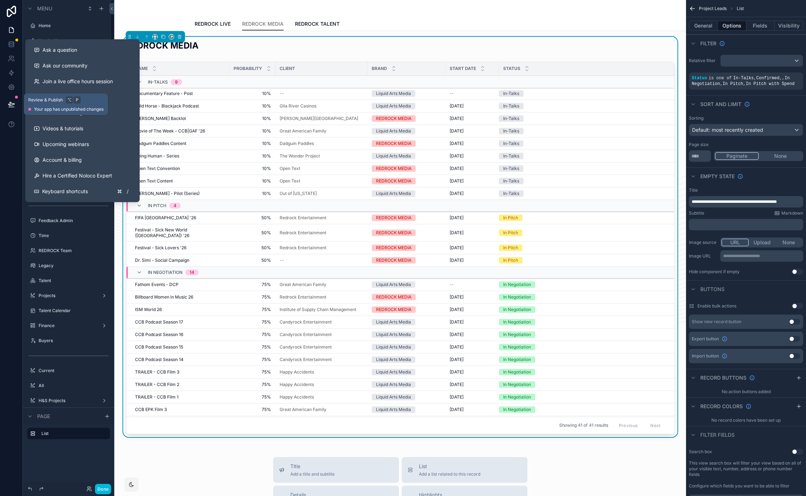
click at [15, 102] on icon at bounding box center [11, 104] width 7 height 7
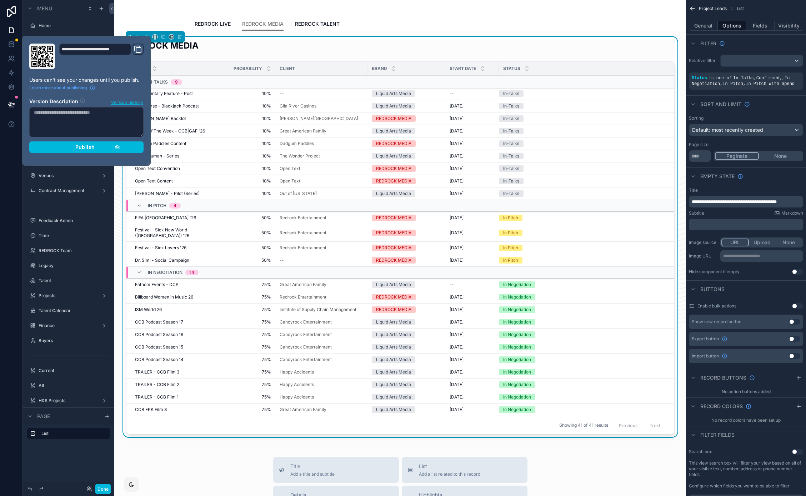
click at [100, 147] on div "Publish" at bounding box center [87, 147] width 68 height 6
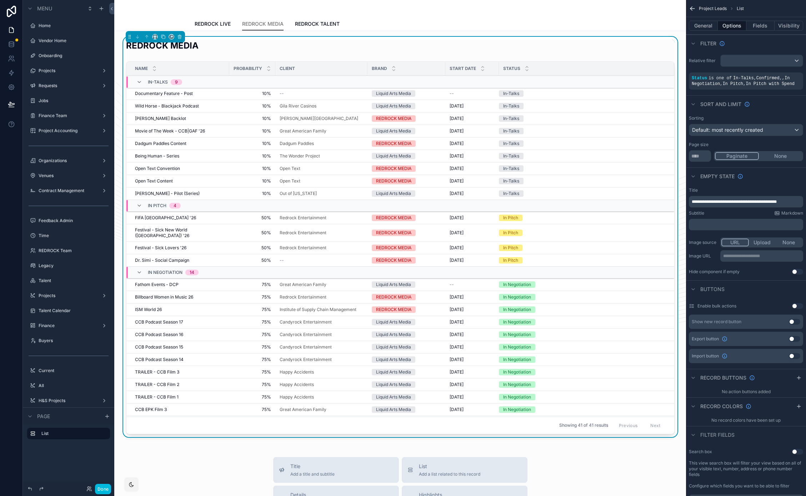
click at [104, 491] on button "Done" at bounding box center [103, 489] width 16 height 10
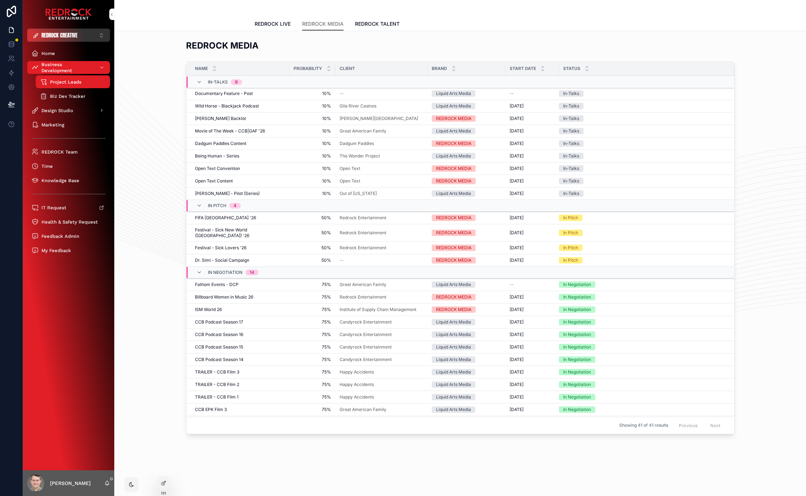
click at [70, 36] on span "REDROCK CREATIVE" at bounding box center [59, 35] width 36 height 8
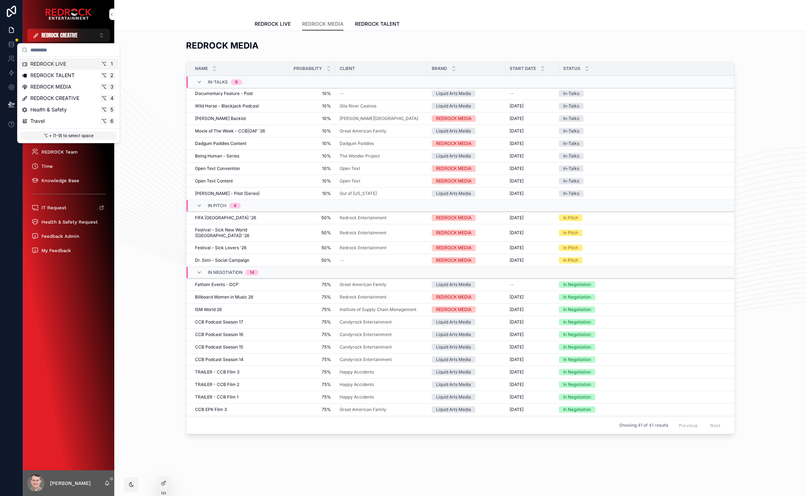
click at [70, 63] on div "REDROCK LIVE ⌥ 1" at bounding box center [69, 63] width 94 height 7
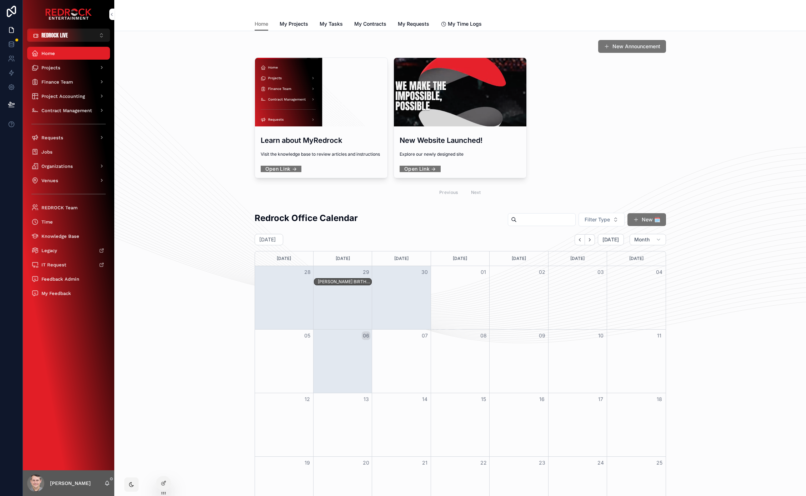
drag, startPoint x: 155, startPoint y: 143, endPoint x: 138, endPoint y: 74, distance: 71.6
click at [139, 58] on div "New Announcement Learn about MyRedrock Visit the knowledge base to review artic…" at bounding box center [460, 120] width 681 height 167
drag, startPoint x: 213, startPoint y: 213, endPoint x: 201, endPoint y: 210, distance: 12.2
click at [78, 167] on div "Organizations" at bounding box center [68, 165] width 74 height 11
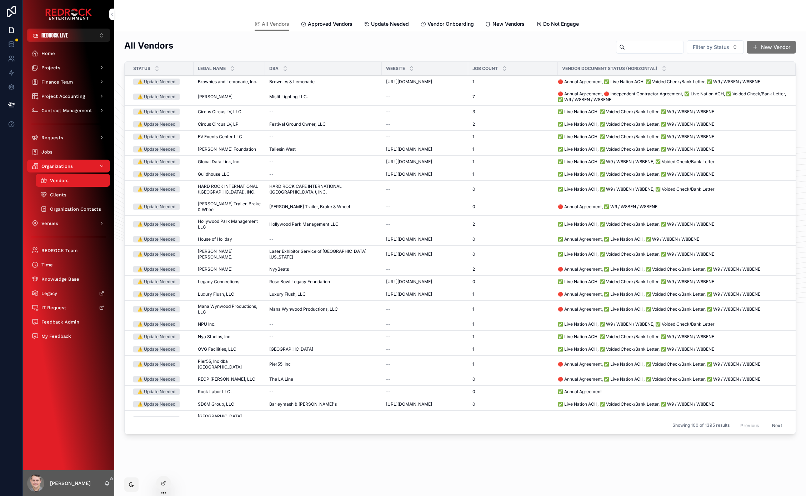
click at [625, 49] on input "scrollable content" at bounding box center [654, 47] width 59 height 10
type input "**********"
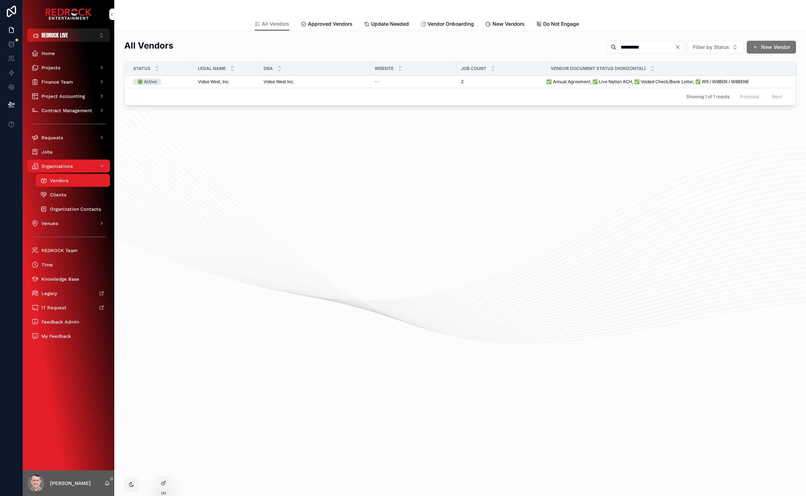
click at [219, 80] on span "Video West, Inc." at bounding box center [214, 82] width 32 height 6
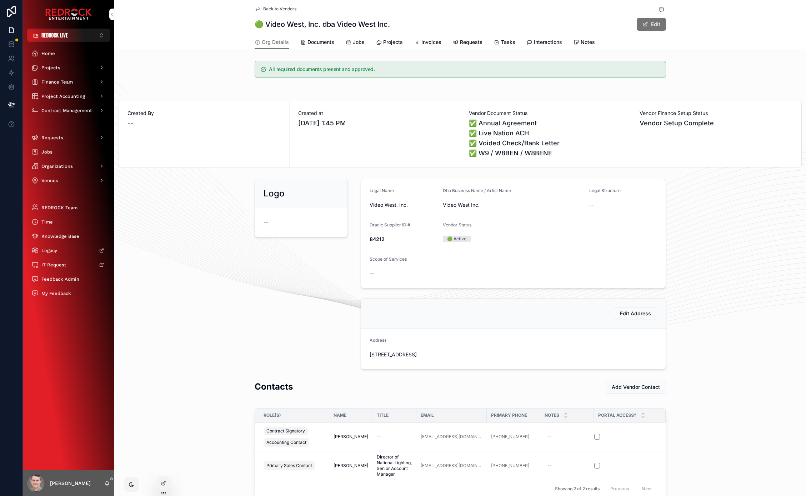
click at [323, 46] on link "Documents" at bounding box center [318, 43] width 34 height 14
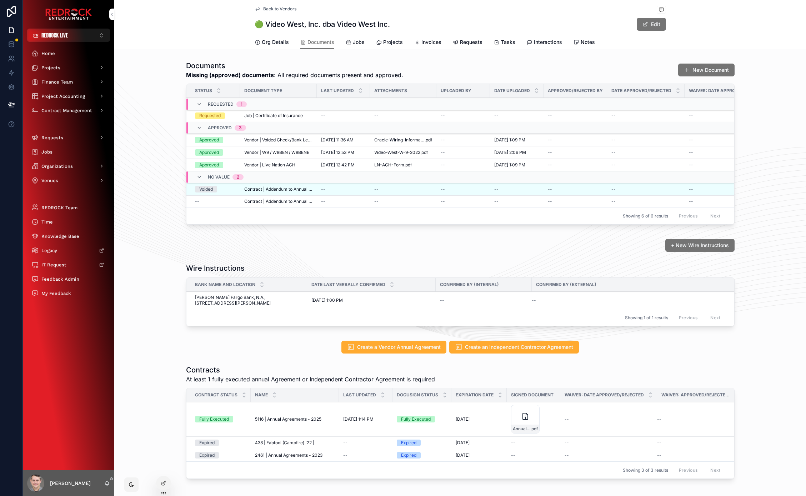
scroll to position [40, 0]
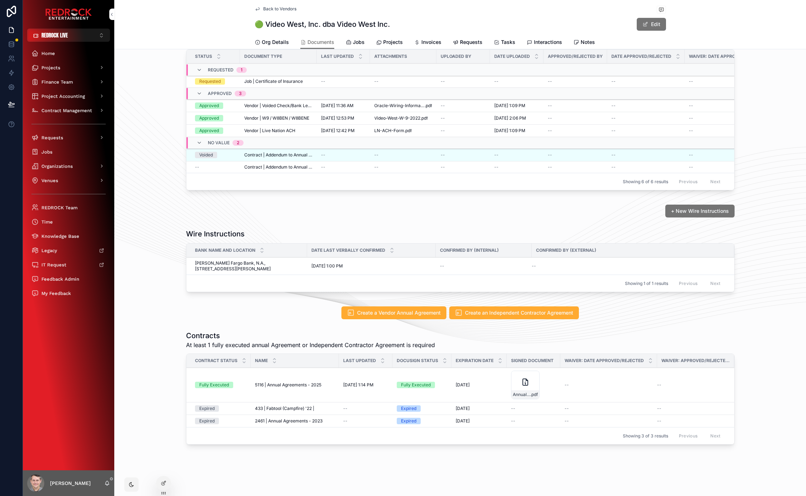
click at [283, 385] on span "5116 | Annual Agreements - 2025" at bounding box center [288, 385] width 66 height 6
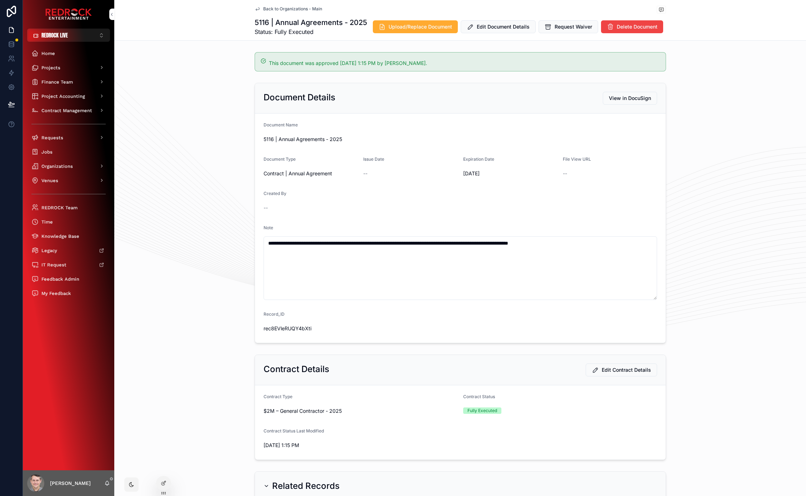
drag, startPoint x: 170, startPoint y: 160, endPoint x: 159, endPoint y: 127, distance: 34.8
drag, startPoint x: 201, startPoint y: 215, endPoint x: 187, endPoint y: 174, distance: 43.3
drag, startPoint x: 199, startPoint y: 216, endPoint x: 179, endPoint y: 195, distance: 28.8
drag, startPoint x: 176, startPoint y: 366, endPoint x: 152, endPoint y: 305, distance: 66.1
drag, startPoint x: 193, startPoint y: 214, endPoint x: 179, endPoint y: 161, distance: 54.3
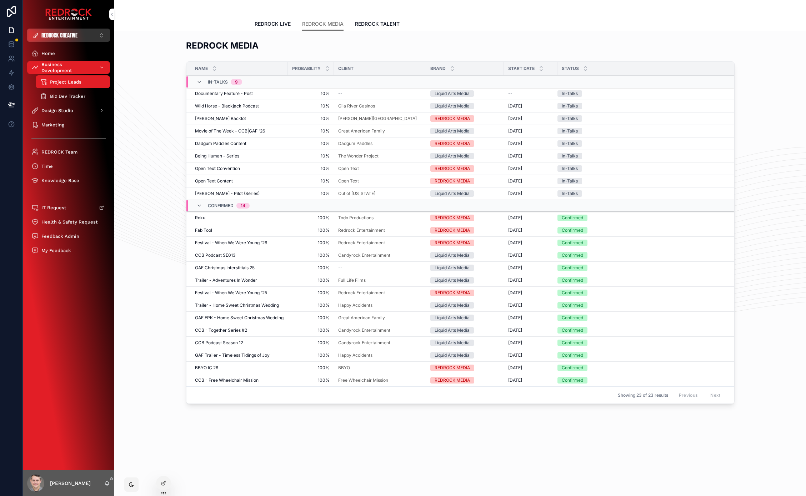
click at [72, 29] on div "REDROCK CREATIVE ⌥ 4 Home Business Development Project Leads Biz Dev Tracker De…" at bounding box center [68, 248] width 91 height 496
click at [73, 35] on span "REDROCK CREATIVE" at bounding box center [59, 35] width 36 height 8
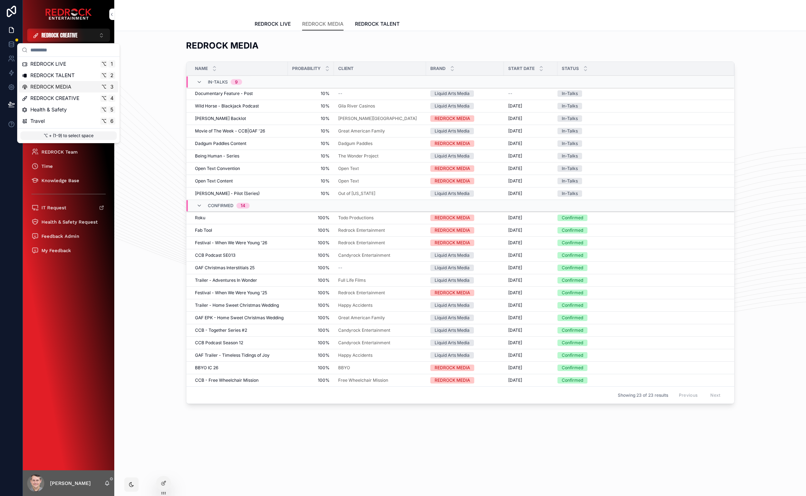
click at [76, 92] on div "REDROCK MEDIA ⌥ 3" at bounding box center [68, 86] width 99 height 11
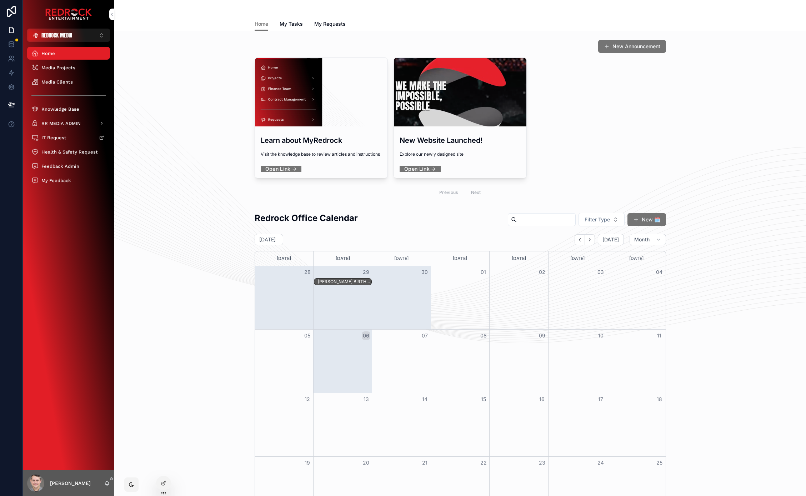
click at [148, 78] on div "New Announcement Learn about MyRedrock Visit the knowledge base to review artic…" at bounding box center [460, 120] width 681 height 167
click at [70, 70] on span "Media Projects" at bounding box center [58, 68] width 34 height 6
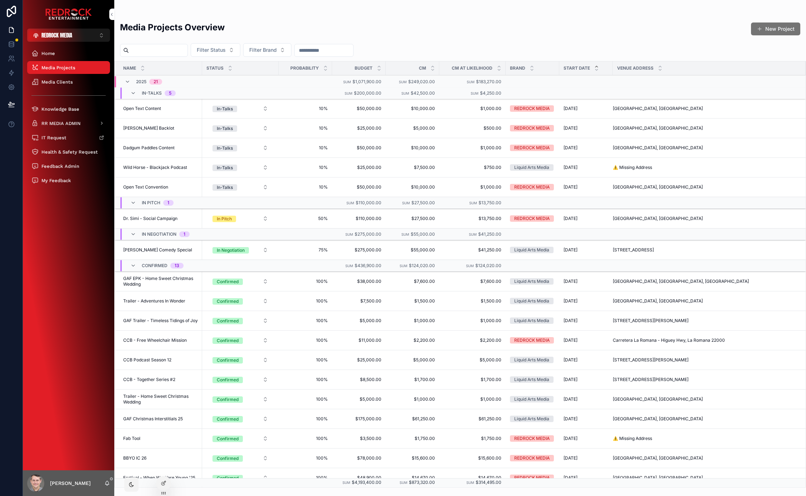
click at [278, 18] on div "Media Projects Overview New Project Filter Status Filter Brand Name Status Prob…" at bounding box center [460, 252] width 692 height 471
